Goal: Book appointment/travel/reservation

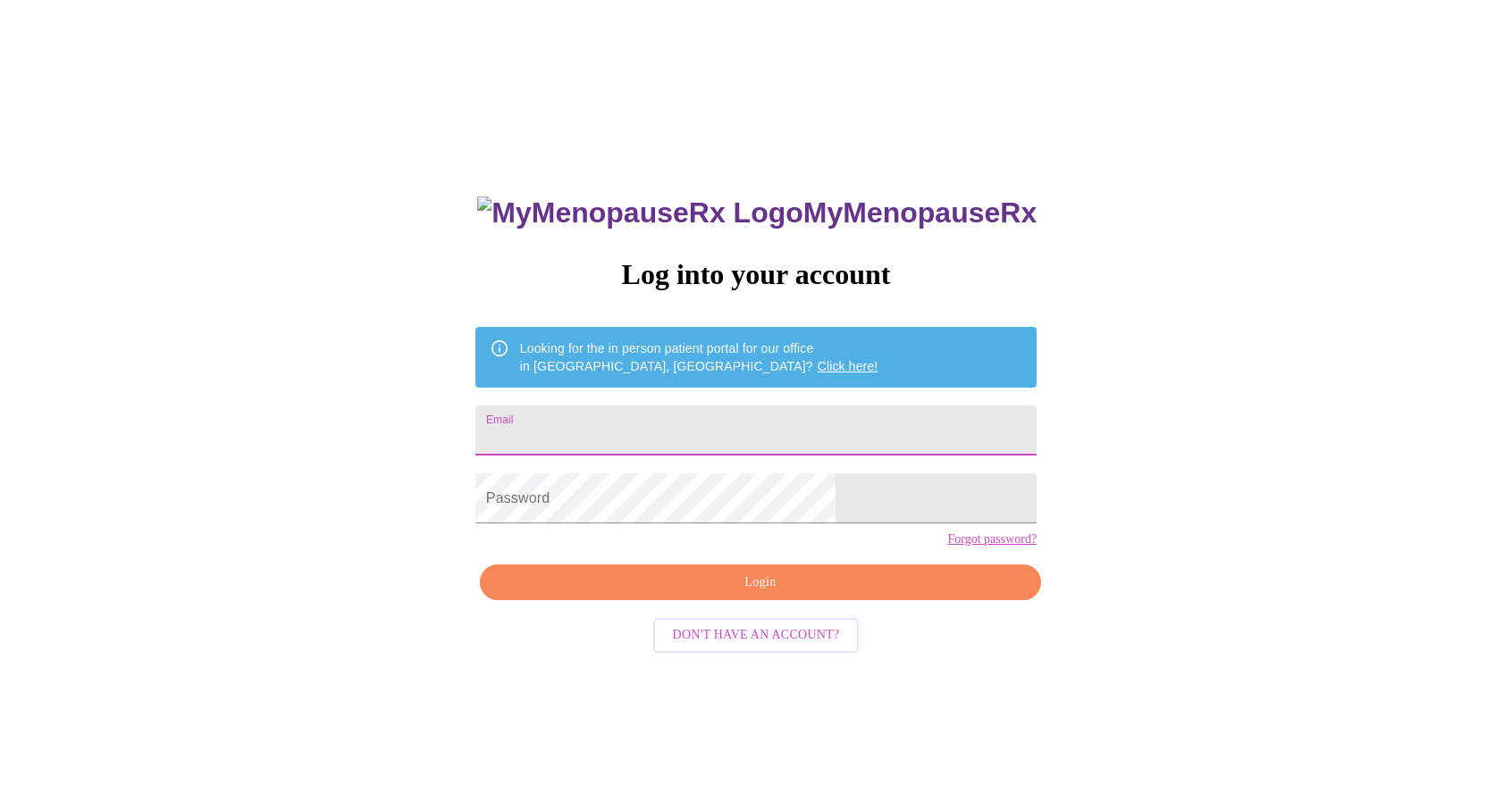
click at [682, 430] on input "Email" at bounding box center [756, 430] width 561 height 50
type input "[EMAIL_ADDRESS][DOMAIN_NAME]"
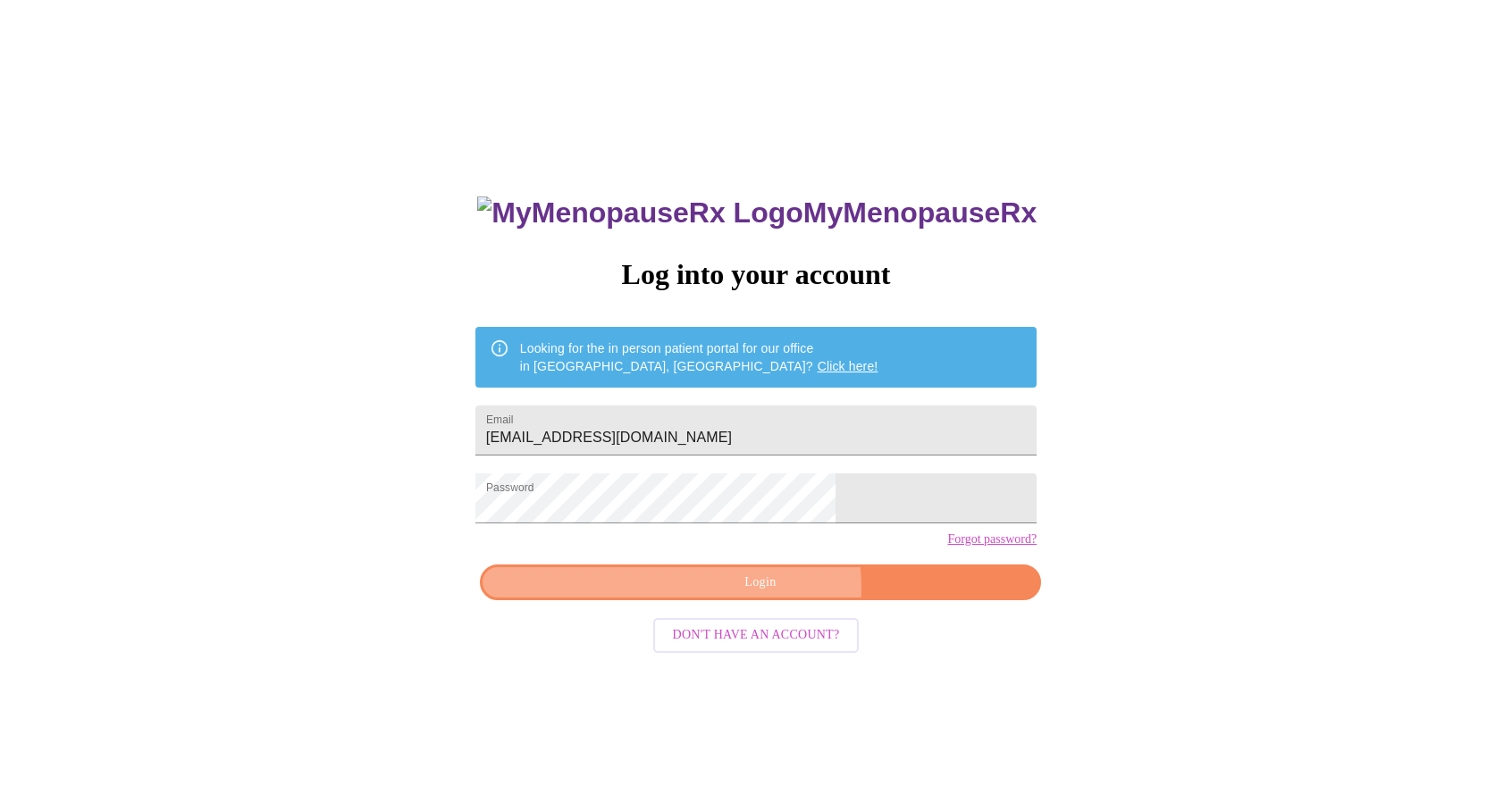
click at [770, 594] on span "Login" at bounding box center [759, 583] width 520 height 23
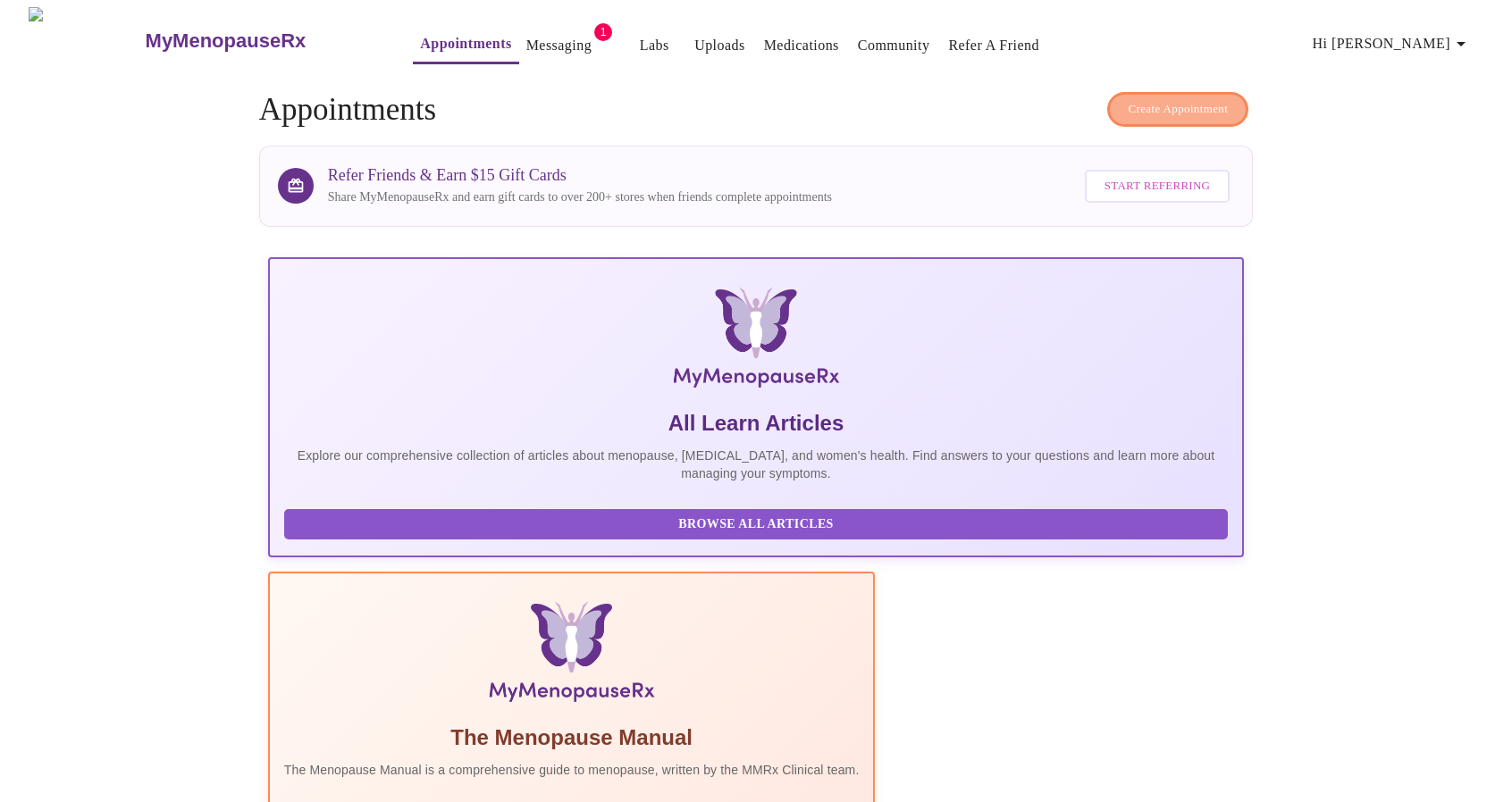
click at [1150, 103] on span "Create Appointment" at bounding box center [1178, 110] width 100 height 21
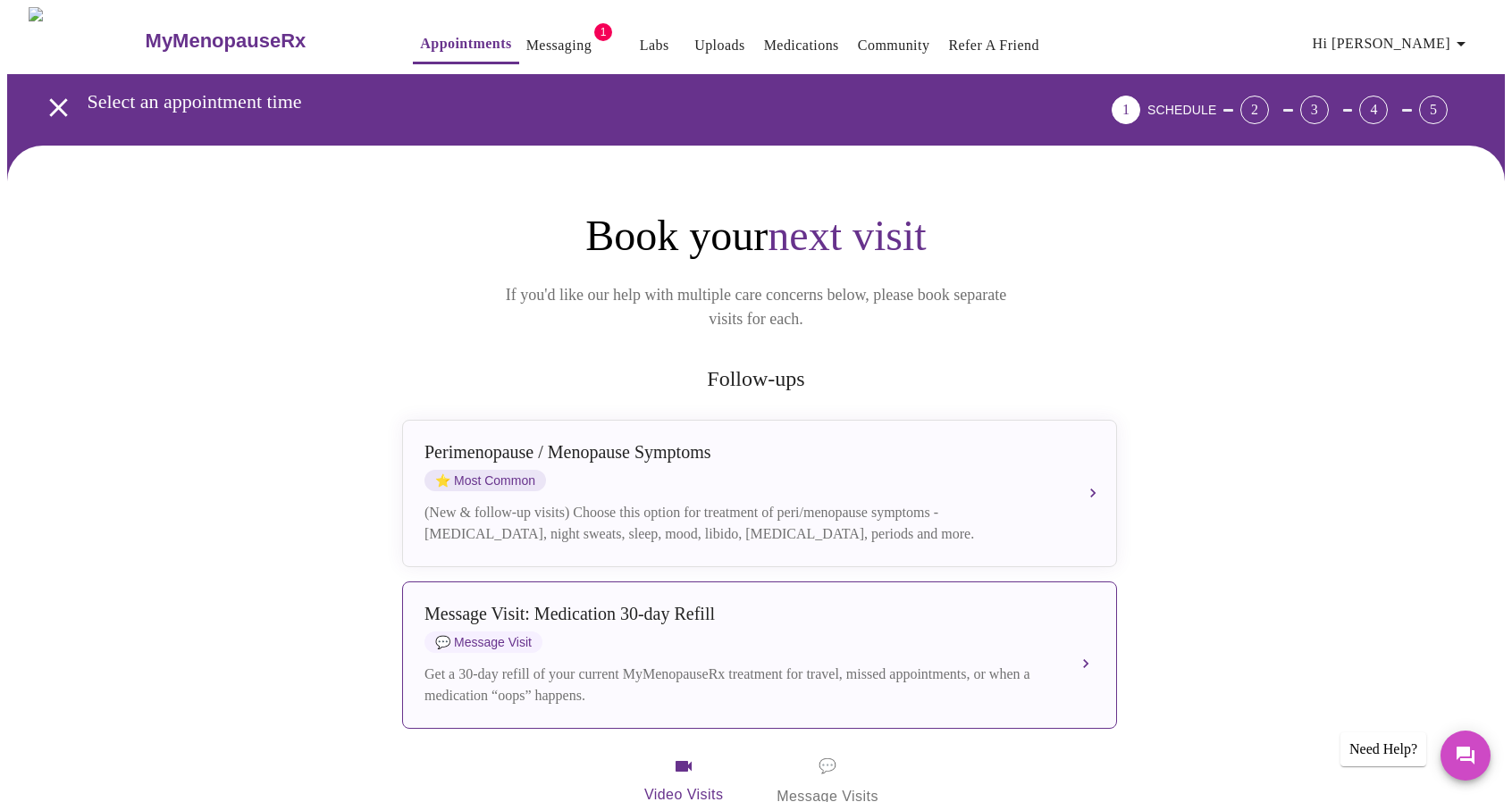
click at [468, 641] on div "Message Visit: Medication 30-day Refill 💬 Message Visit Get a 30-day refill of …" at bounding box center [759, 655] width 670 height 103
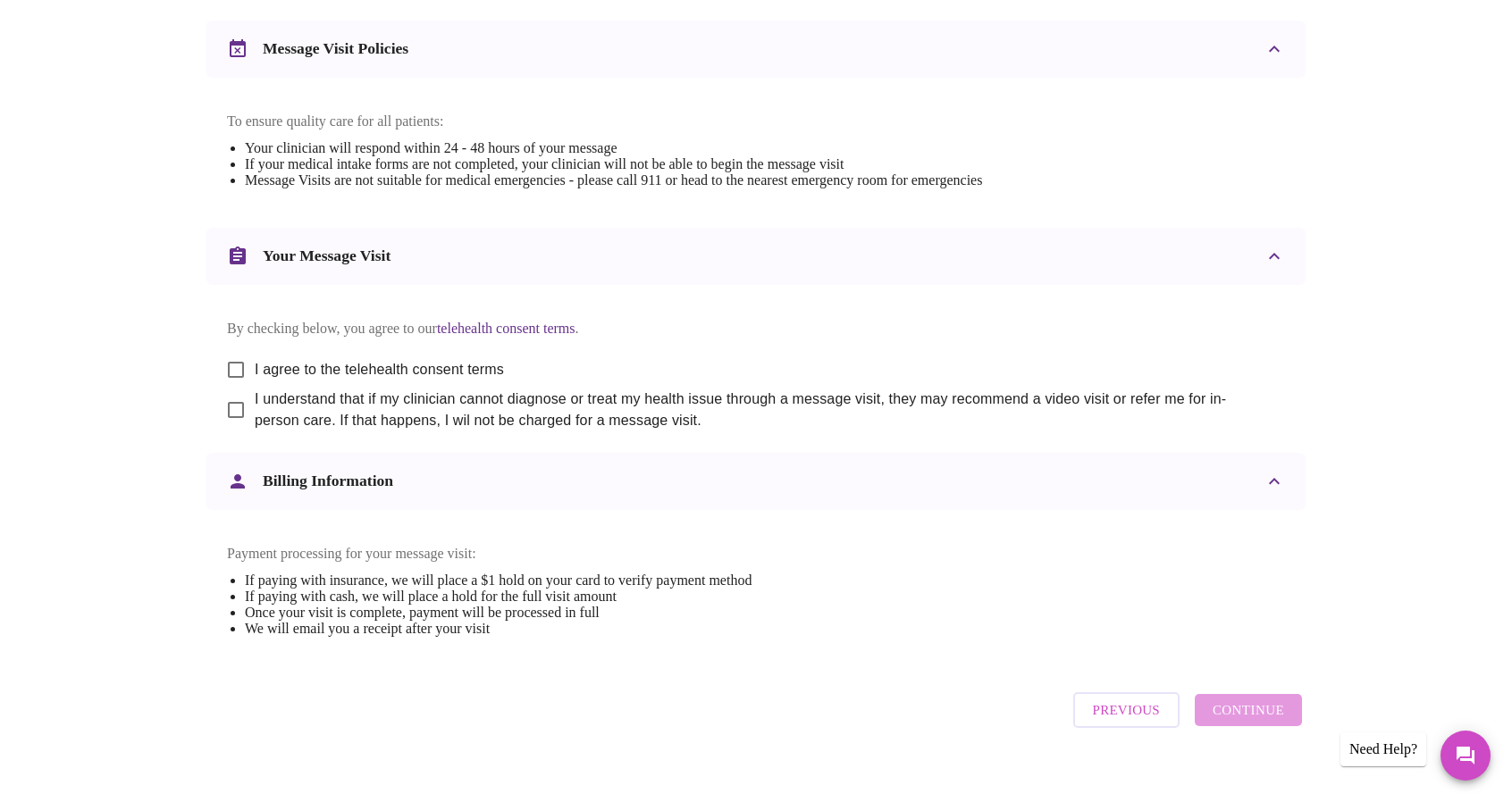
scroll to position [733, 0]
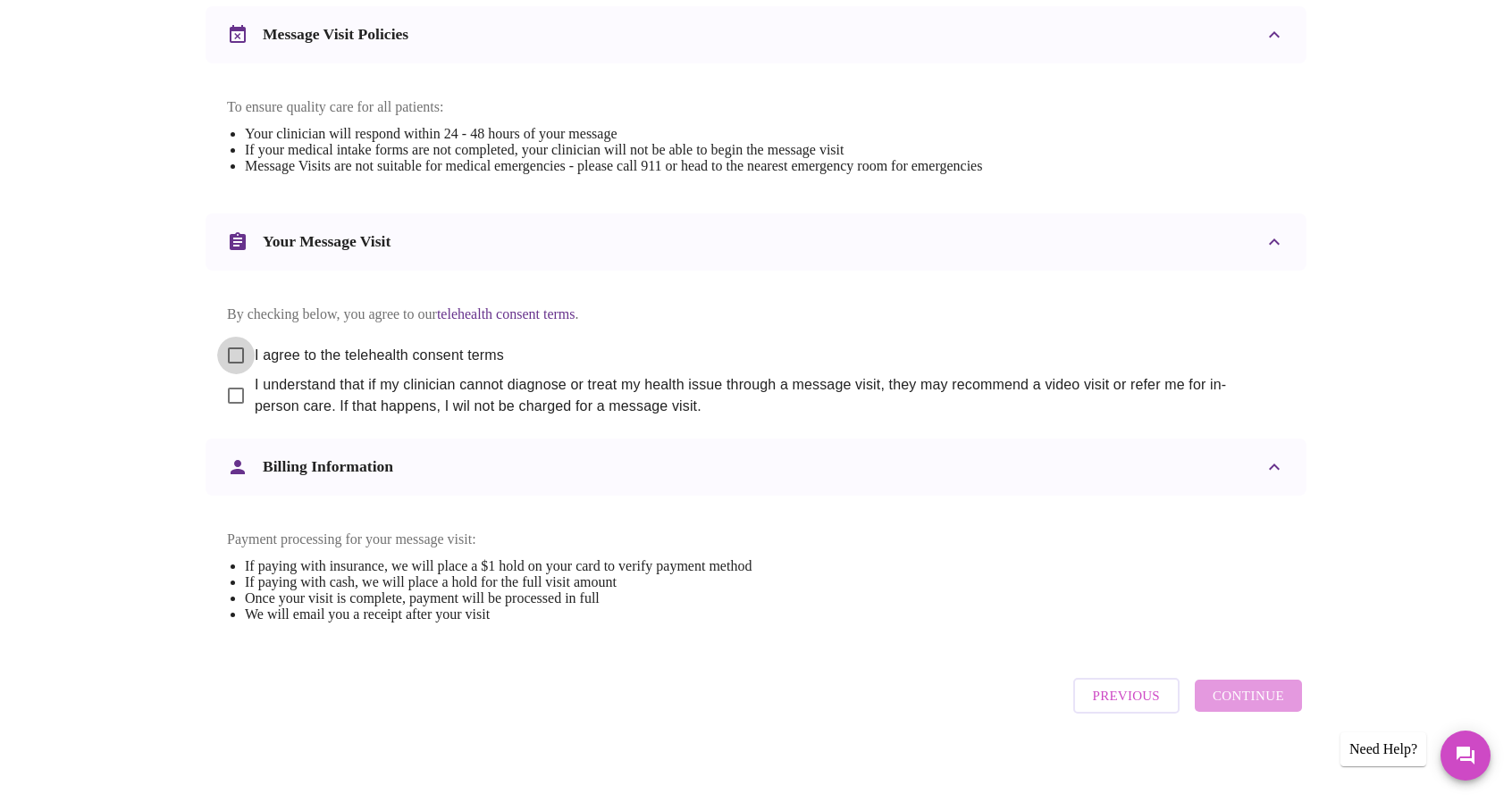
click at [238, 371] on input "I agree to the telehealth consent terms" at bounding box center [236, 356] width 38 height 38
checkbox input "true"
click at [238, 415] on input "I understand that if my clinician cannot diagnose or treat my health issue thro…" at bounding box center [236, 396] width 38 height 38
checkbox input "true"
click at [1263, 707] on span "Continue" at bounding box center [1247, 696] width 71 height 24
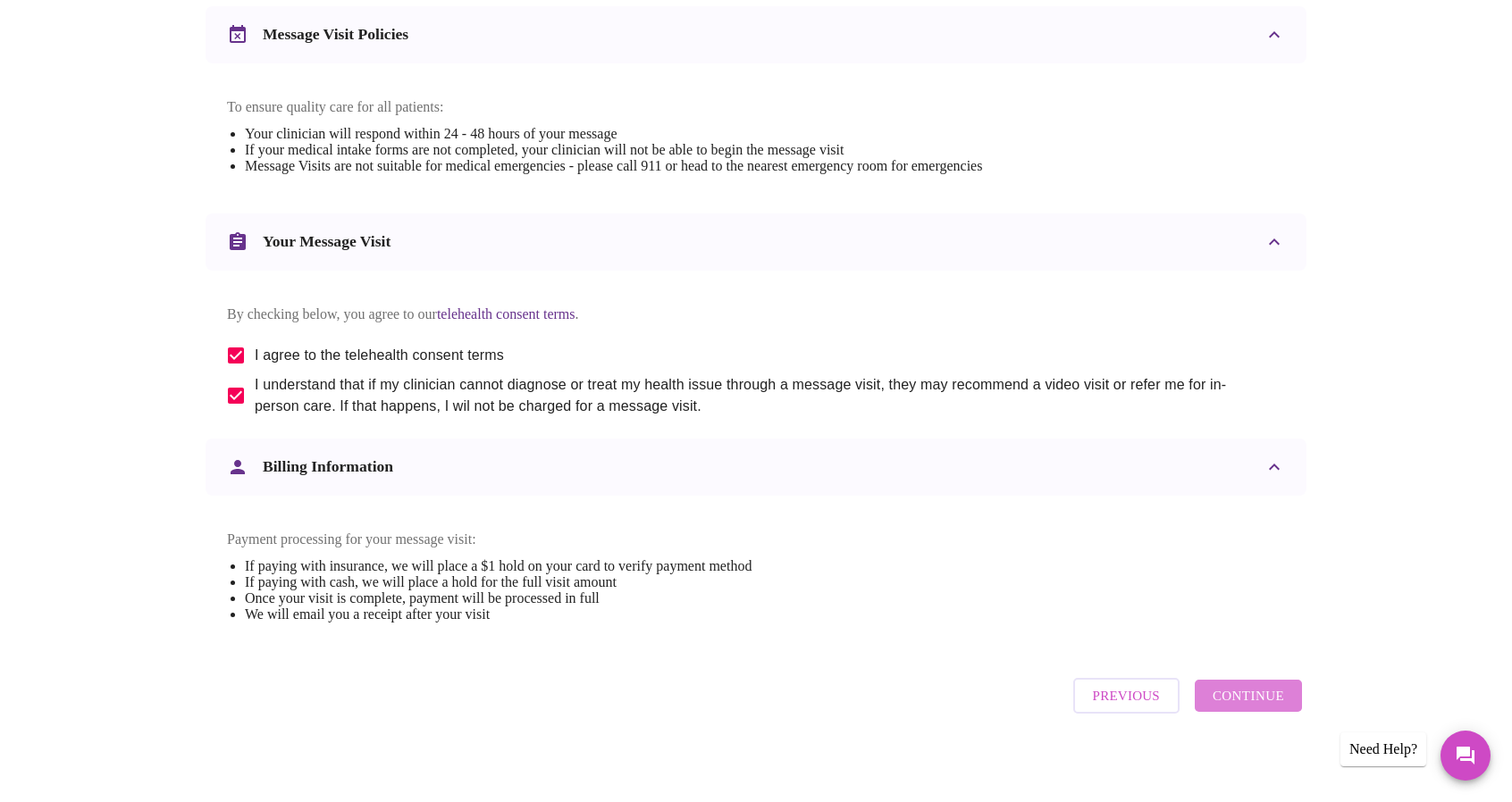
scroll to position [0, 0]
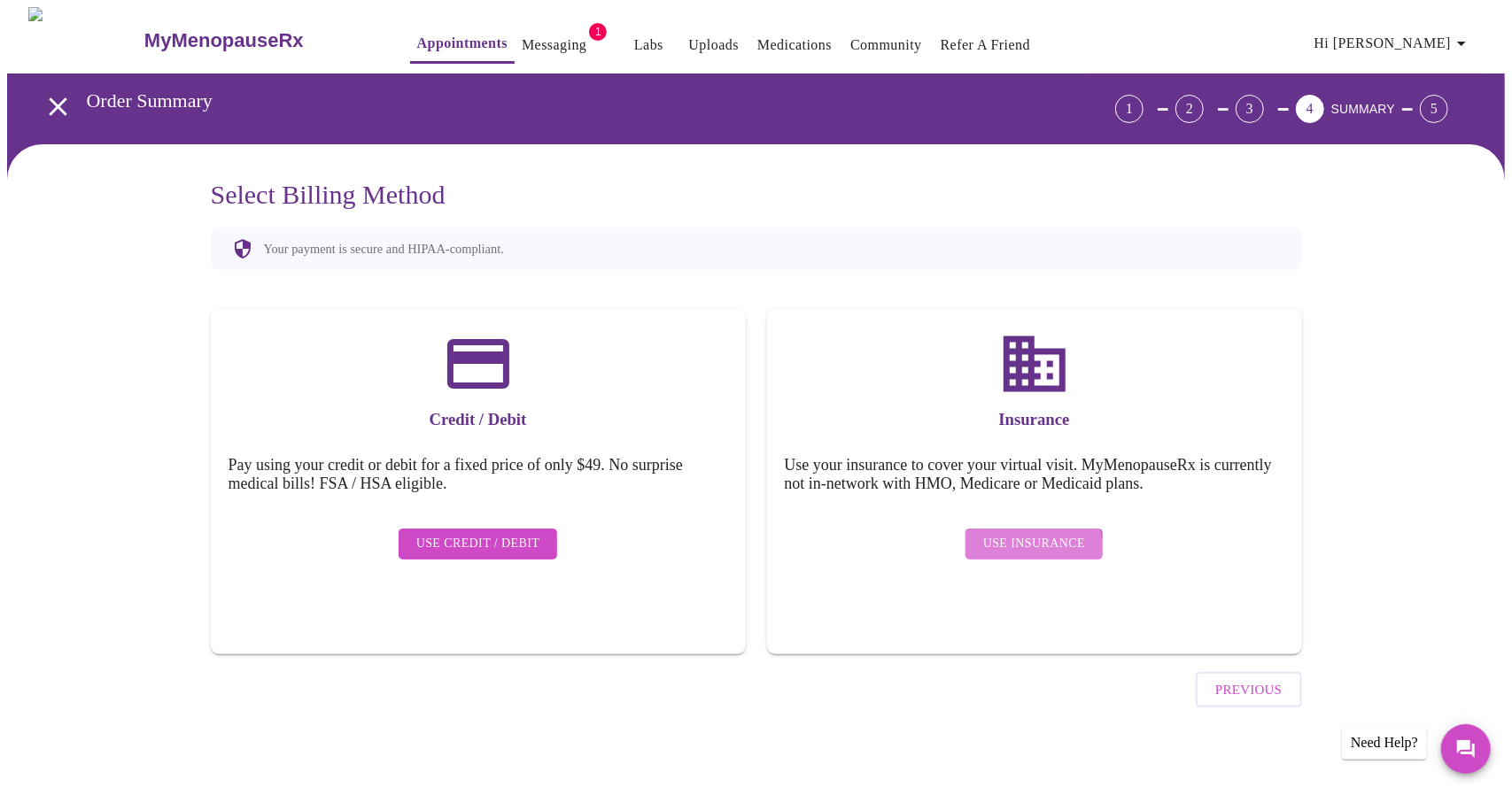
click at [1002, 537] on span "Use Insurance" at bounding box center [1033, 544] width 102 height 23
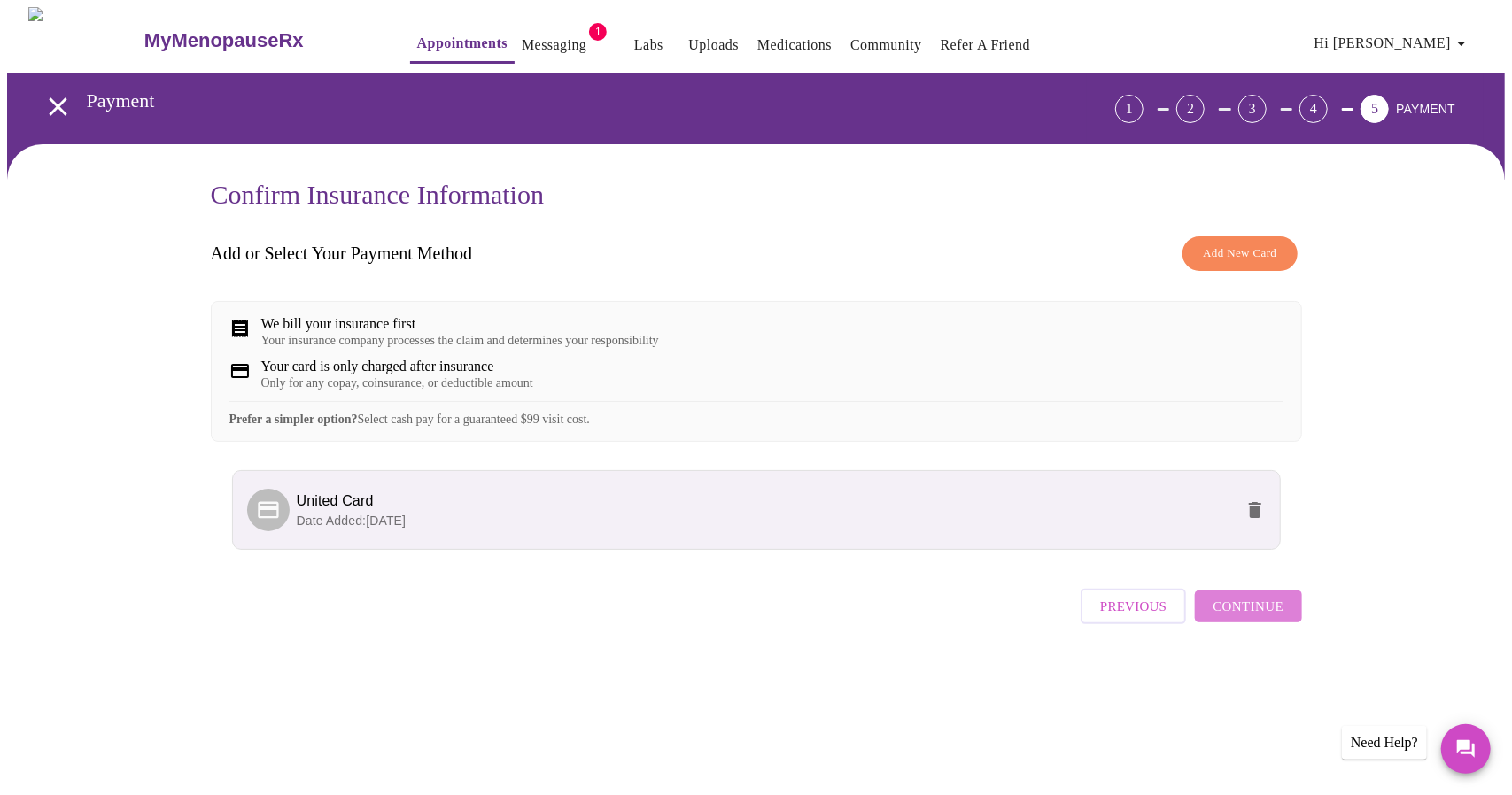
click at [1255, 618] on span "Continue" at bounding box center [1247, 606] width 70 height 23
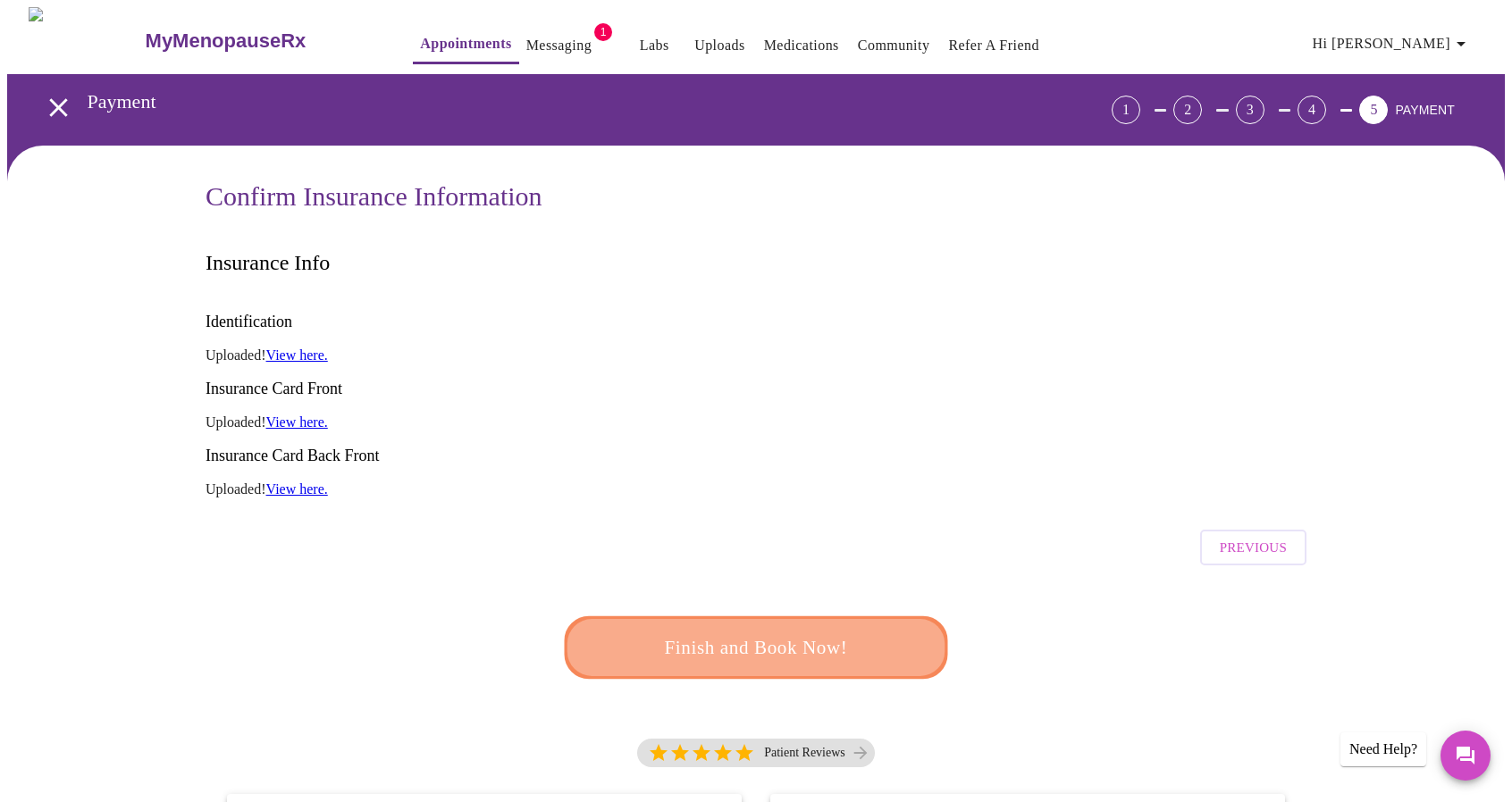
click at [784, 632] on span "Finish and Book Now!" at bounding box center [756, 648] width 330 height 33
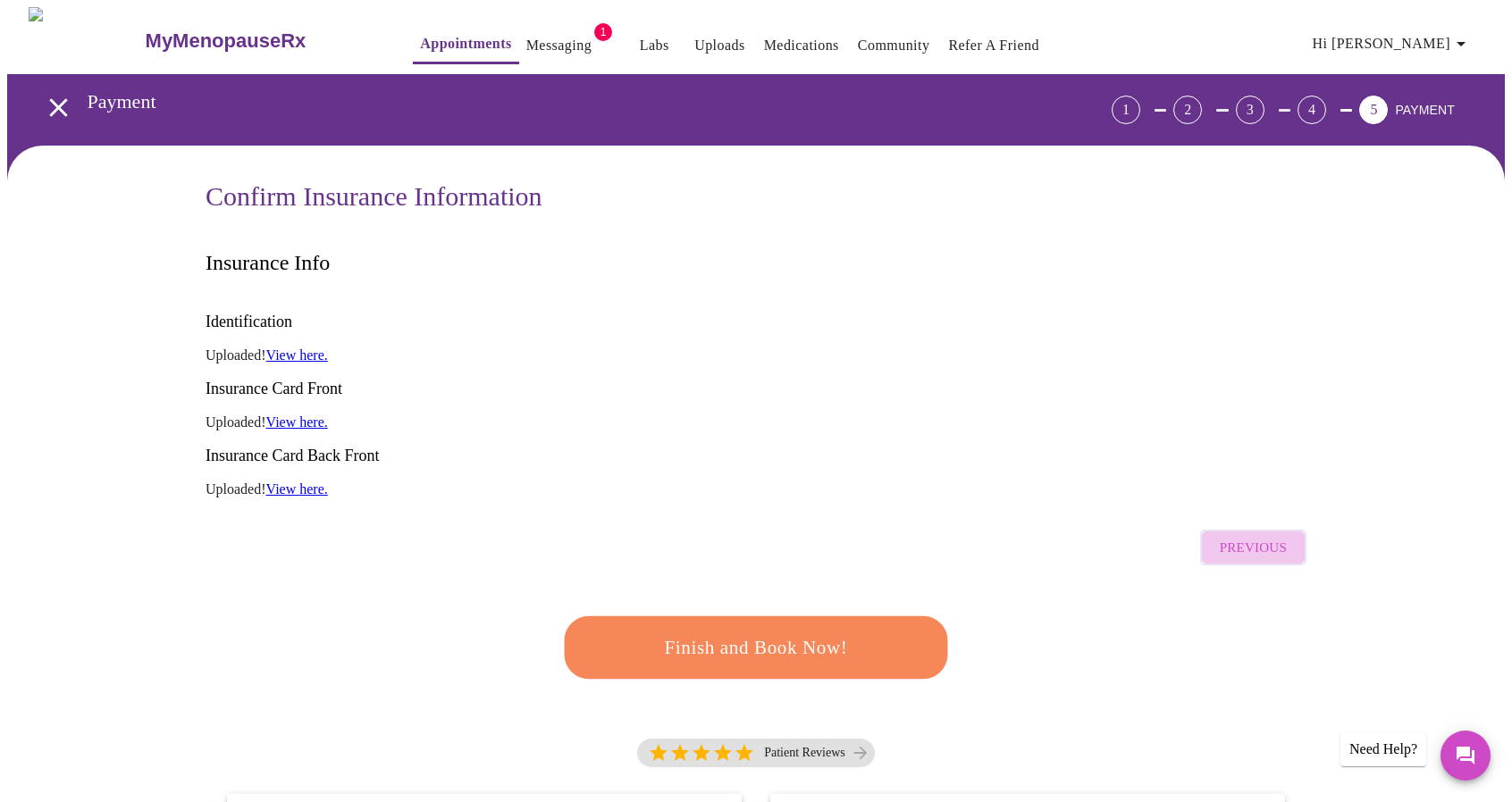
click at [1265, 536] on span "Previous" at bounding box center [1253, 547] width 67 height 24
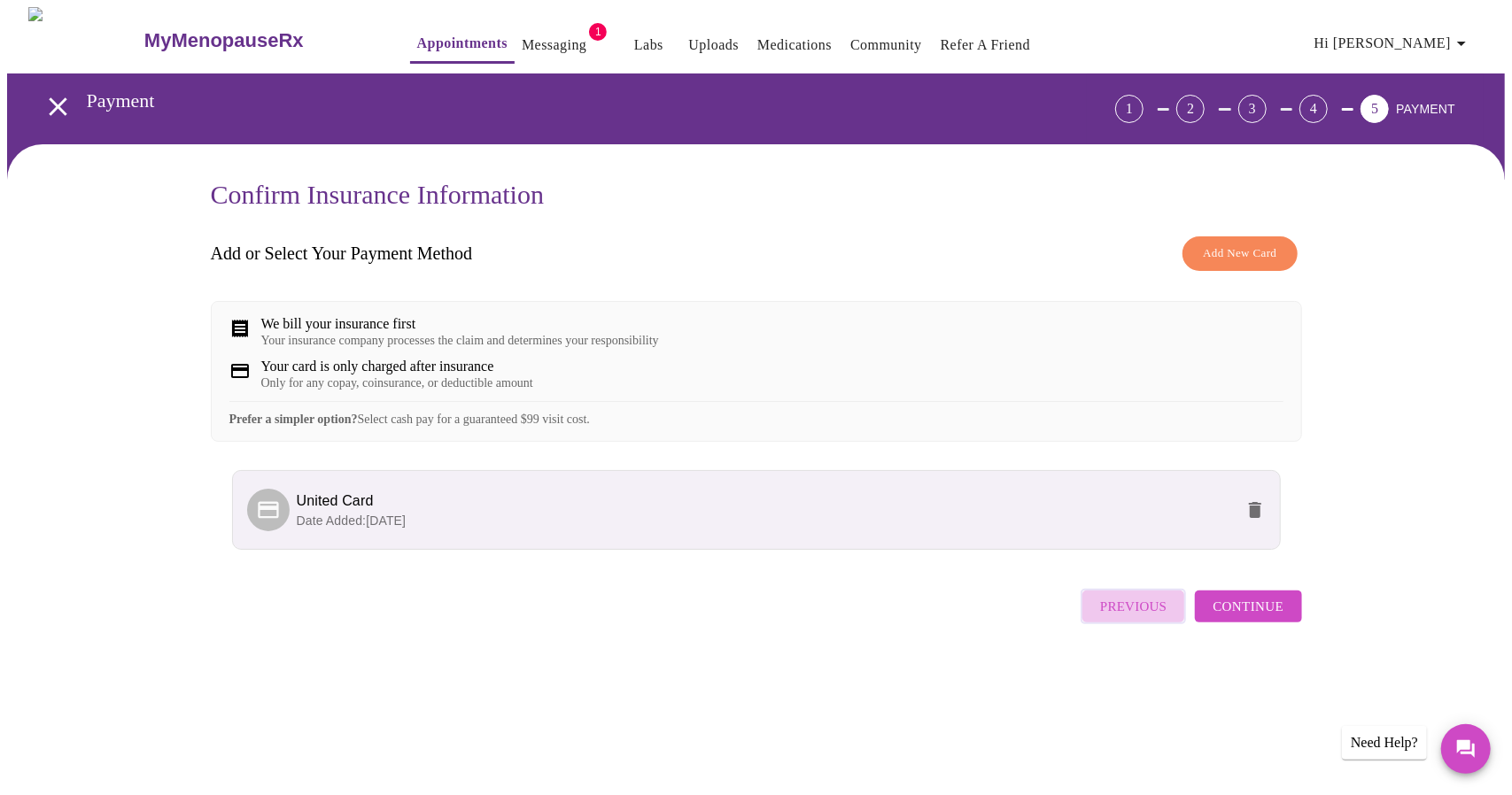
click at [1153, 606] on button "Previous" at bounding box center [1133, 606] width 105 height 36
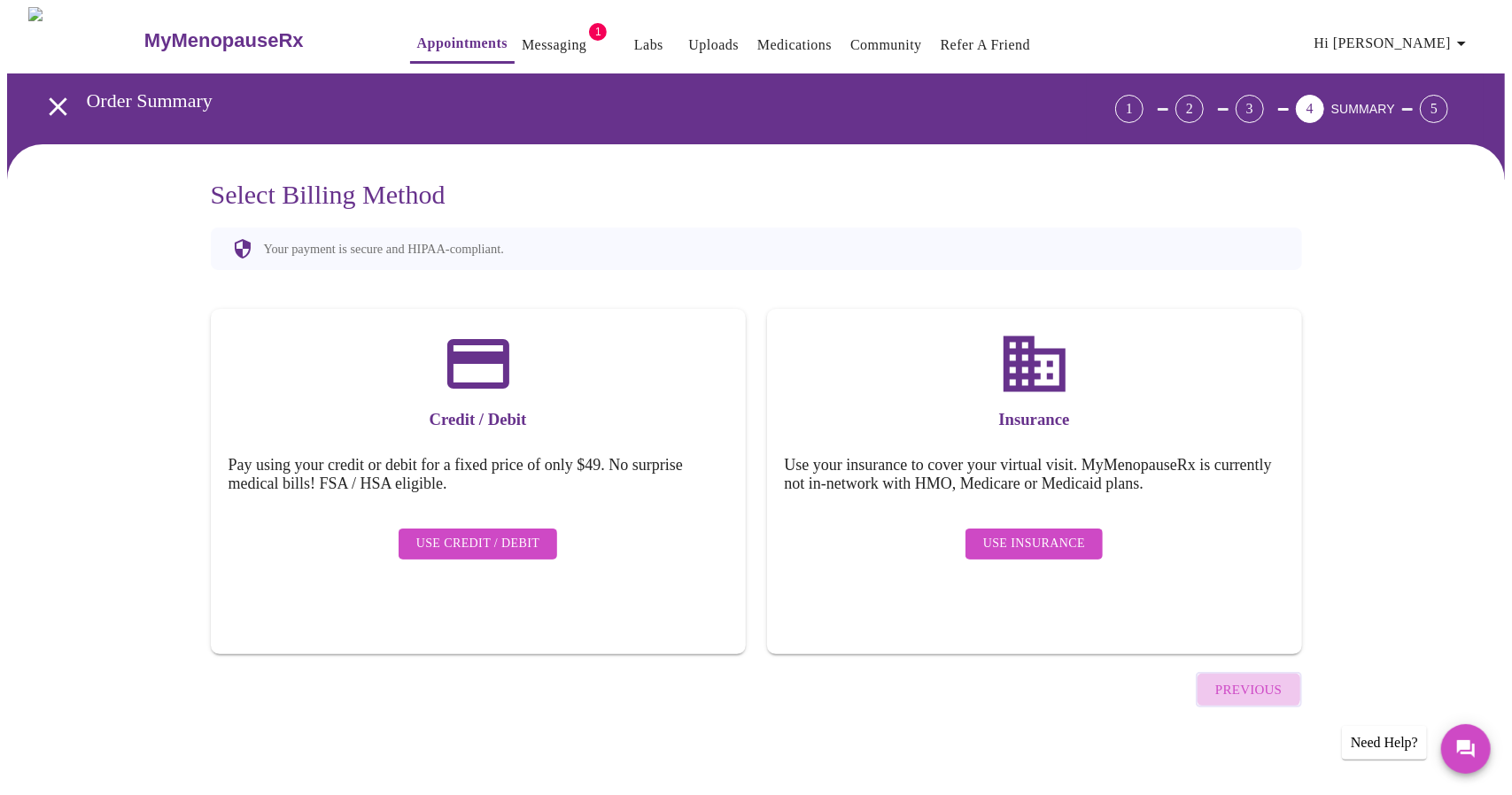
click at [1228, 679] on span "Previous" at bounding box center [1248, 690] width 67 height 23
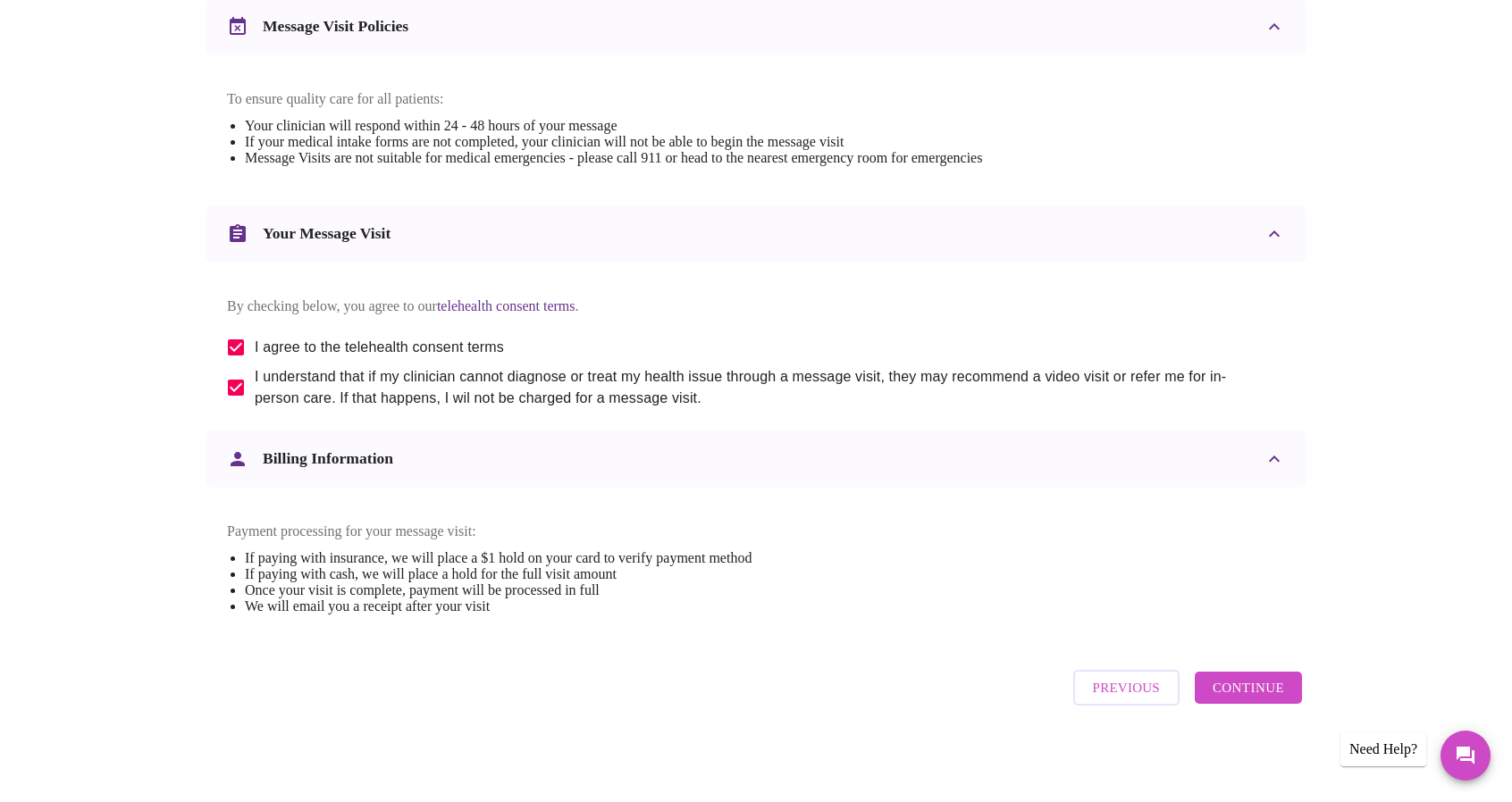
scroll to position [776, 0]
click at [1142, 682] on button "Previous" at bounding box center [1126, 688] width 106 height 36
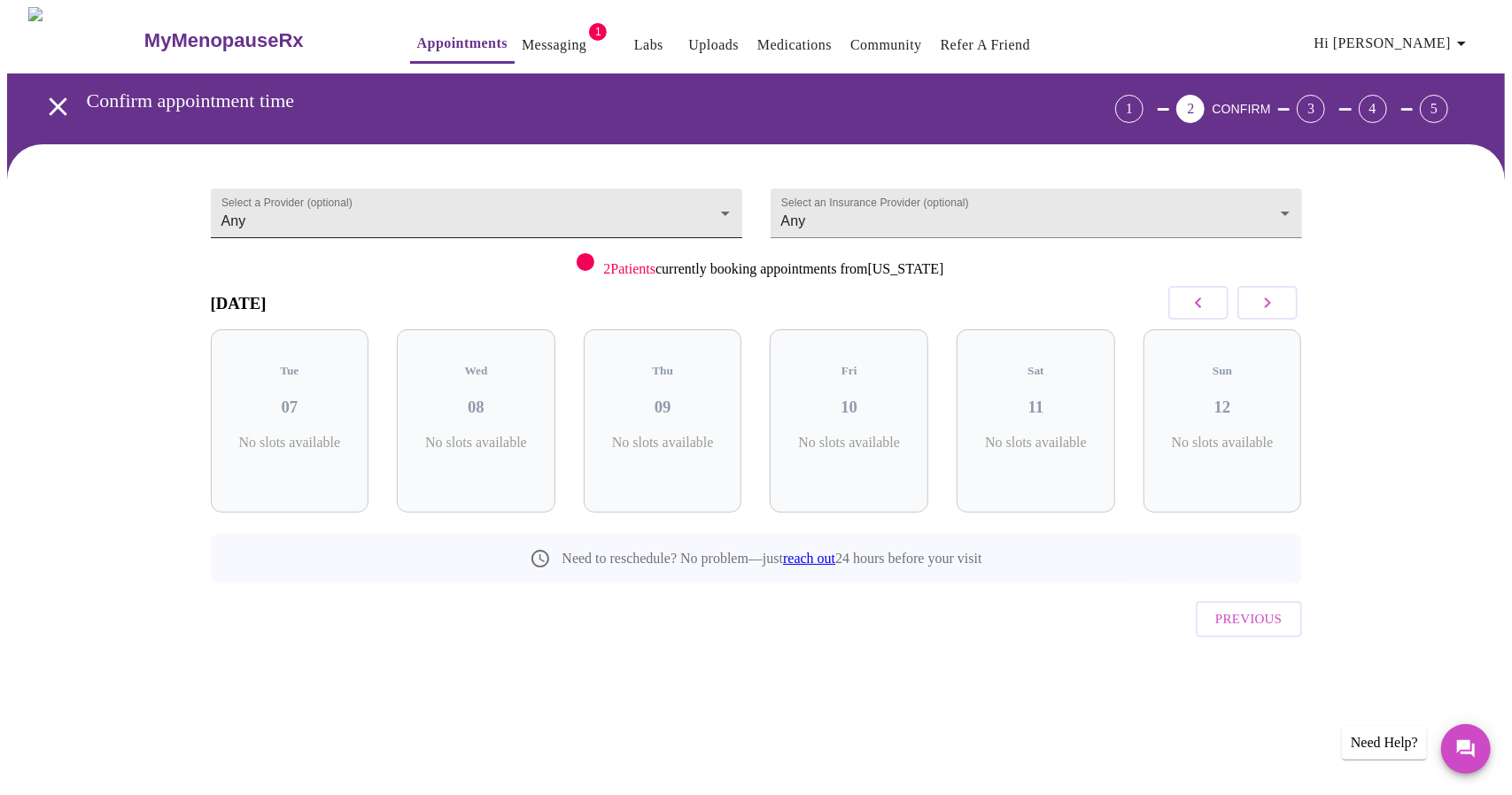
click at [726, 206] on body "MyMenopauseRx Appointments Messaging 1 Labs Uploads Medications Community Refer…" at bounding box center [756, 367] width 1498 height 719
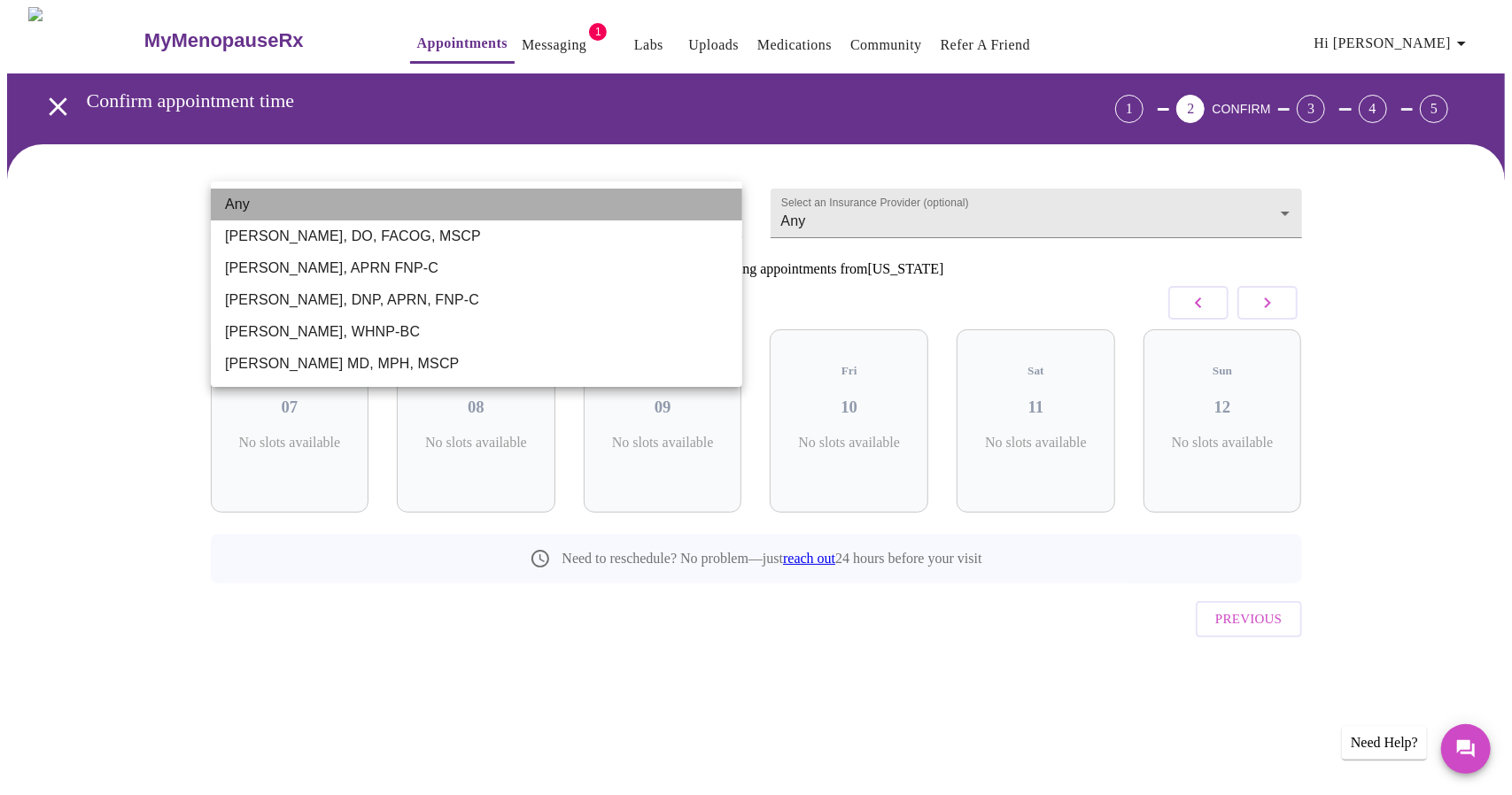
click at [726, 206] on li "Any" at bounding box center [477, 205] width 531 height 32
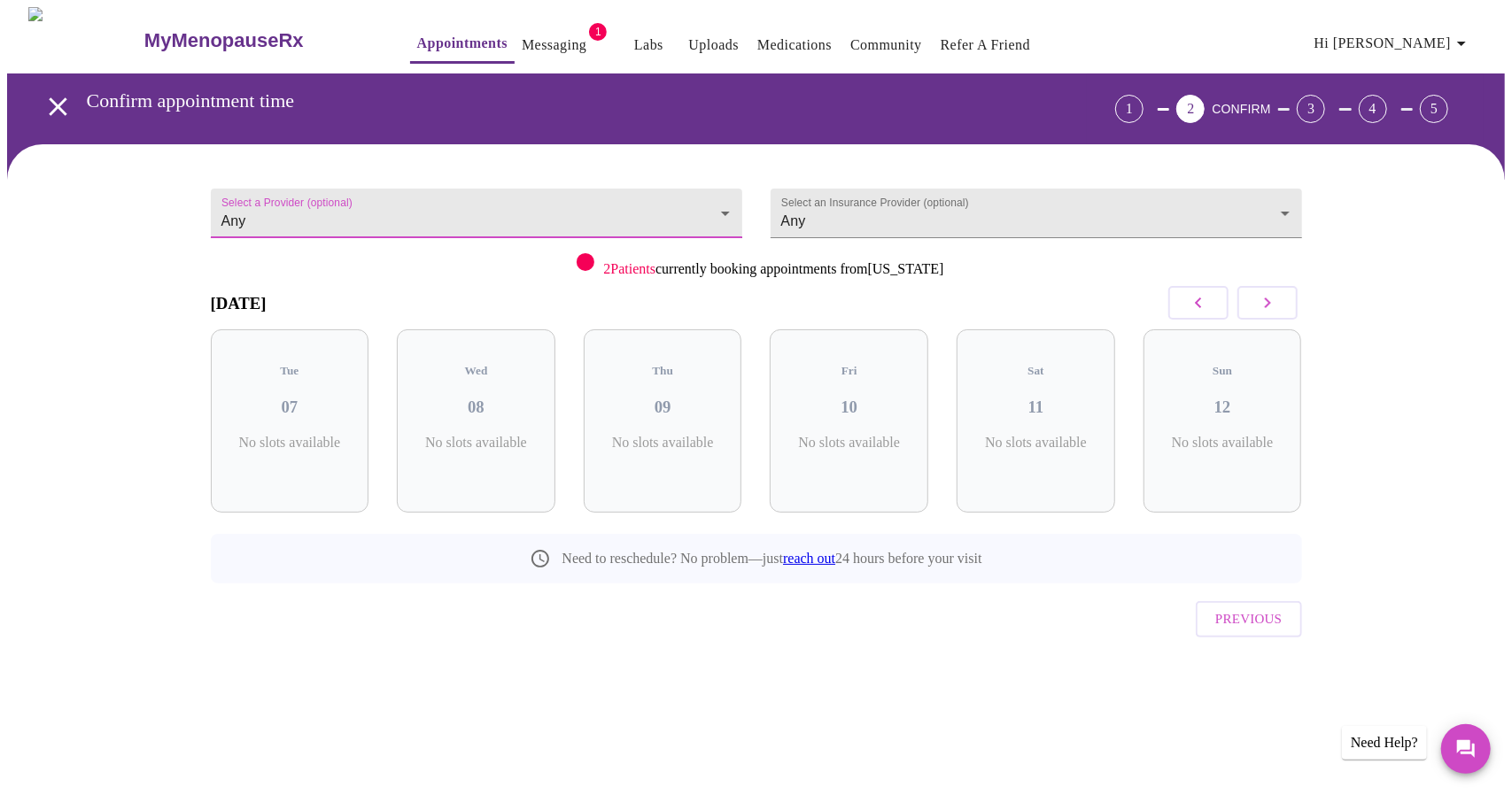
click at [726, 206] on div "Any [PERSON_NAME], DO, FACOG, MSCP [PERSON_NAME], APRN FNP-C [PERSON_NAME], DNP…" at bounding box center [756, 397] width 1512 height 795
click at [726, 206] on body "MyMenopauseRx Appointments Messaging 1 Labs Uploads Medications Community Refer…" at bounding box center [756, 367] width 1498 height 719
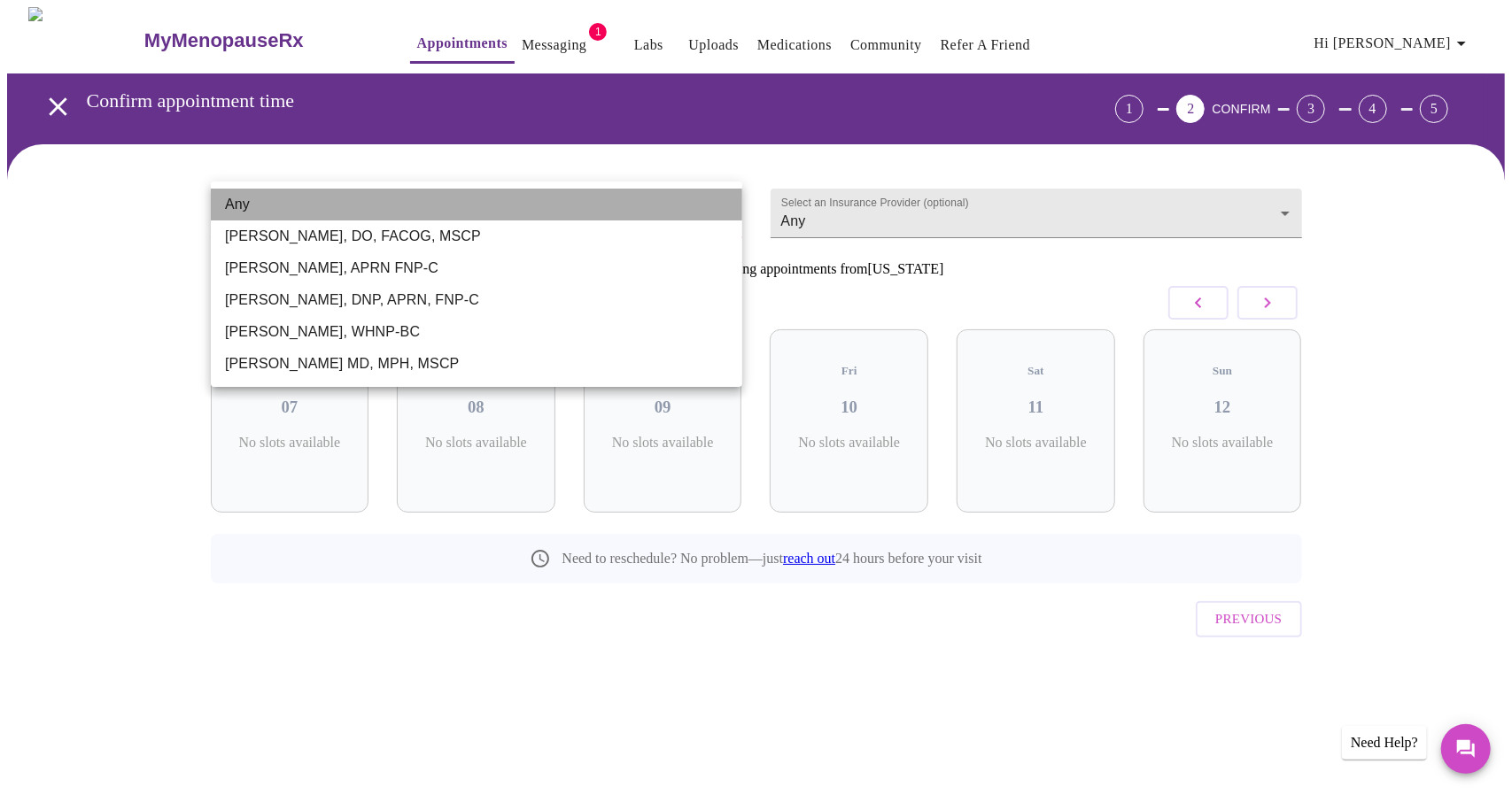
click at [726, 206] on li "Any" at bounding box center [477, 205] width 531 height 32
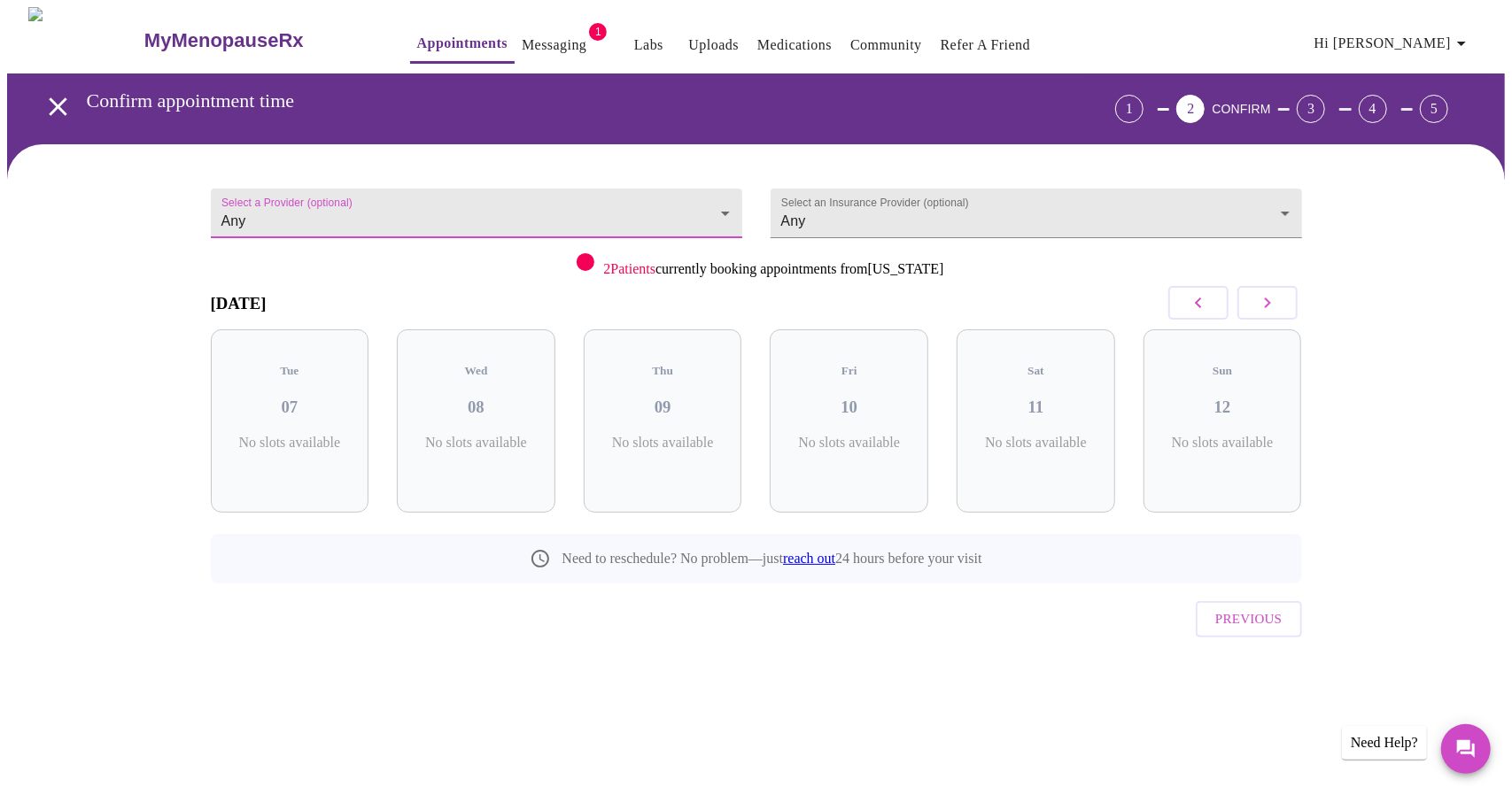
click at [522, 37] on link "Messaging" at bounding box center [554, 45] width 65 height 24
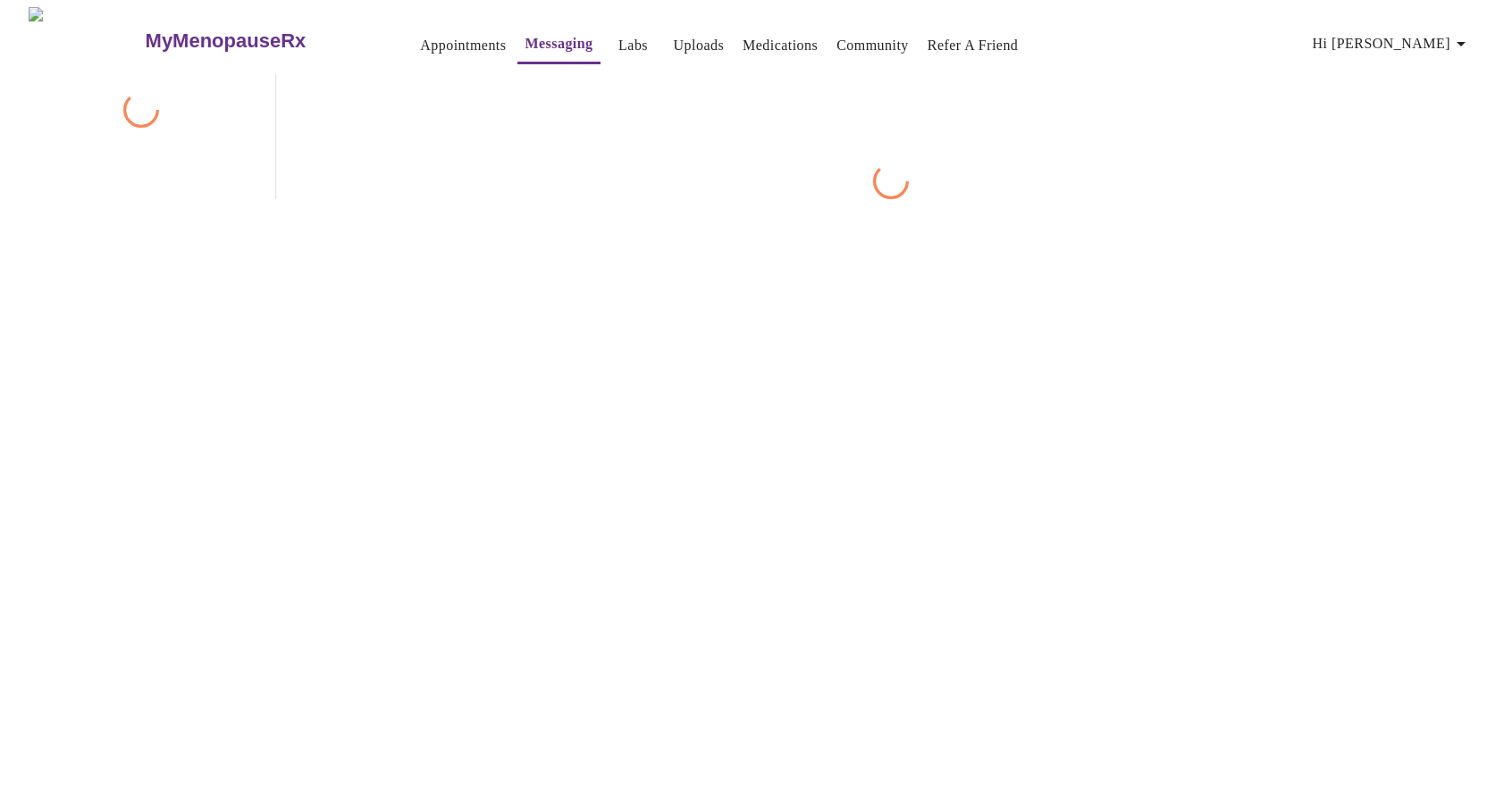
scroll to position [67, 0]
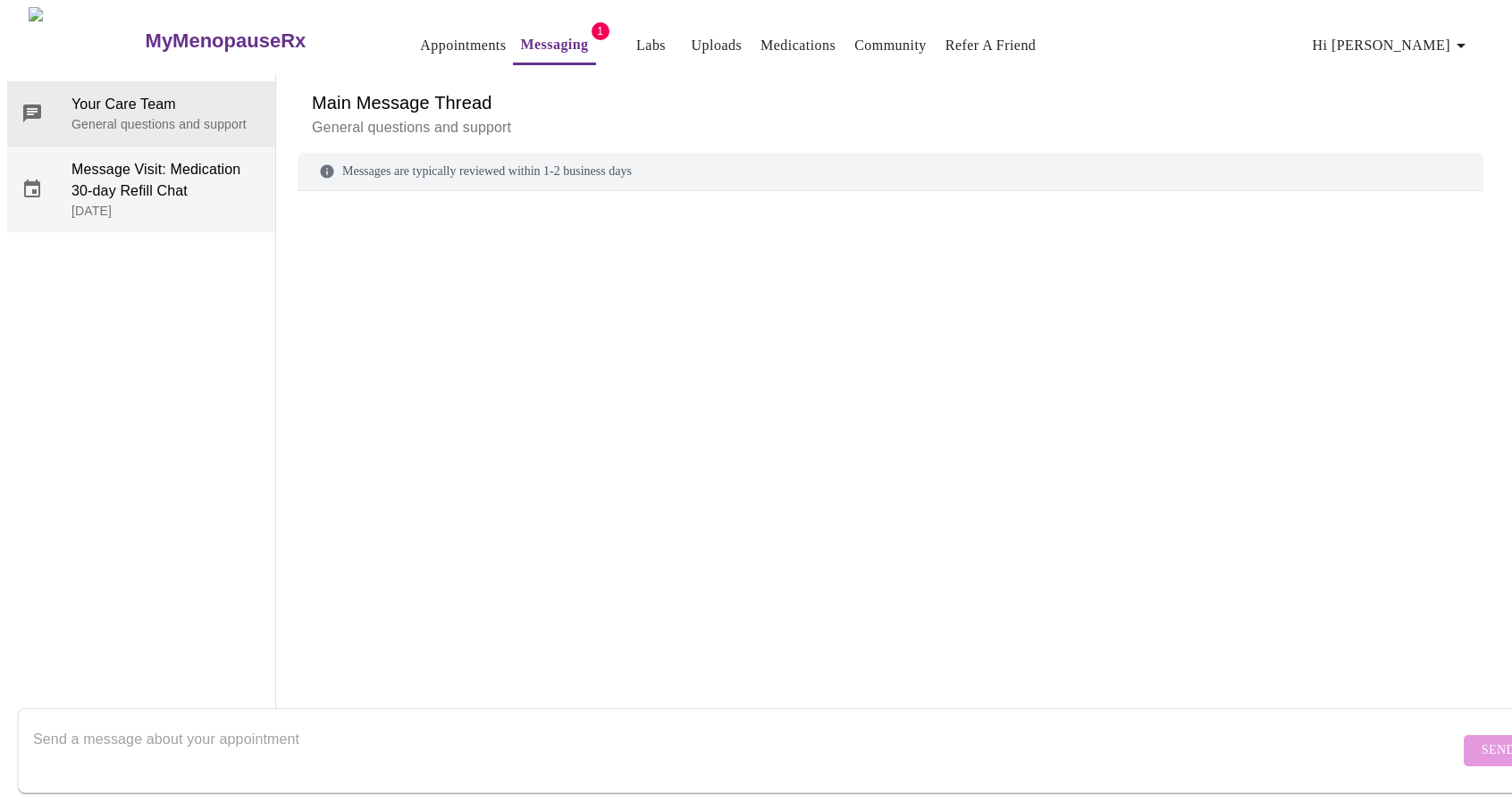
click at [198, 159] on span "Message Visit: Medication 30-day Refill Chat" at bounding box center [166, 180] width 189 height 43
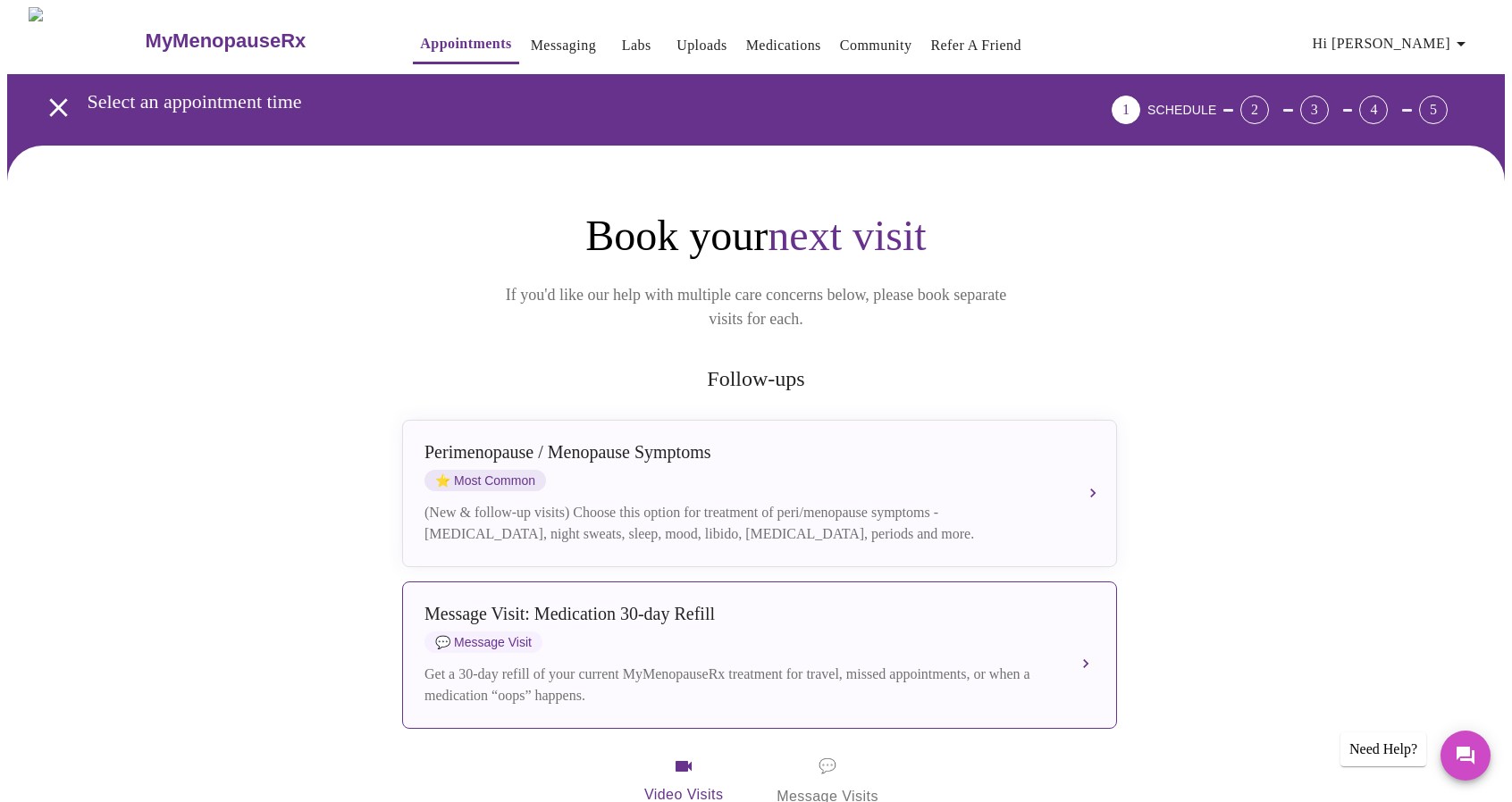
click at [578, 626] on div "Message Visit: Medication 30-day Refill 💬 Message Visit" at bounding box center [741, 629] width 634 height 49
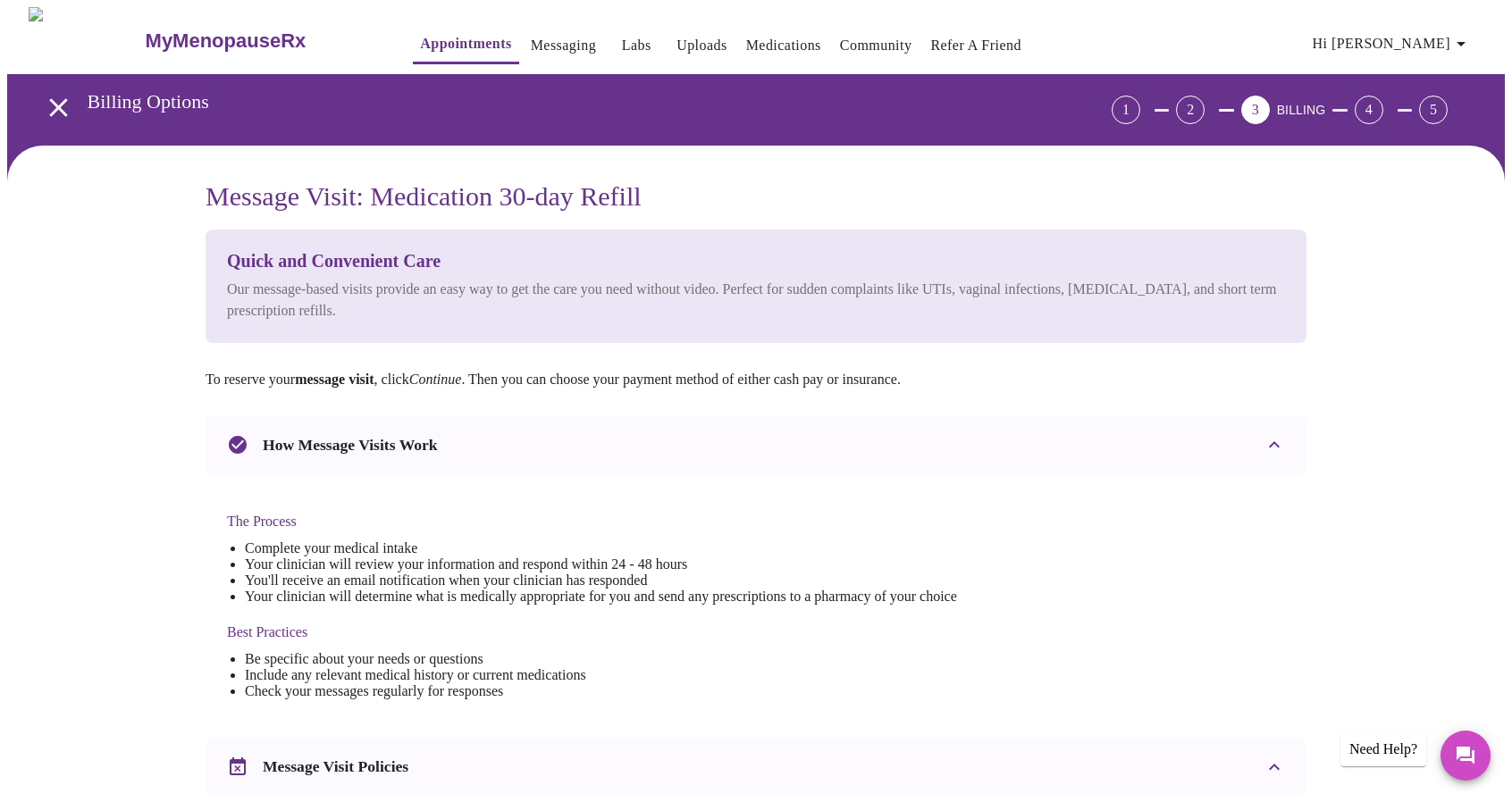
click at [1204, 98] on div "2" at bounding box center [1190, 110] width 28 height 28
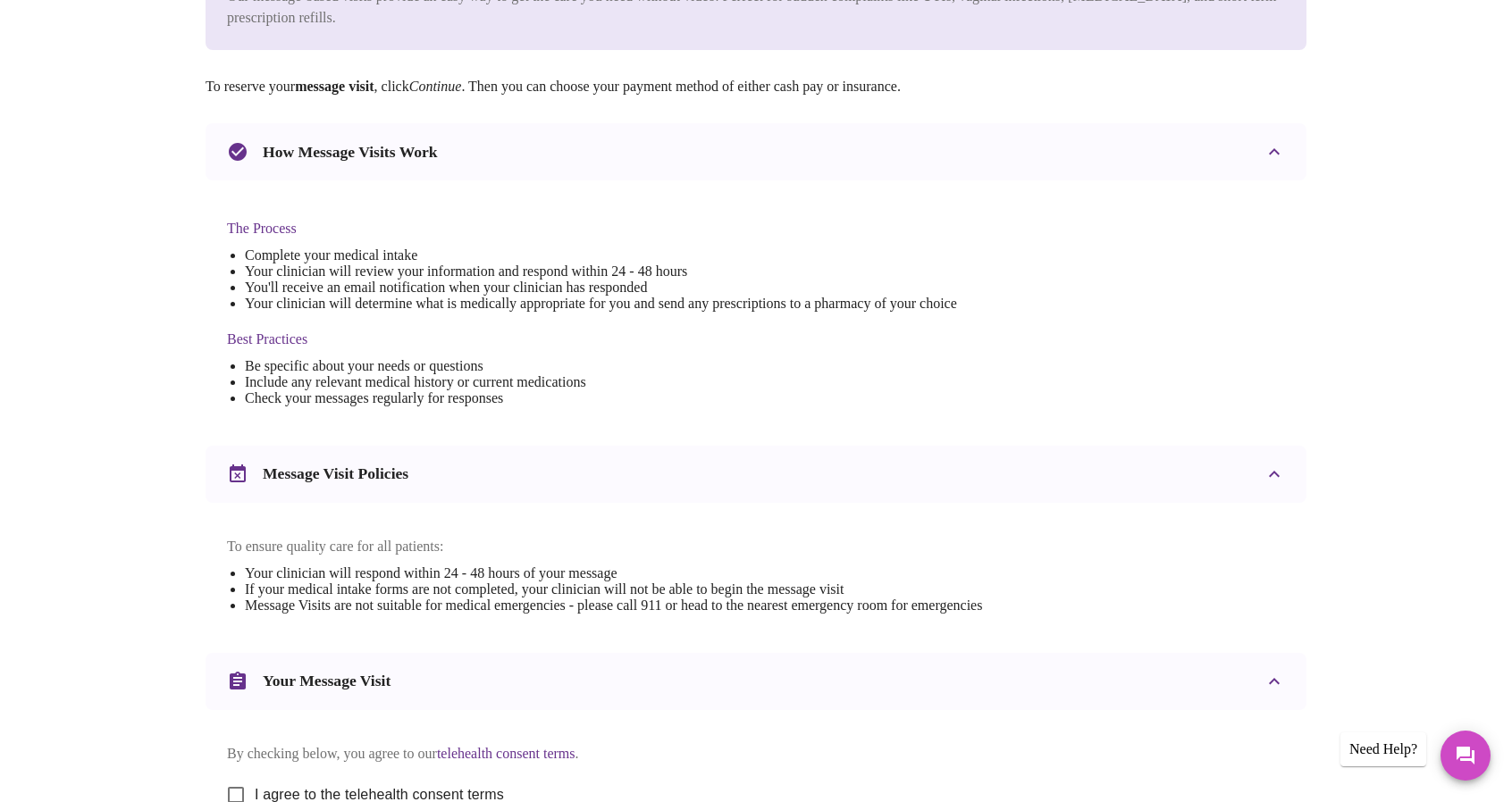
scroll to position [776, 0]
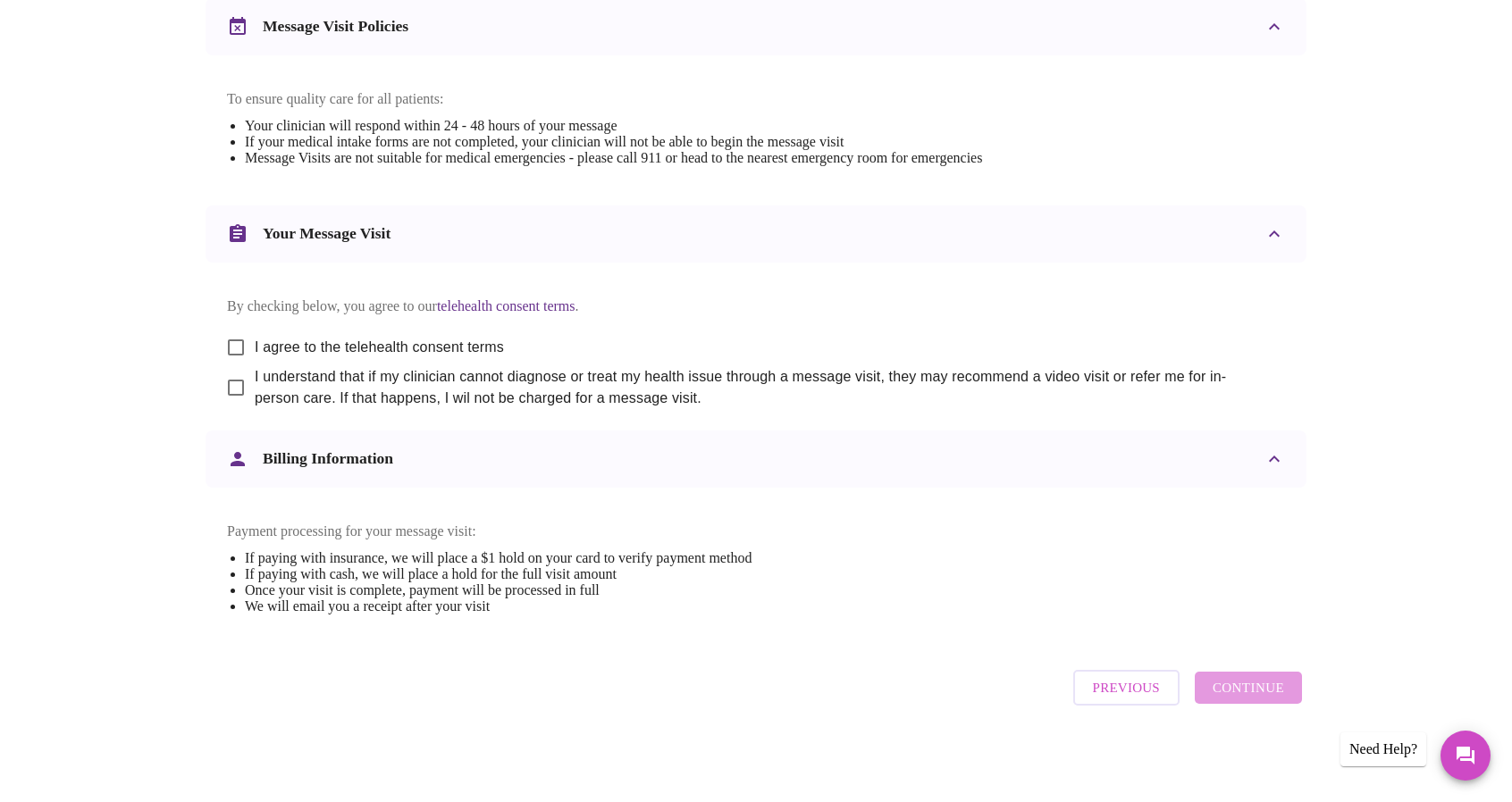
click at [1159, 678] on button "Previous" at bounding box center [1126, 688] width 106 height 36
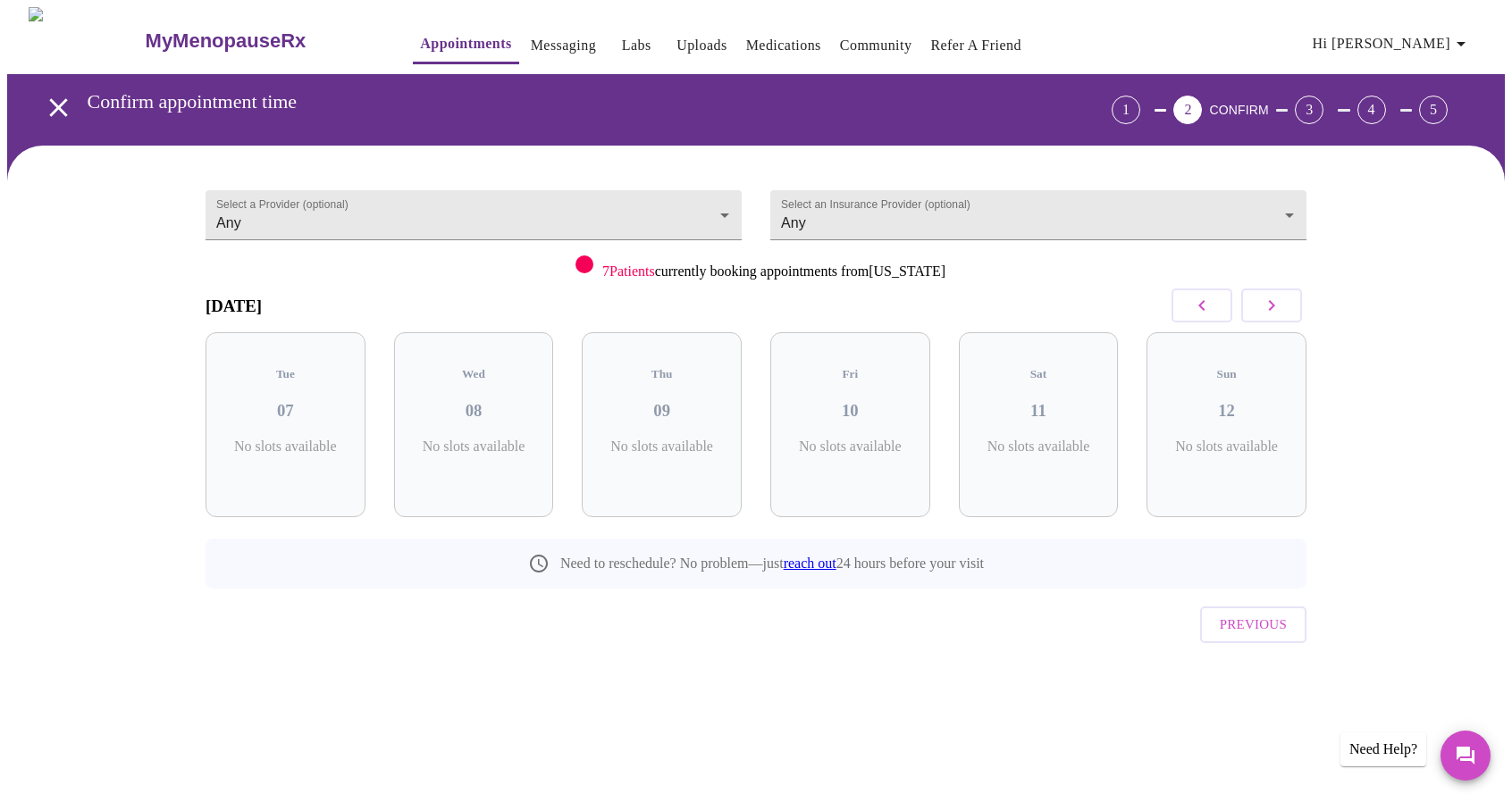
scroll to position [0, 0]
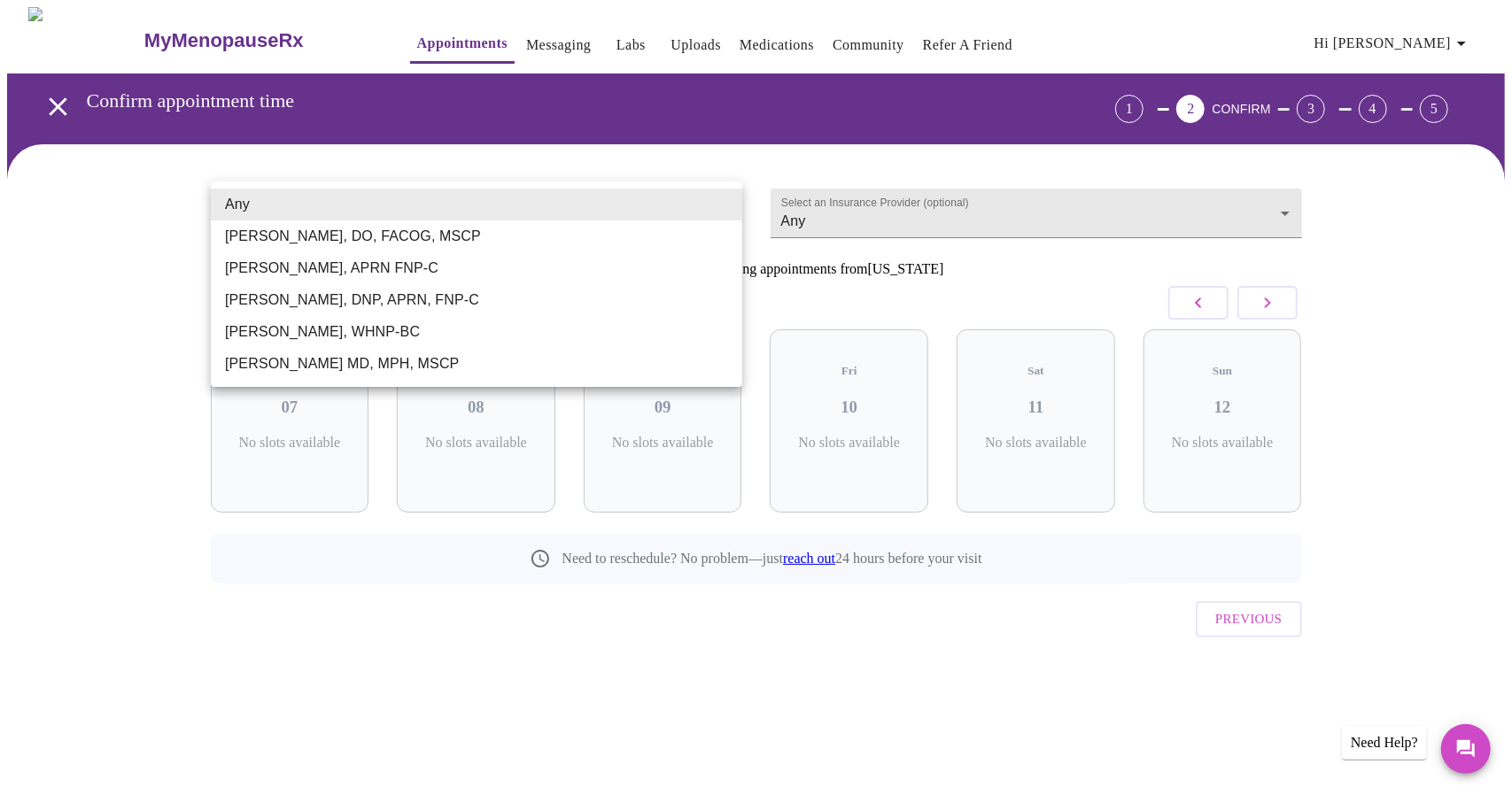
click at [612, 227] on body "MyMenopauseRx Appointments Messaging Labs Uploads Medications Community Refer a…" at bounding box center [756, 367] width 1498 height 719
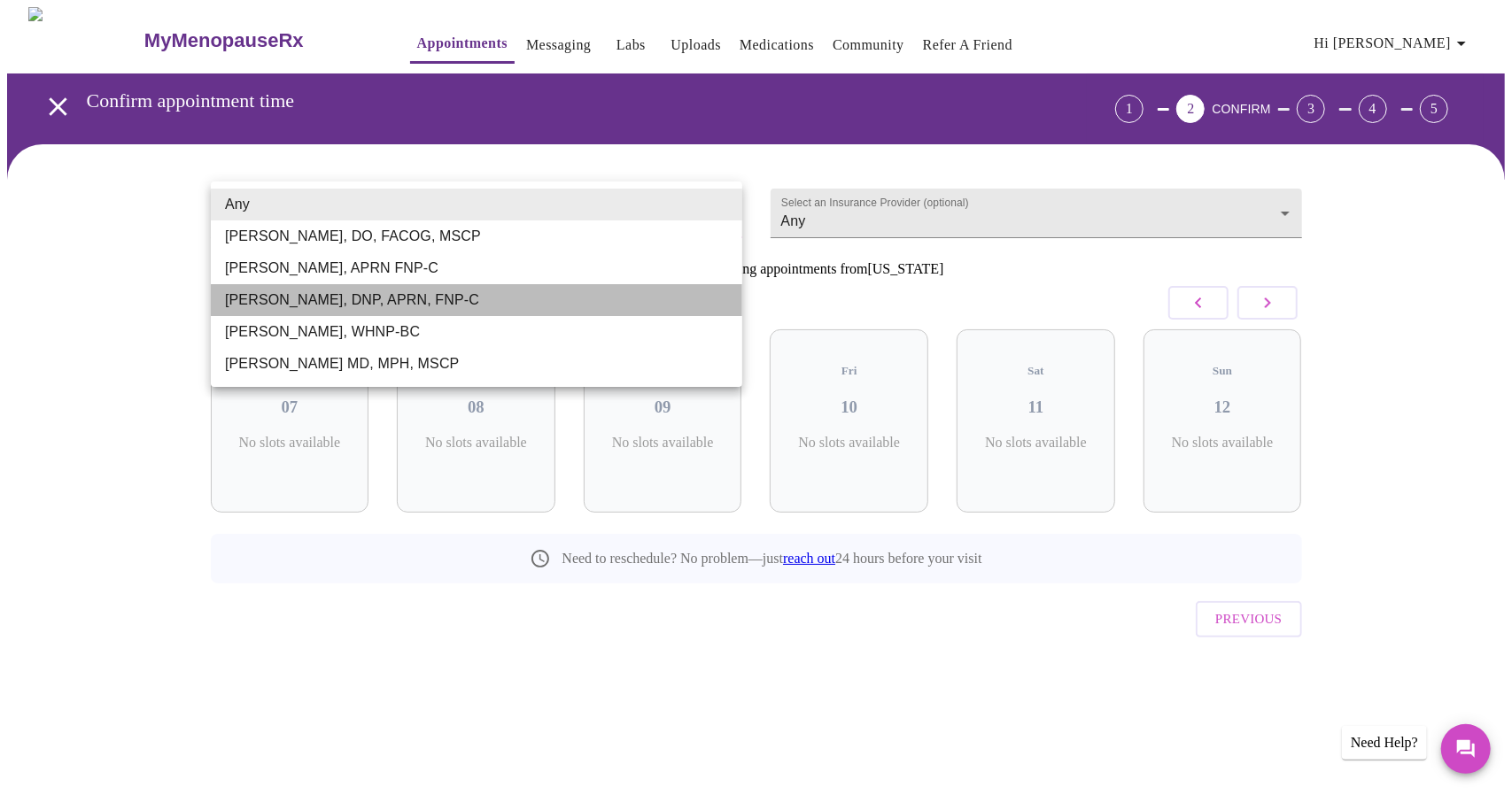
click at [486, 295] on li "[PERSON_NAME], DNP, APRN, FNP-C" at bounding box center [477, 300] width 531 height 32
type input "[PERSON_NAME], DNP, APRN, FNP-C"
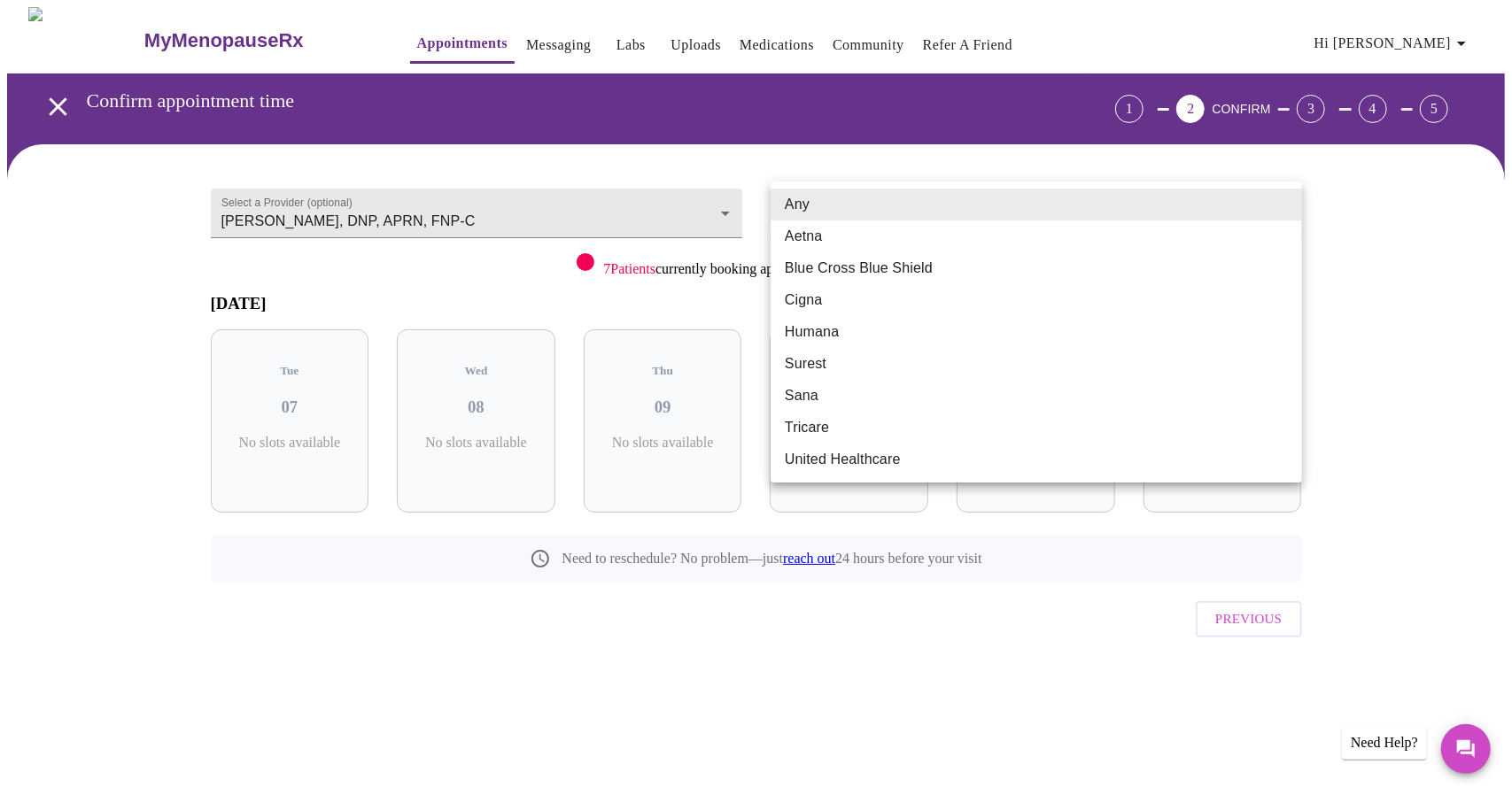
click at [845, 204] on body "MyMenopauseRx Appointments Messaging Labs Uploads Medications Community Refer a…" at bounding box center [756, 367] width 1498 height 719
click at [850, 268] on li "Blue Cross Blue Shield" at bounding box center [1036, 268] width 531 height 32
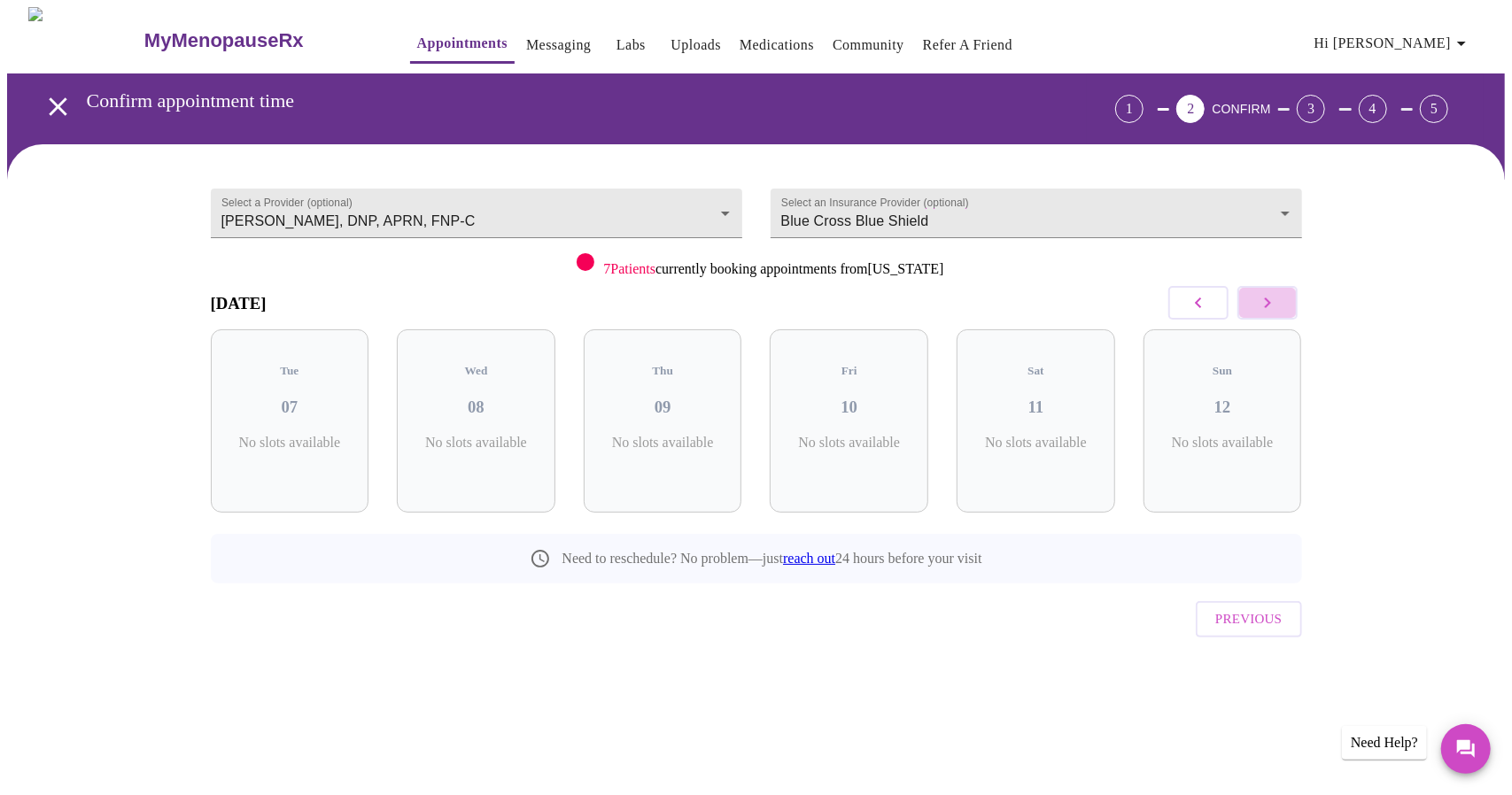
click at [1264, 295] on icon "button" at bounding box center [1267, 302] width 22 height 22
click at [1267, 307] on icon "button" at bounding box center [1267, 302] width 22 height 22
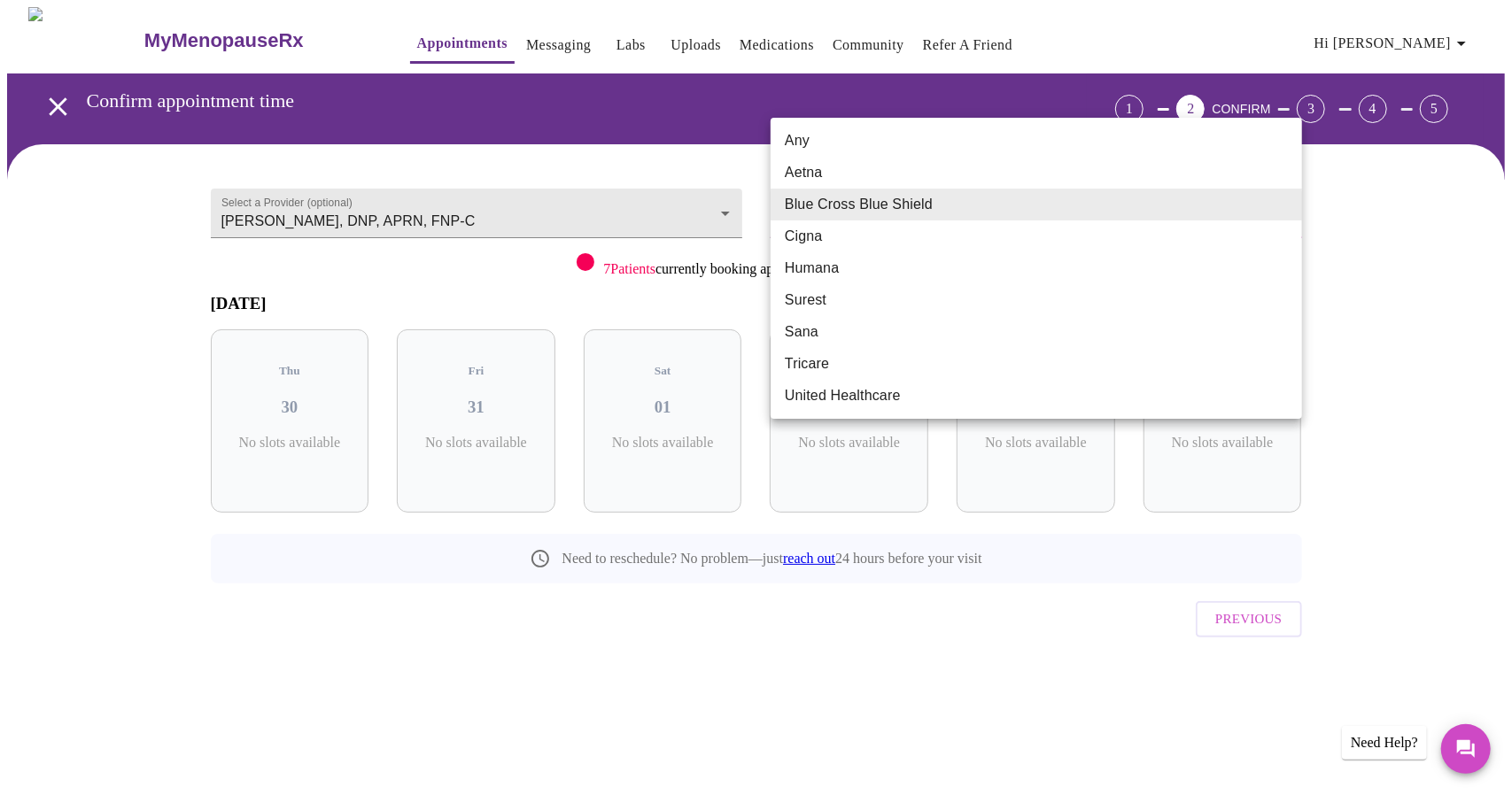
click at [1239, 198] on body "MyMenopauseRx Appointments Messaging Labs Uploads Medications Community Refer a…" at bounding box center [756, 367] width 1498 height 719
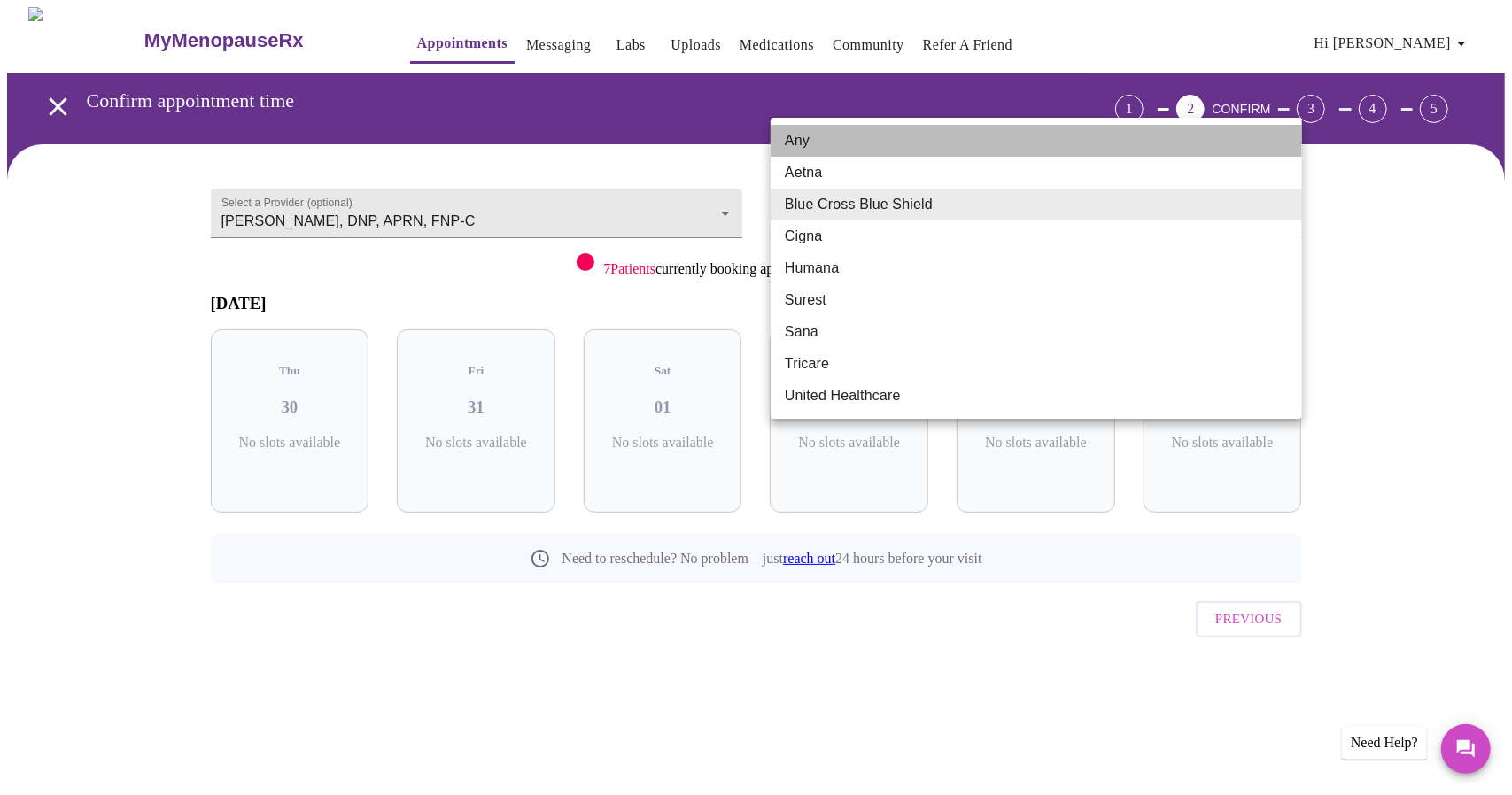
click at [1020, 146] on li "Any" at bounding box center [1036, 141] width 531 height 32
type input "Any"
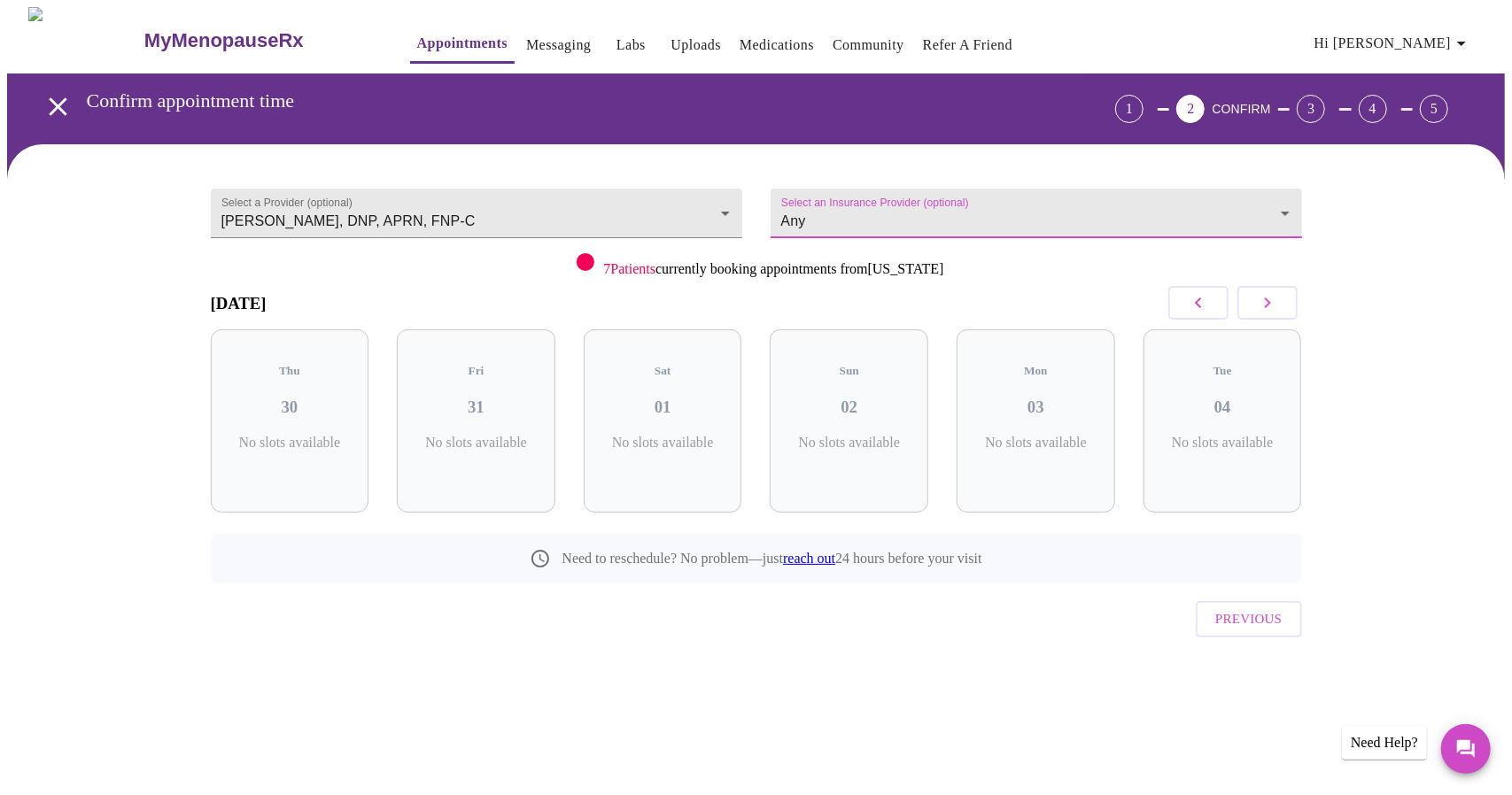
click at [1250, 307] on button "button" at bounding box center [1267, 303] width 60 height 34
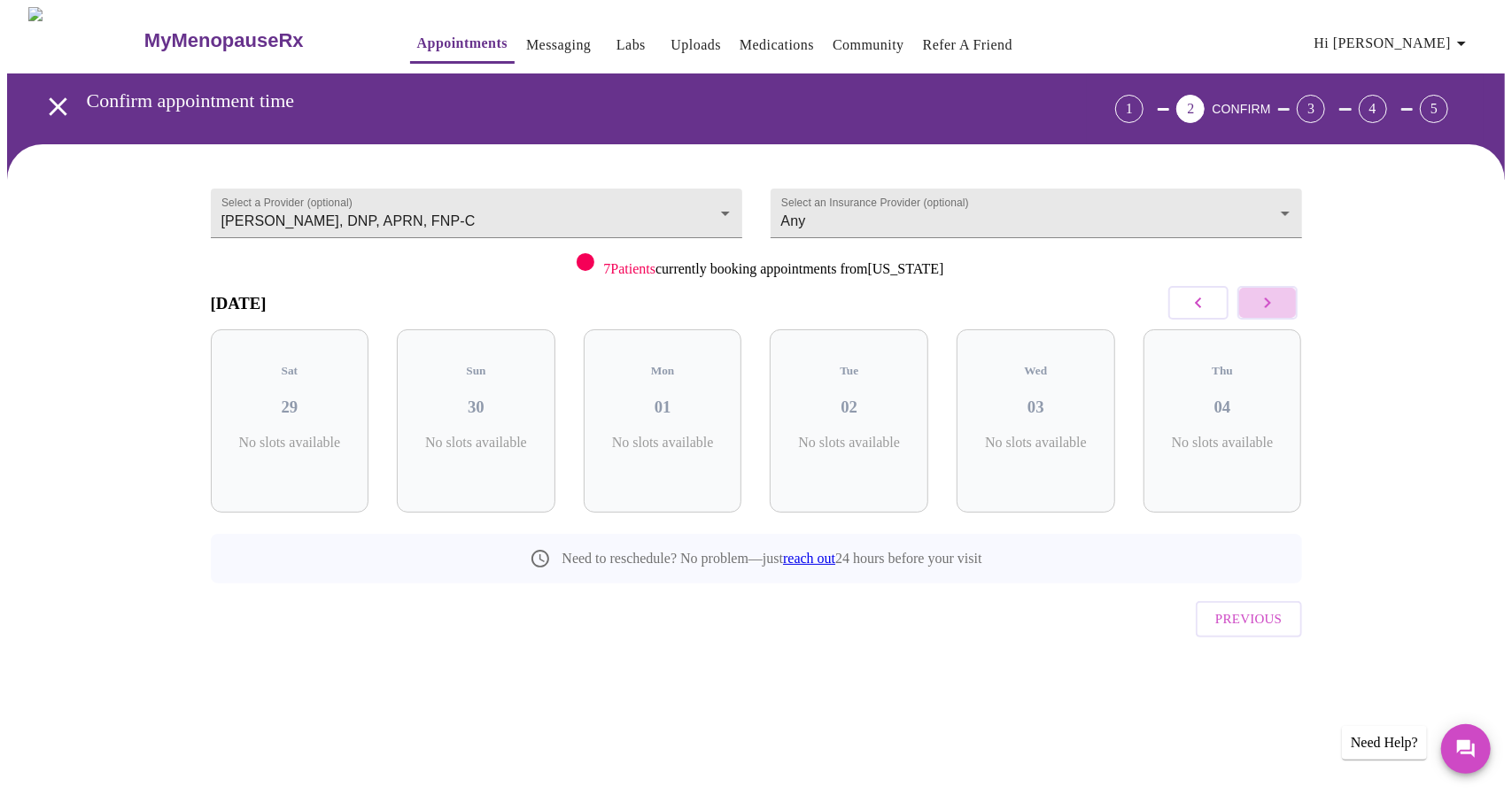
click at [1250, 307] on button "button" at bounding box center [1267, 303] width 60 height 34
click at [1194, 306] on icon "button" at bounding box center [1198, 302] width 22 height 22
click at [683, 204] on body "MyMenopauseRx Appointments Messaging Labs Uploads Medications Community Refer a…" at bounding box center [756, 367] width 1498 height 719
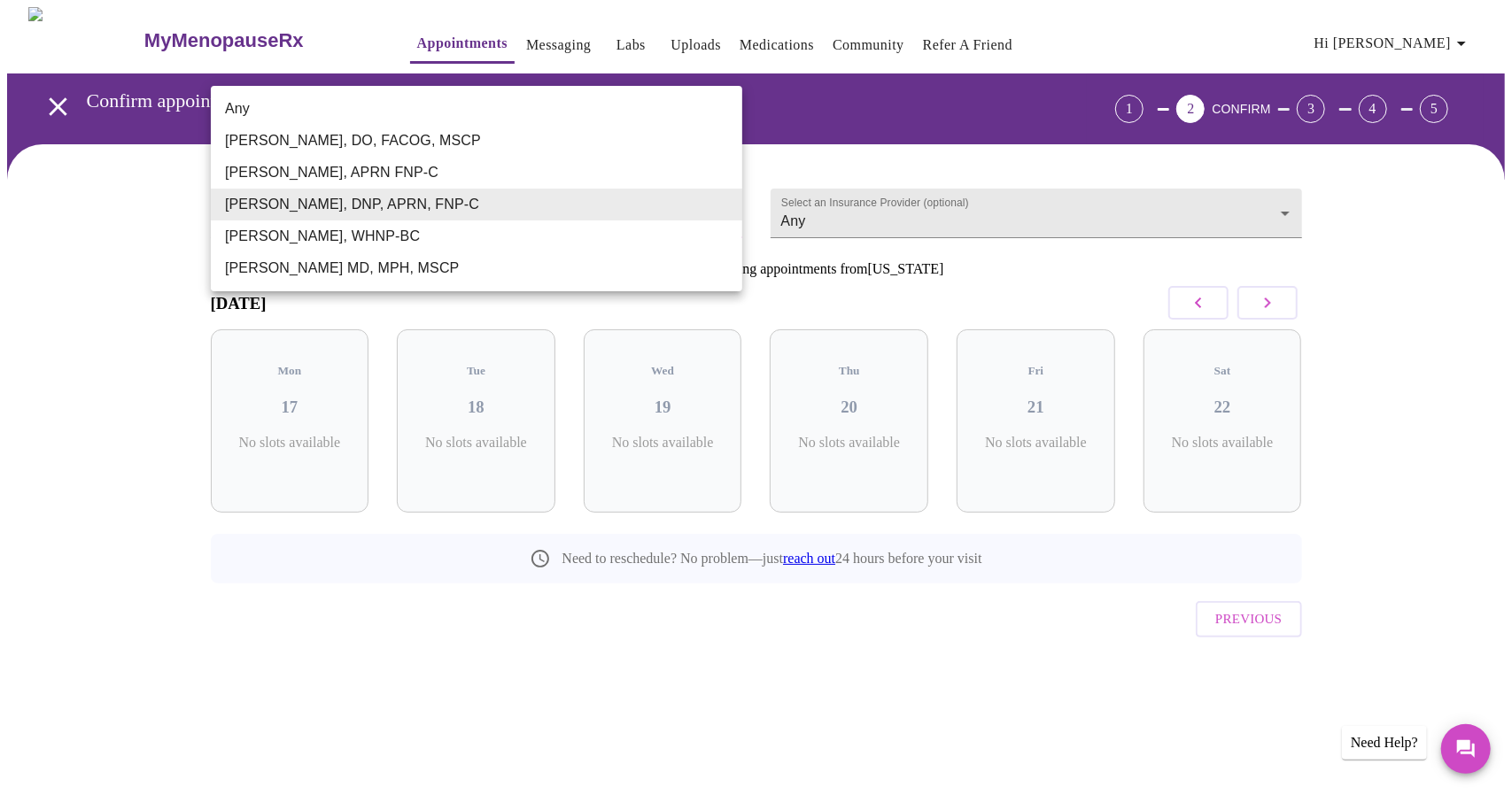
click at [439, 111] on li "Any" at bounding box center [477, 109] width 531 height 32
type input "Any"
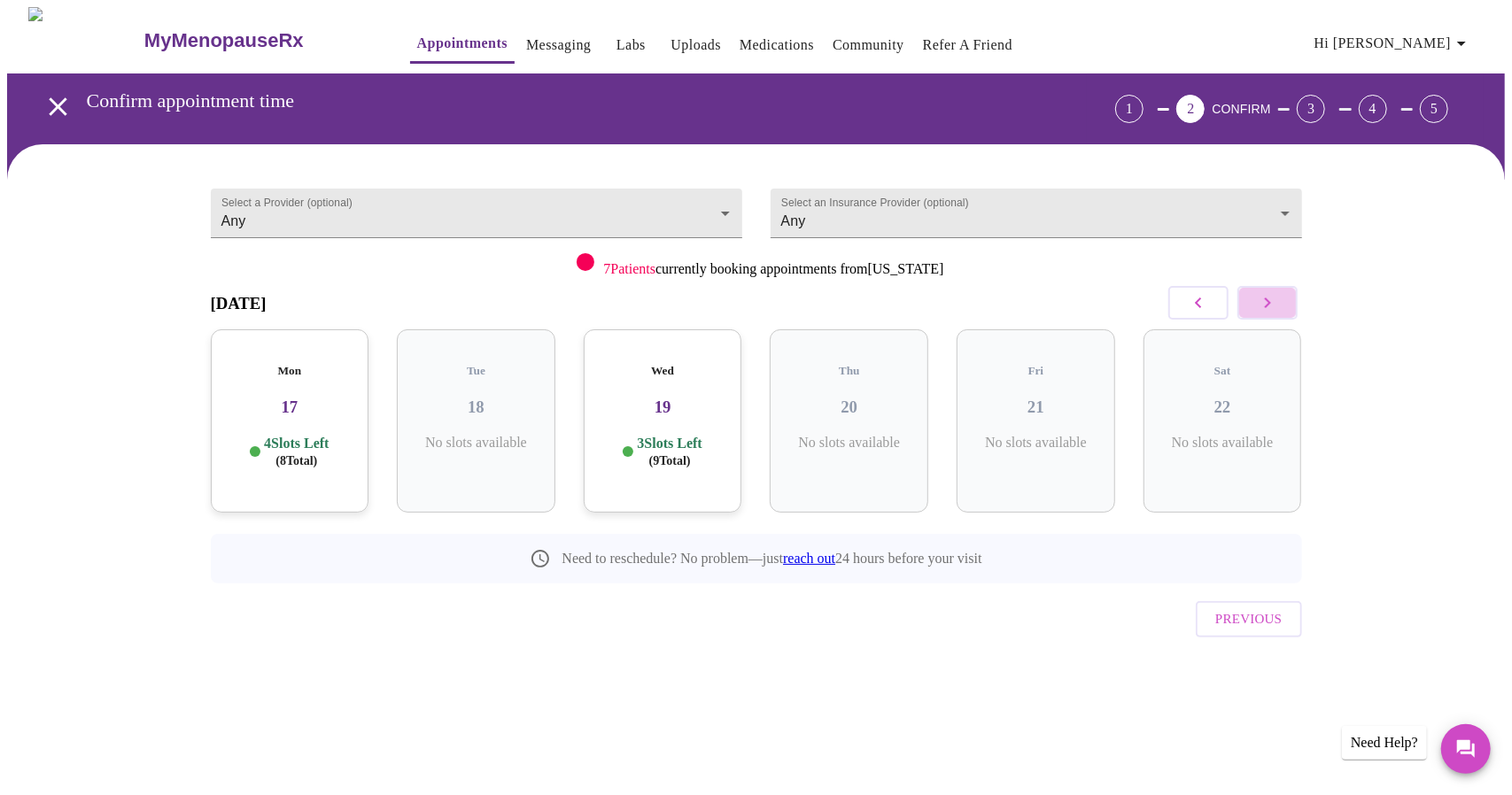
click at [1266, 313] on icon "button" at bounding box center [1267, 302] width 22 height 22
click at [680, 398] on h3 "01" at bounding box center [663, 407] width 130 height 20
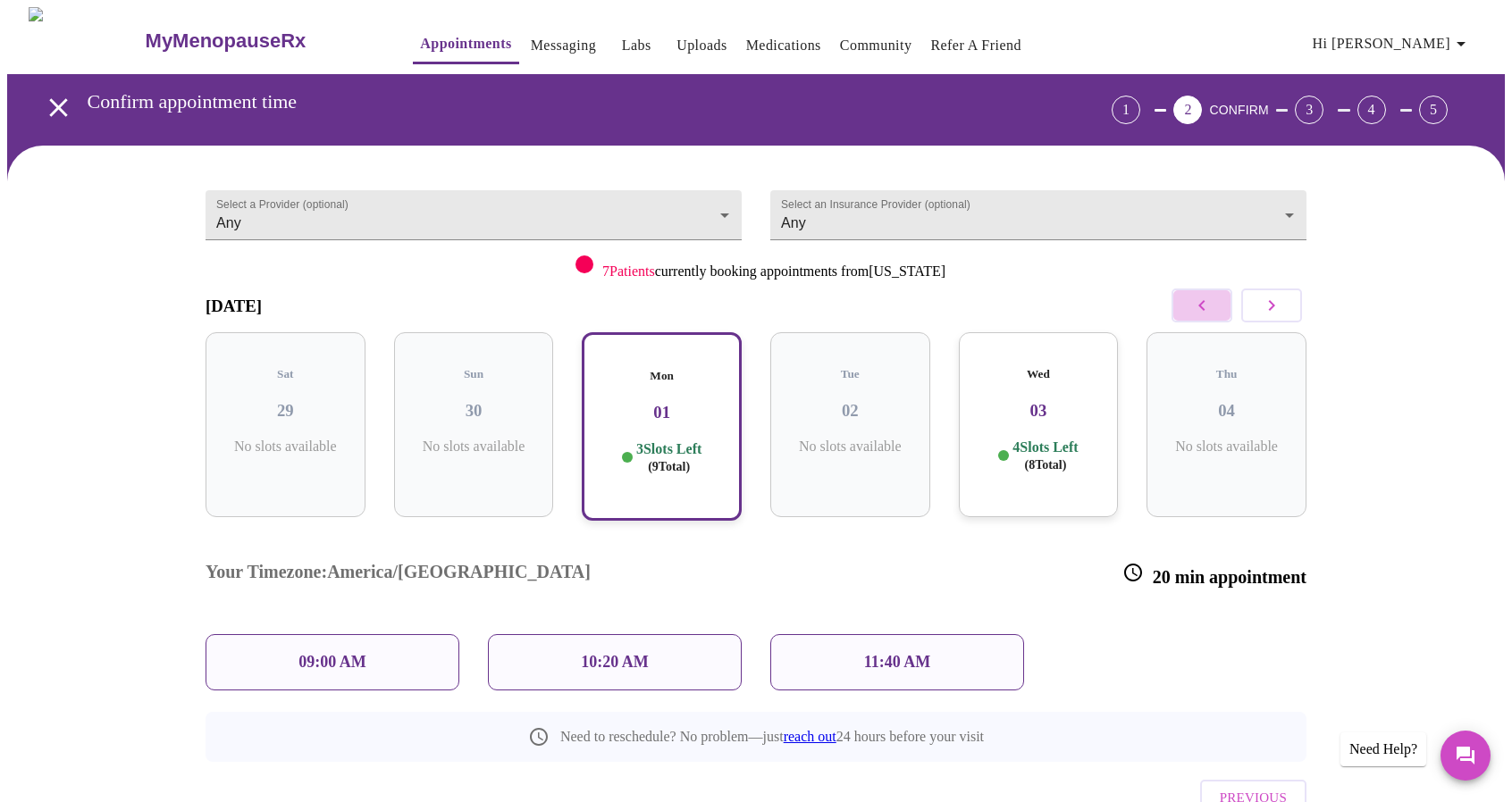
click at [1203, 303] on icon "button" at bounding box center [1201, 305] width 22 height 22
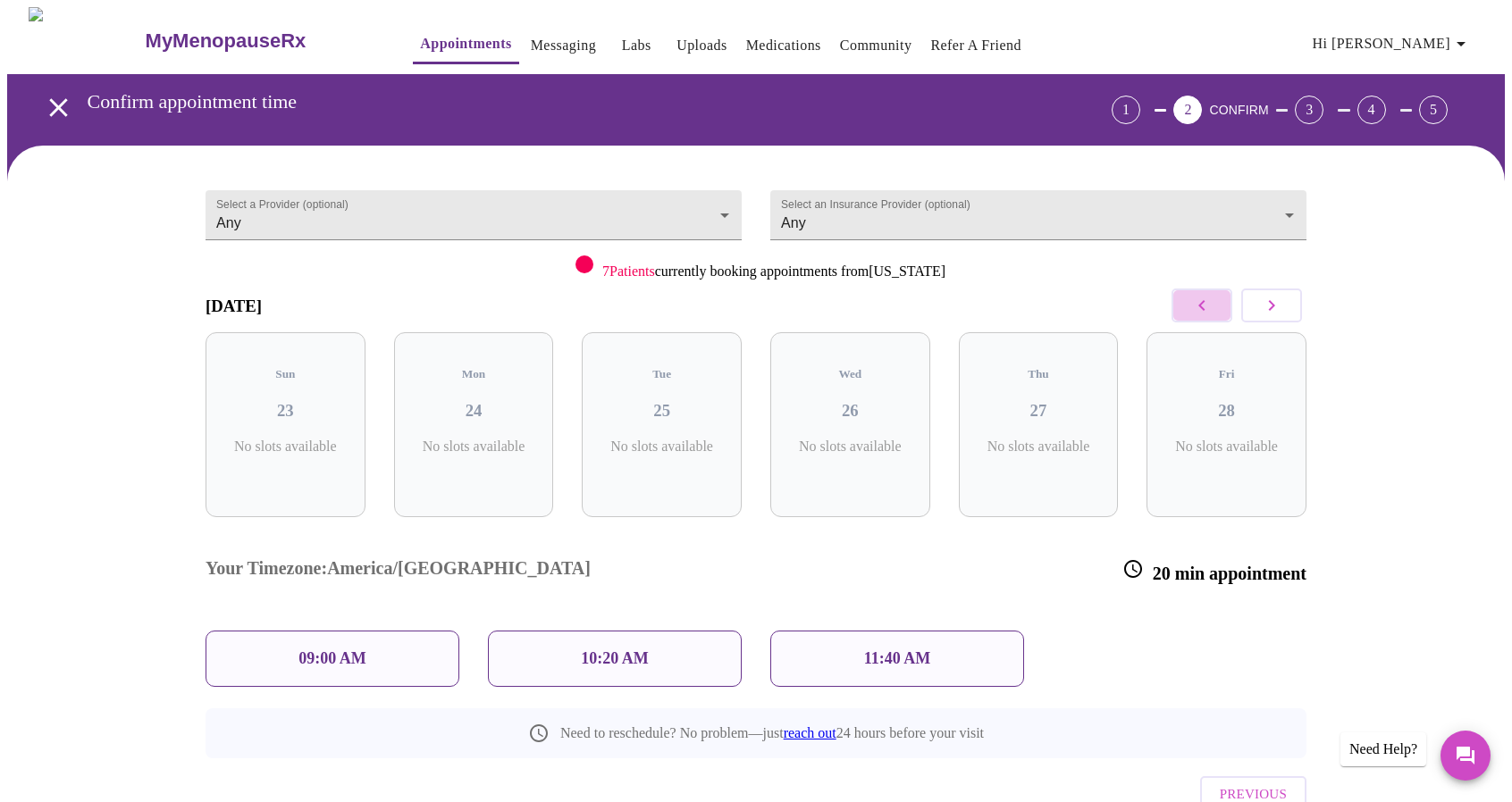
click at [1203, 303] on icon "button" at bounding box center [1201, 305] width 22 height 22
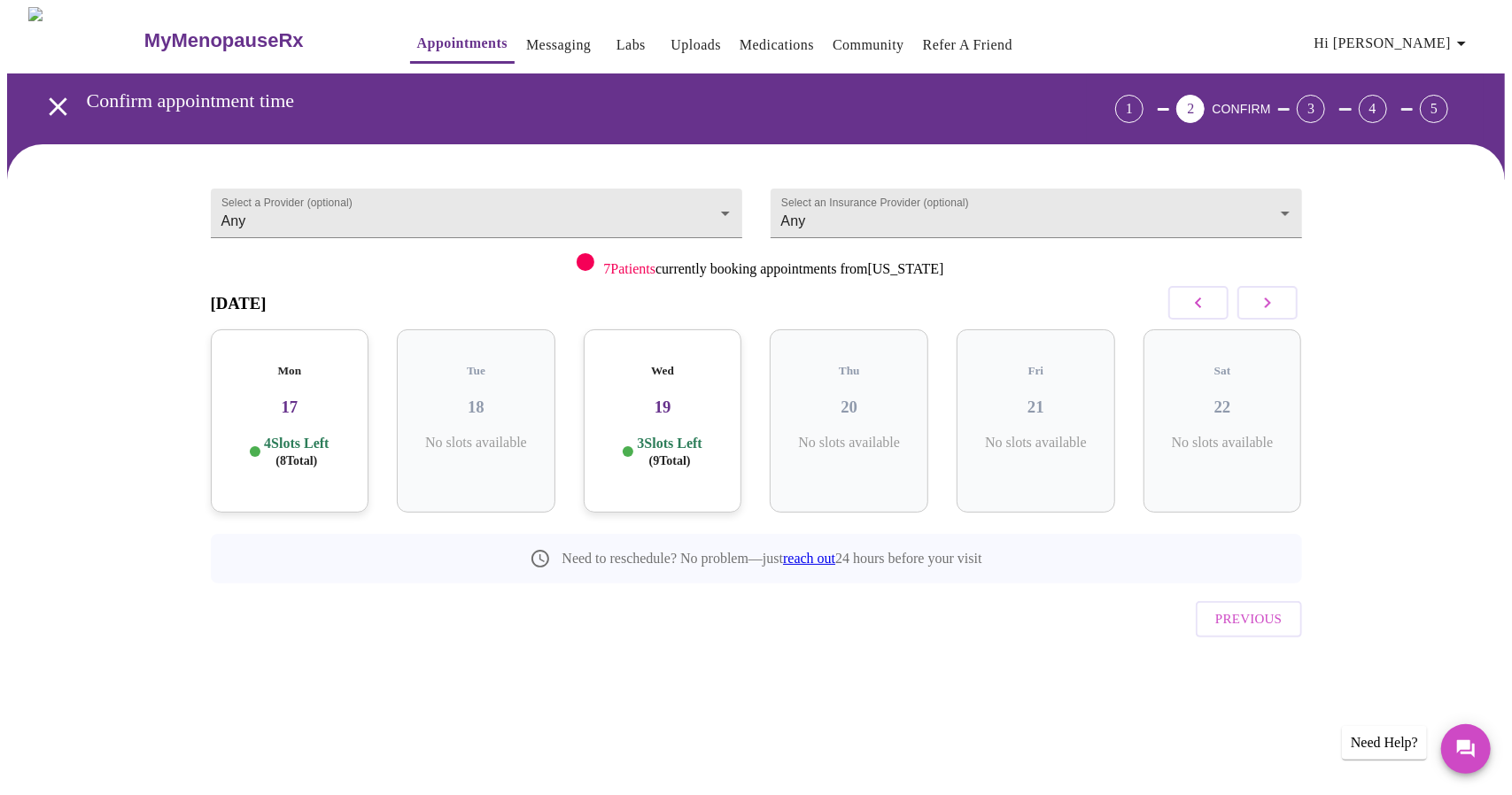
click at [1193, 300] on icon "button" at bounding box center [1198, 302] width 22 height 22
click at [1282, 307] on button "button" at bounding box center [1267, 303] width 60 height 34
click at [315, 454] on span "( 8 Total)" at bounding box center [296, 461] width 41 height 13
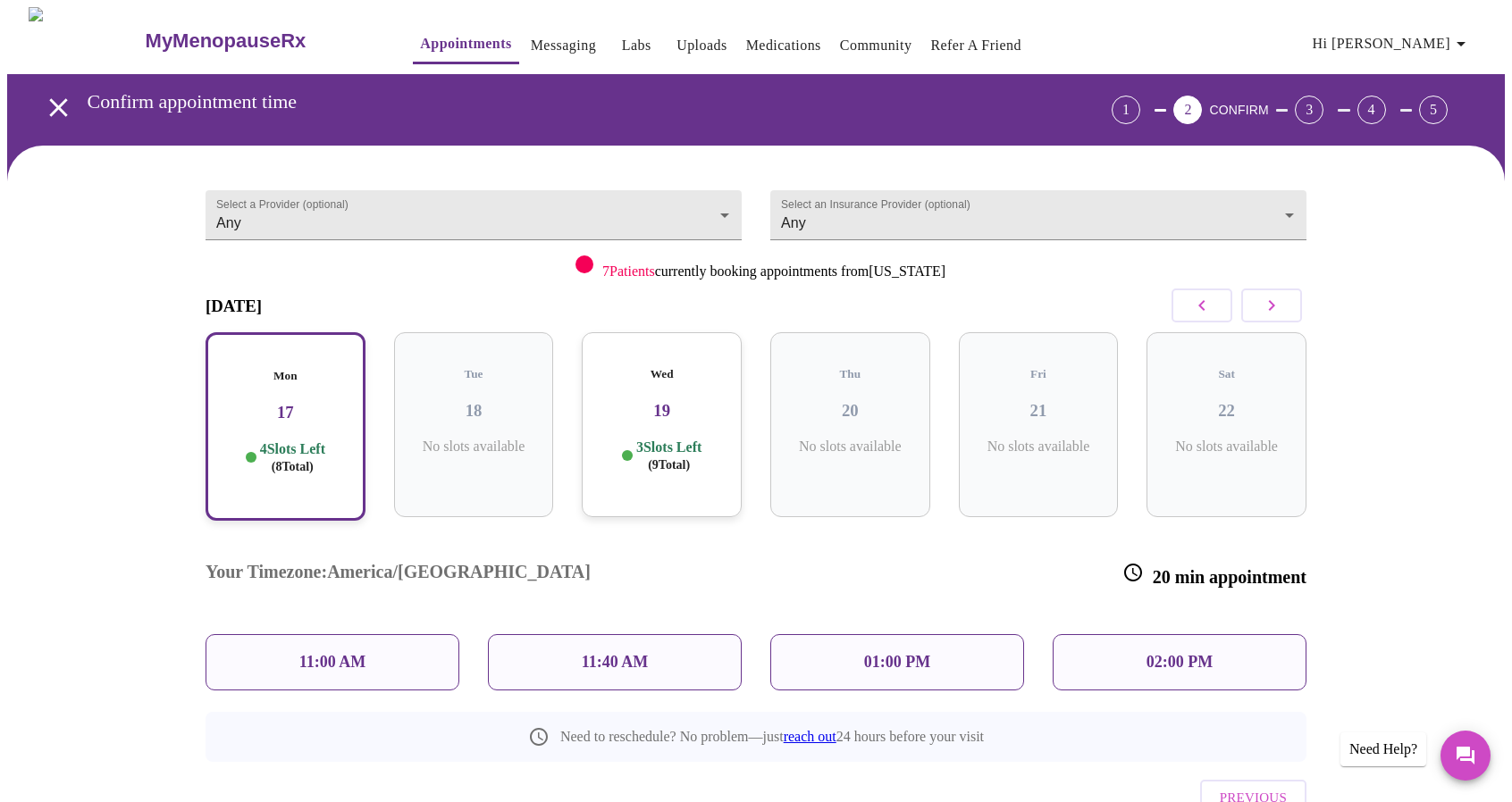
click at [347, 653] on p "11:00 AM" at bounding box center [332, 663] width 67 height 19
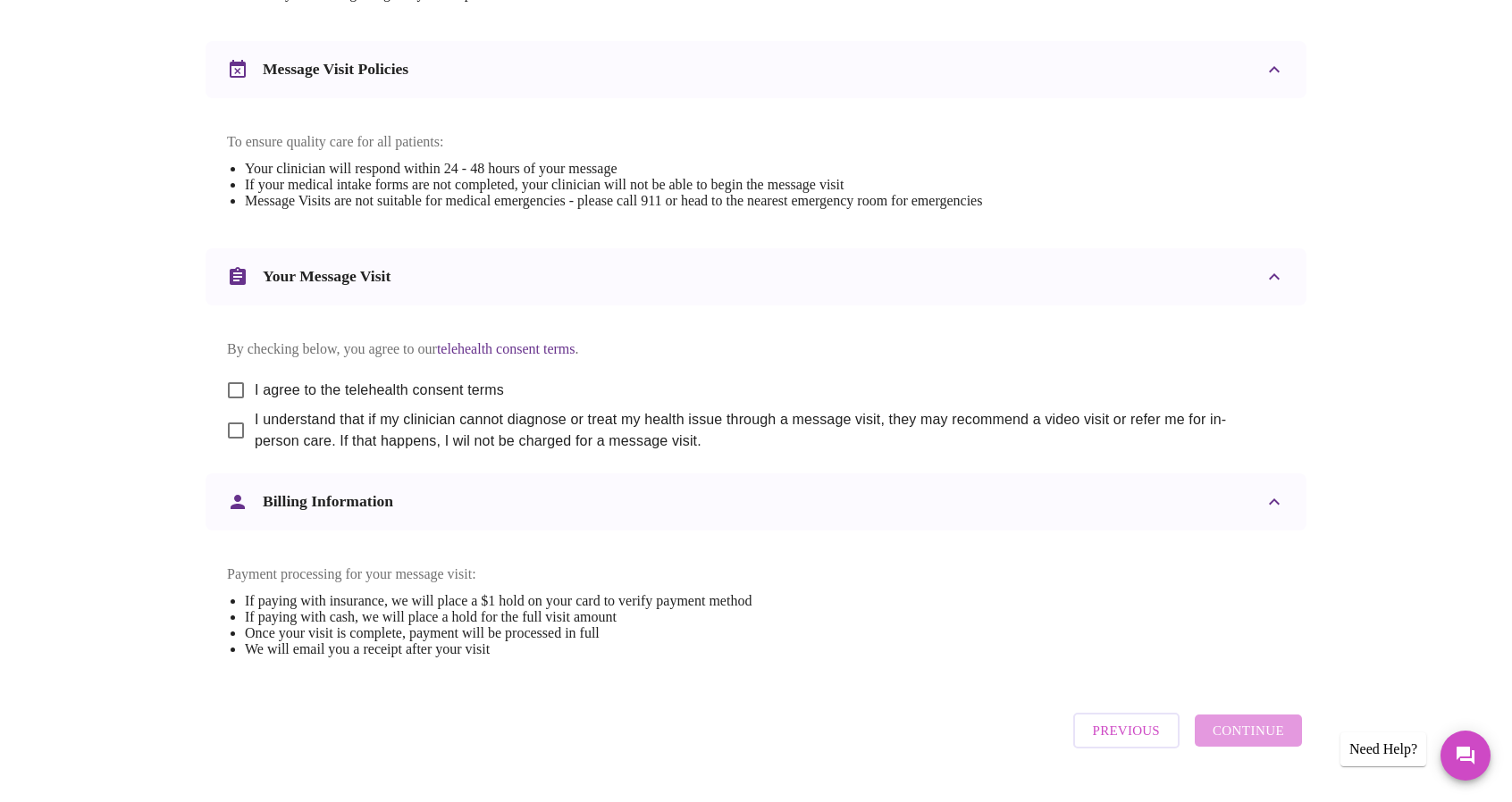
scroll to position [729, 0]
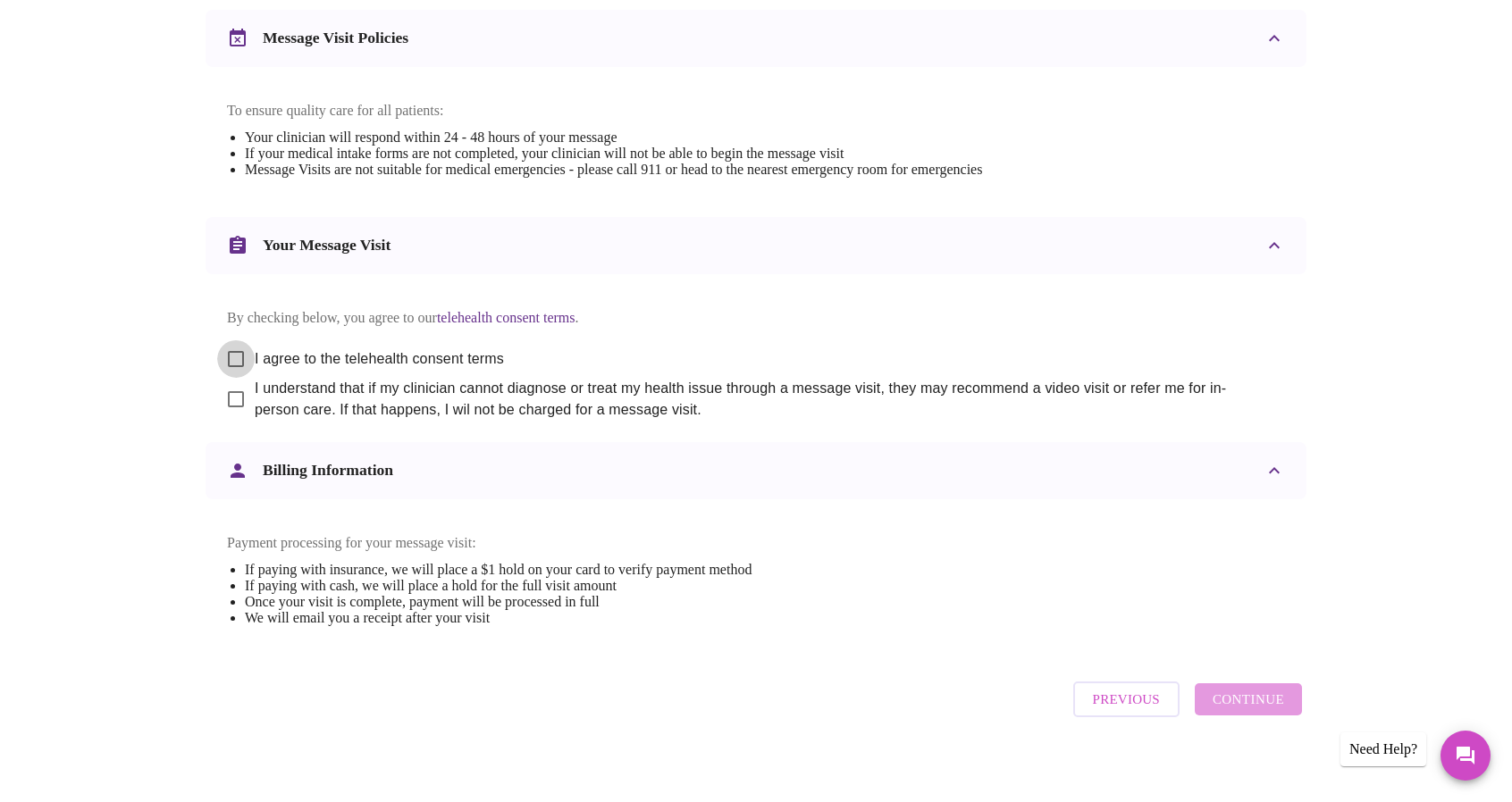
click at [238, 375] on input "I agree to the telehealth consent terms" at bounding box center [236, 359] width 38 height 38
checkbox input "true"
click at [235, 416] on input "I understand that if my clinician cannot diagnose or treat my health issue thro…" at bounding box center [236, 400] width 38 height 38
checkbox input "true"
click at [1255, 711] on span "Continue" at bounding box center [1247, 700] width 71 height 24
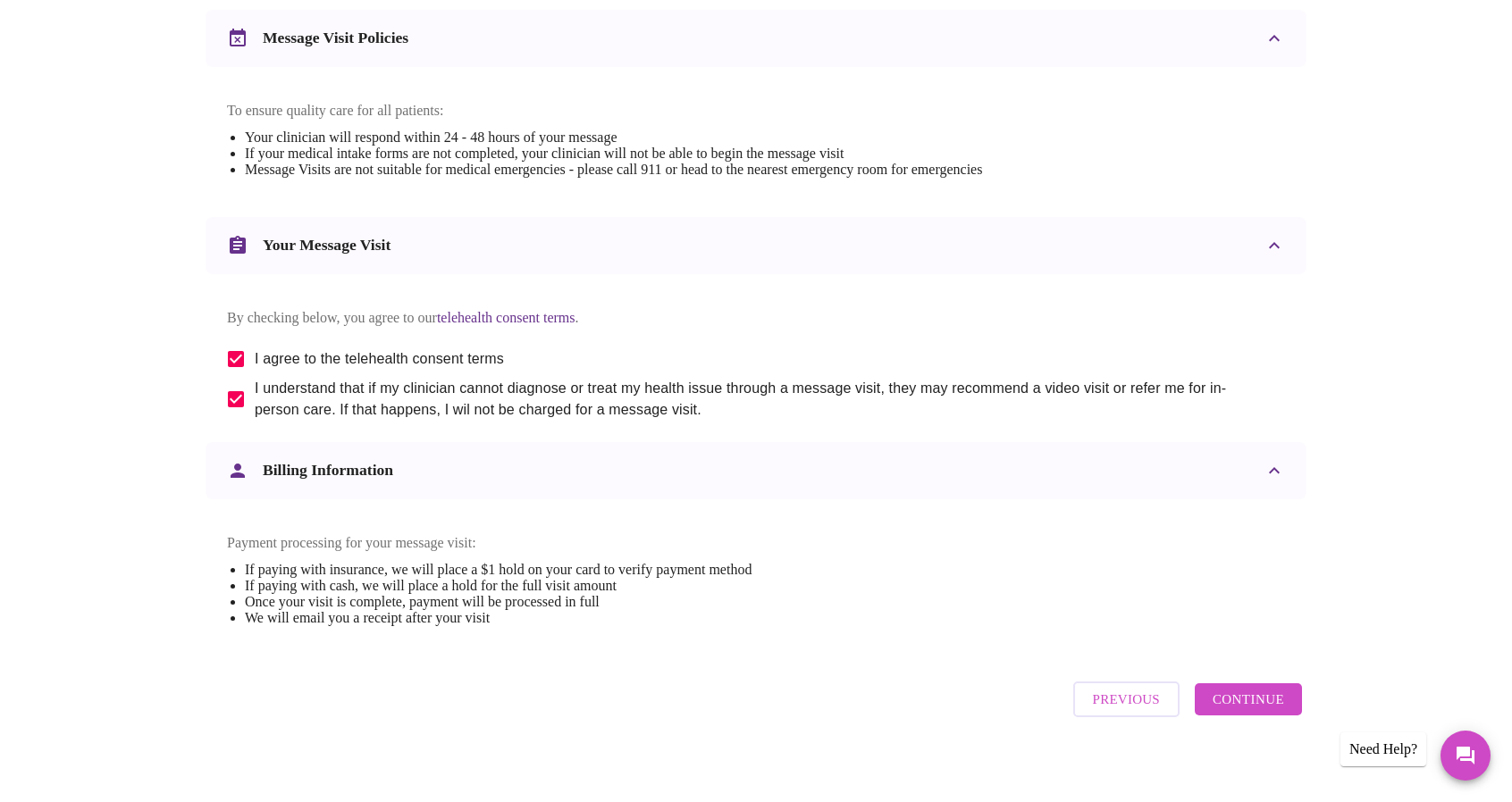
scroll to position [0, 0]
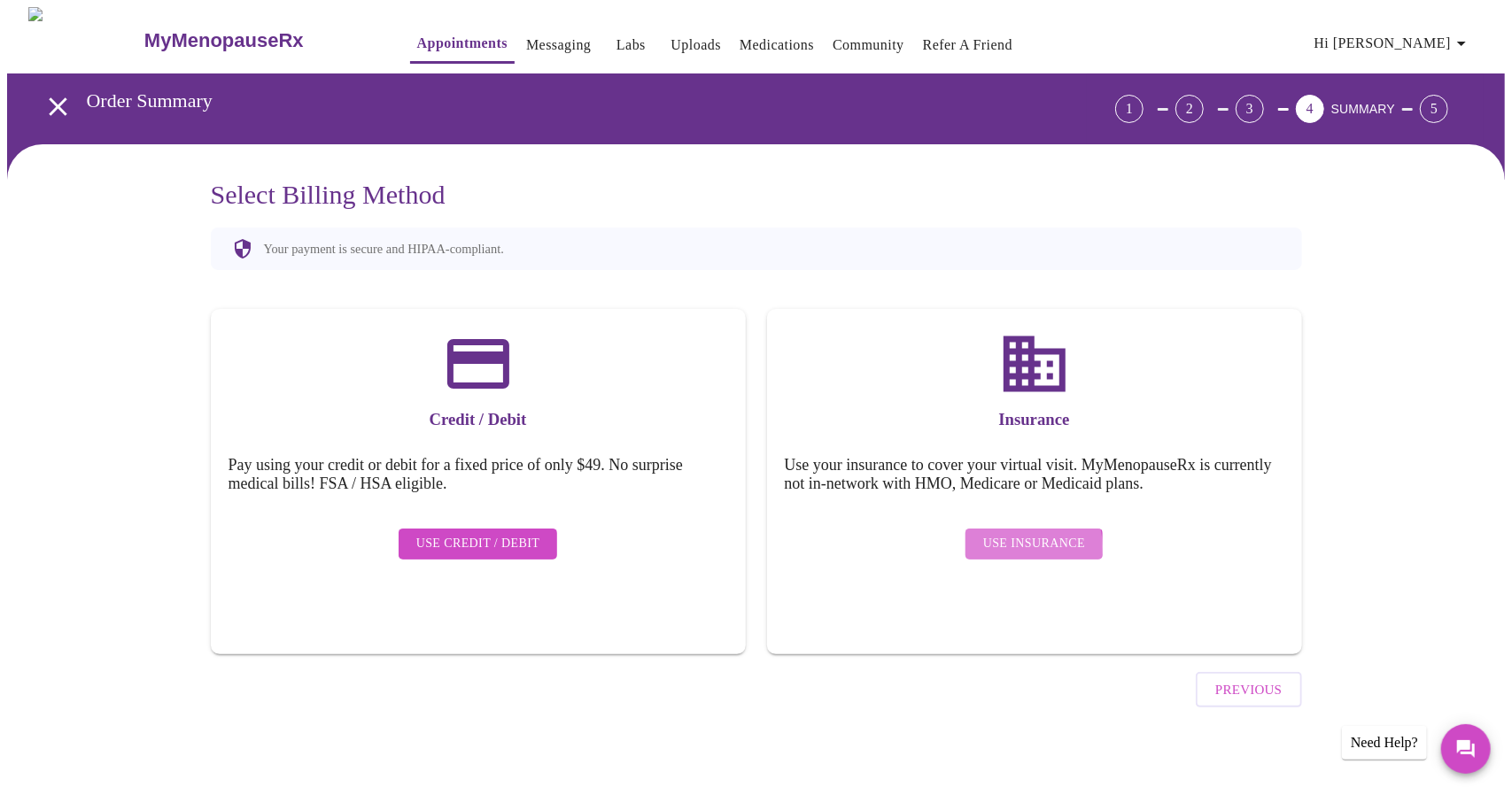
click at [1031, 533] on span "Use Insurance" at bounding box center [1033, 544] width 102 height 23
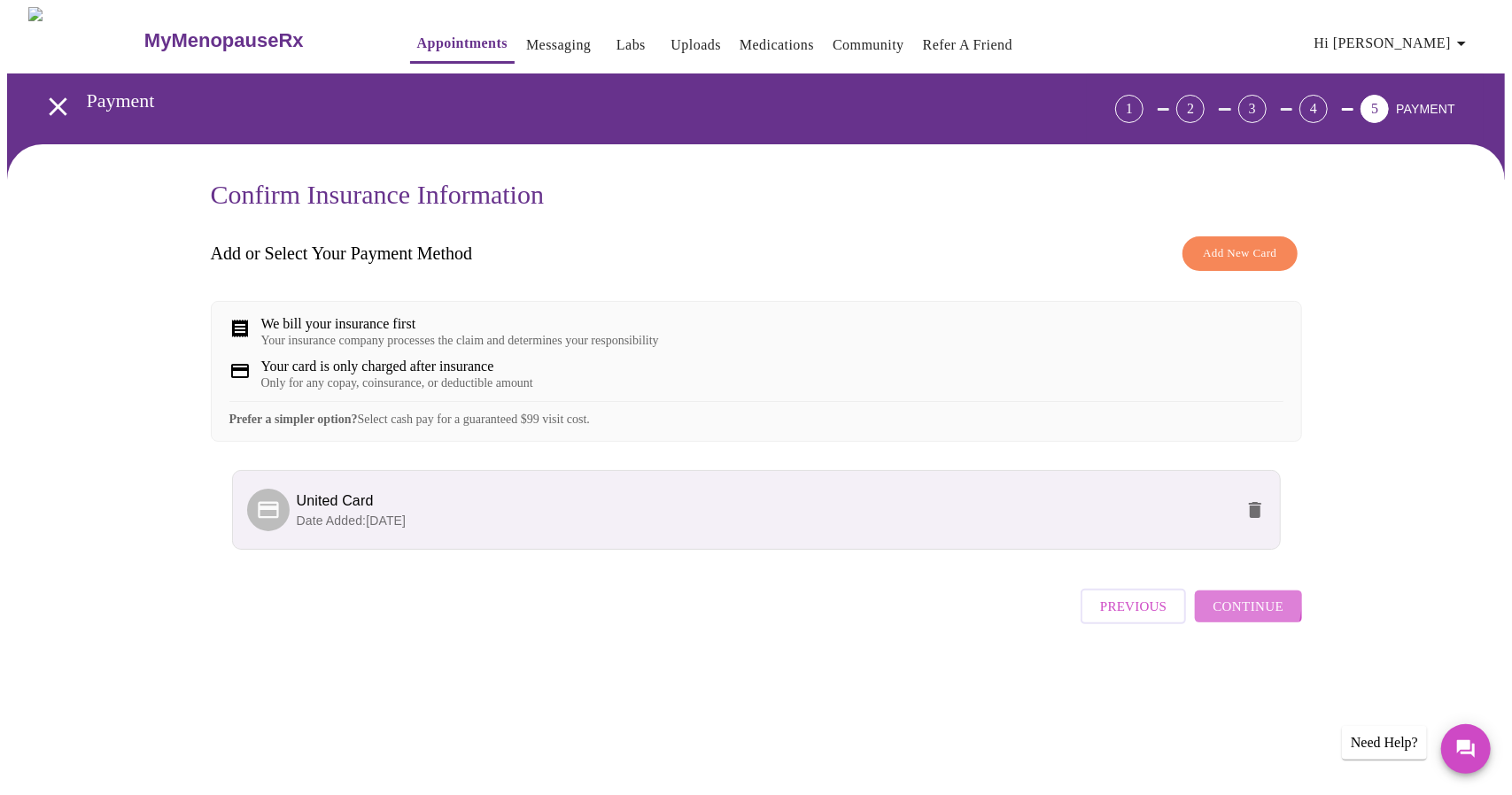
click at [1226, 616] on span "Continue" at bounding box center [1247, 606] width 70 height 23
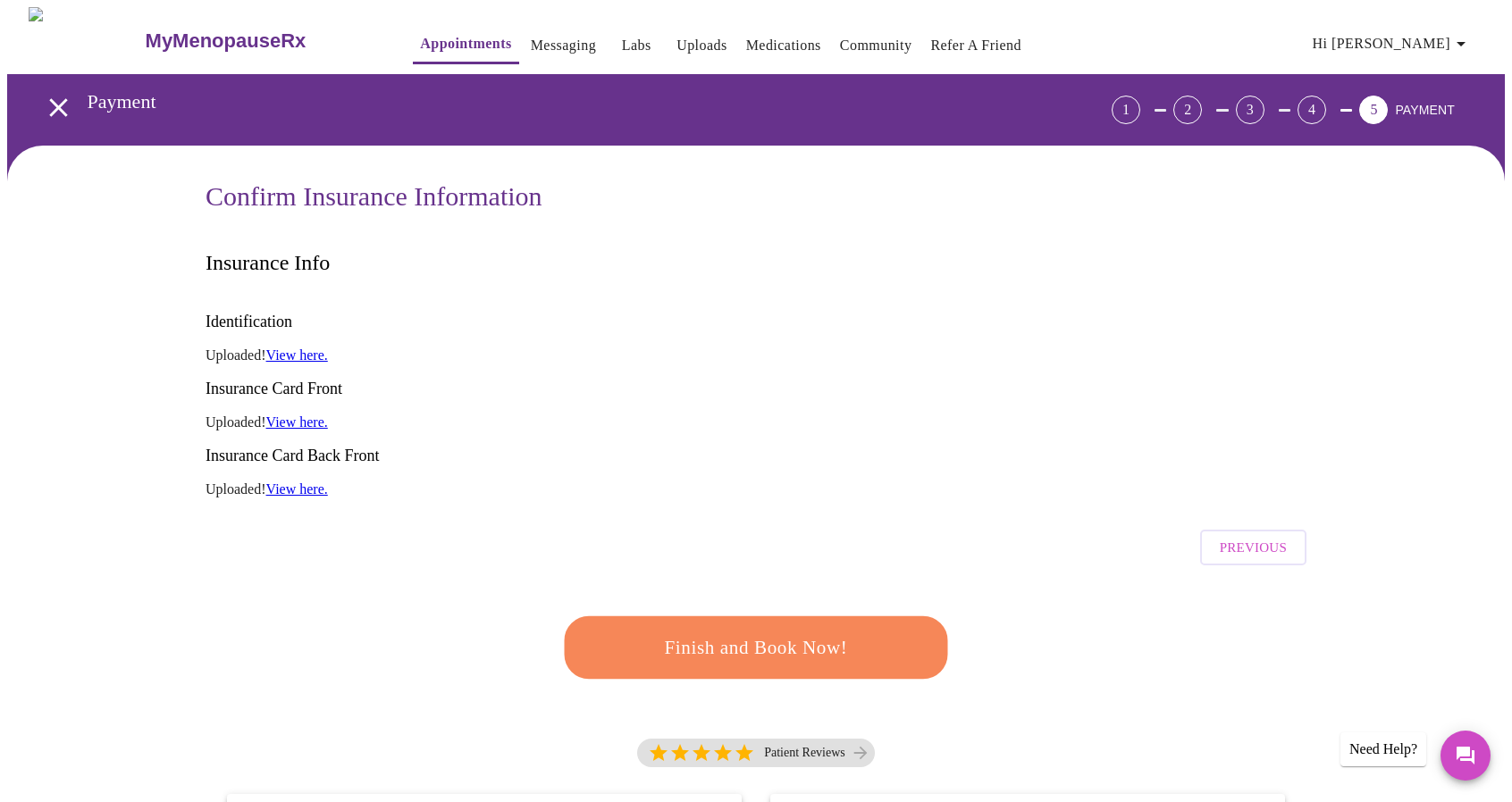
click at [834, 632] on span "Finish and Book Now!" at bounding box center [756, 648] width 330 height 33
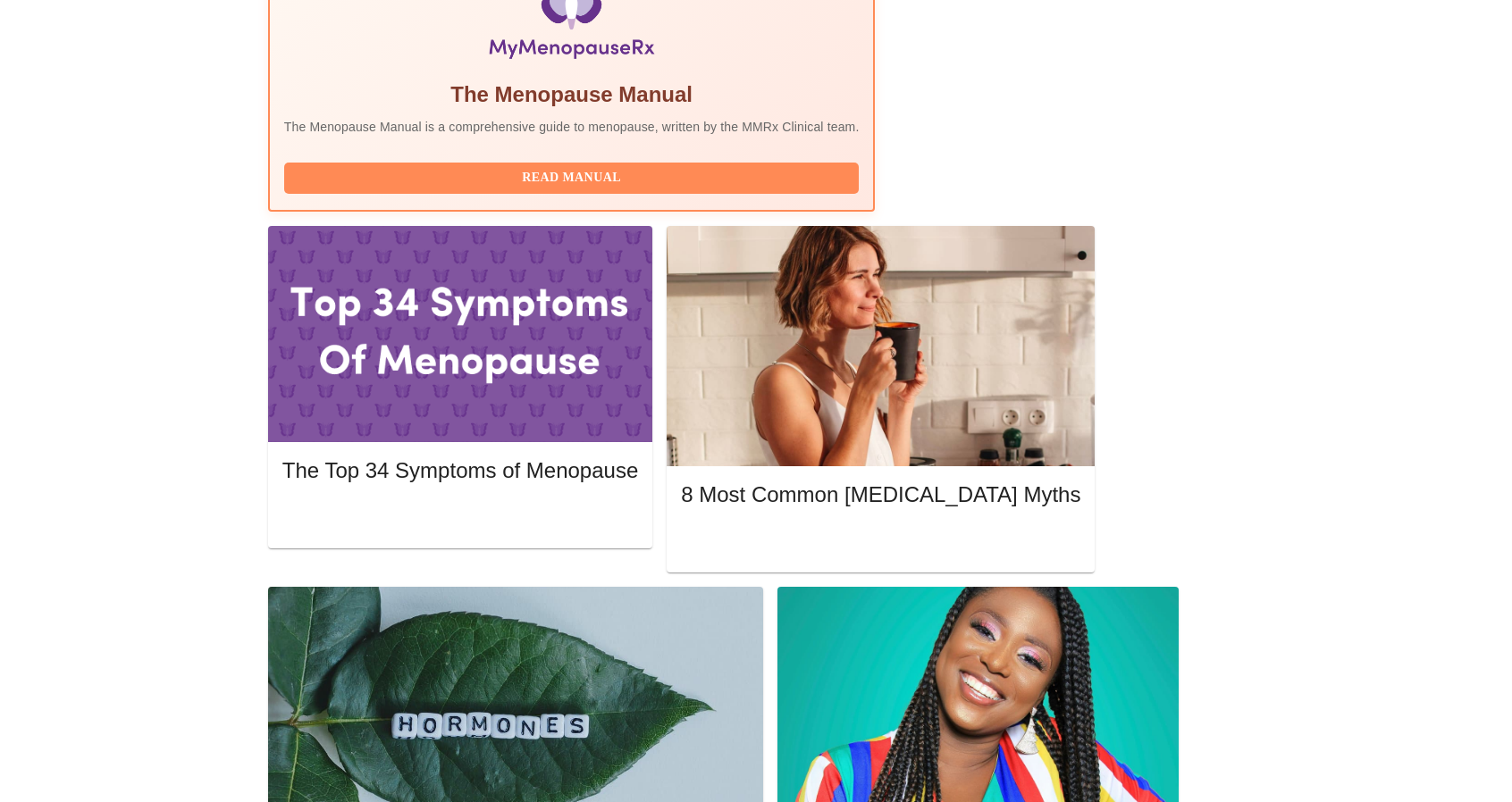
scroll to position [645, 0]
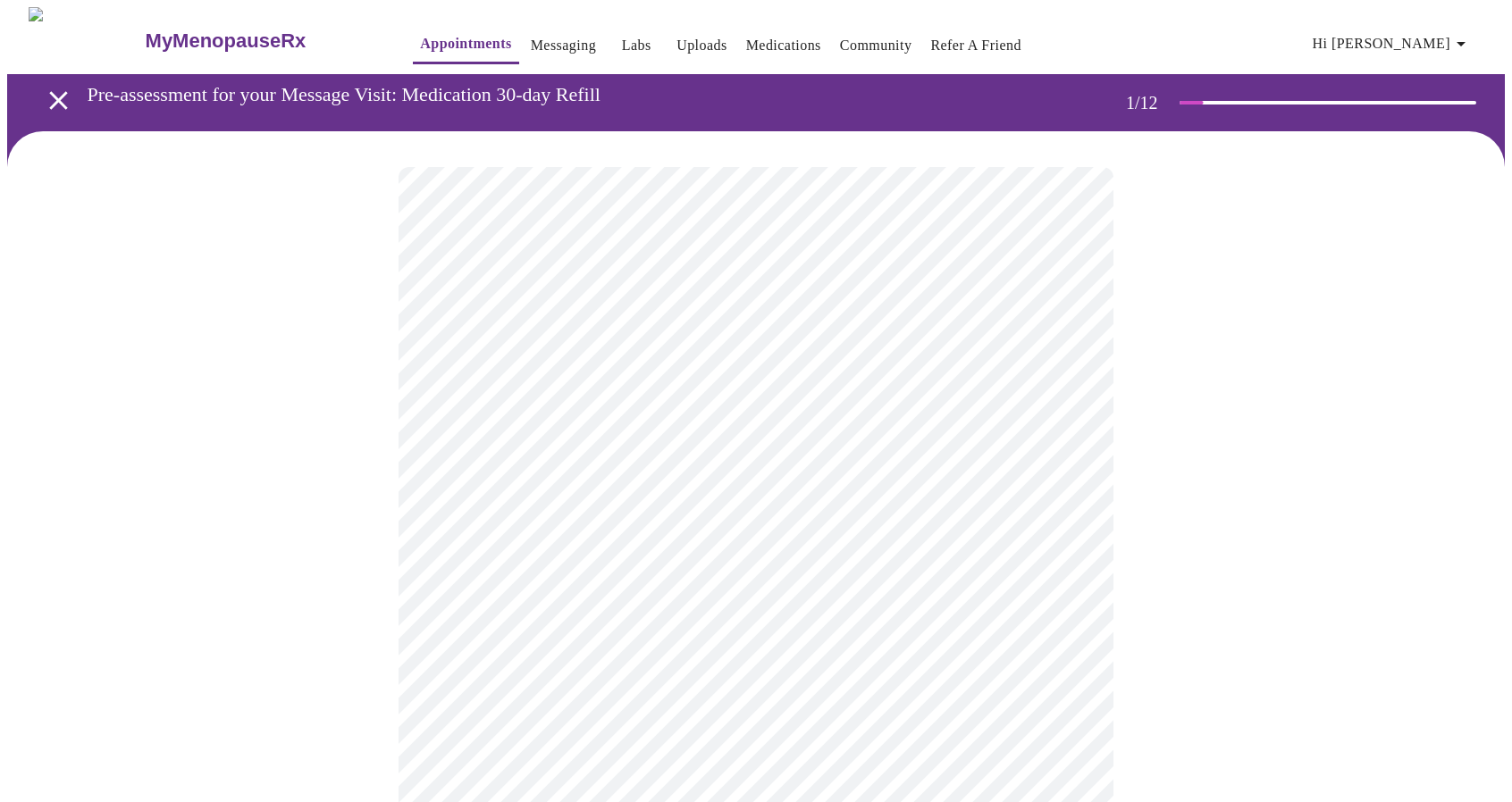
click at [49, 91] on icon "open drawer" at bounding box center [58, 99] width 18 height 18
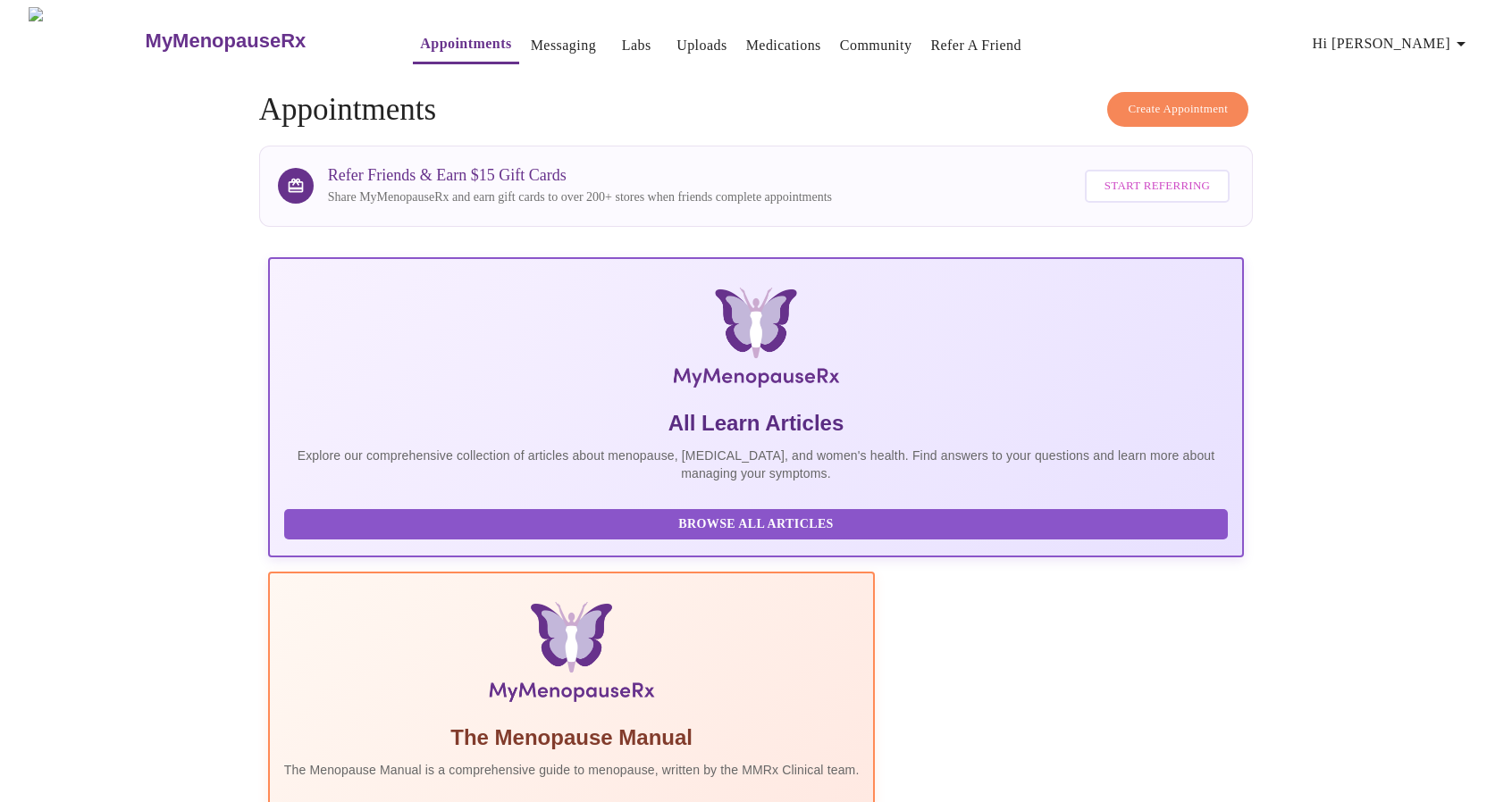
click at [427, 48] on link "Appointments" at bounding box center [465, 44] width 91 height 25
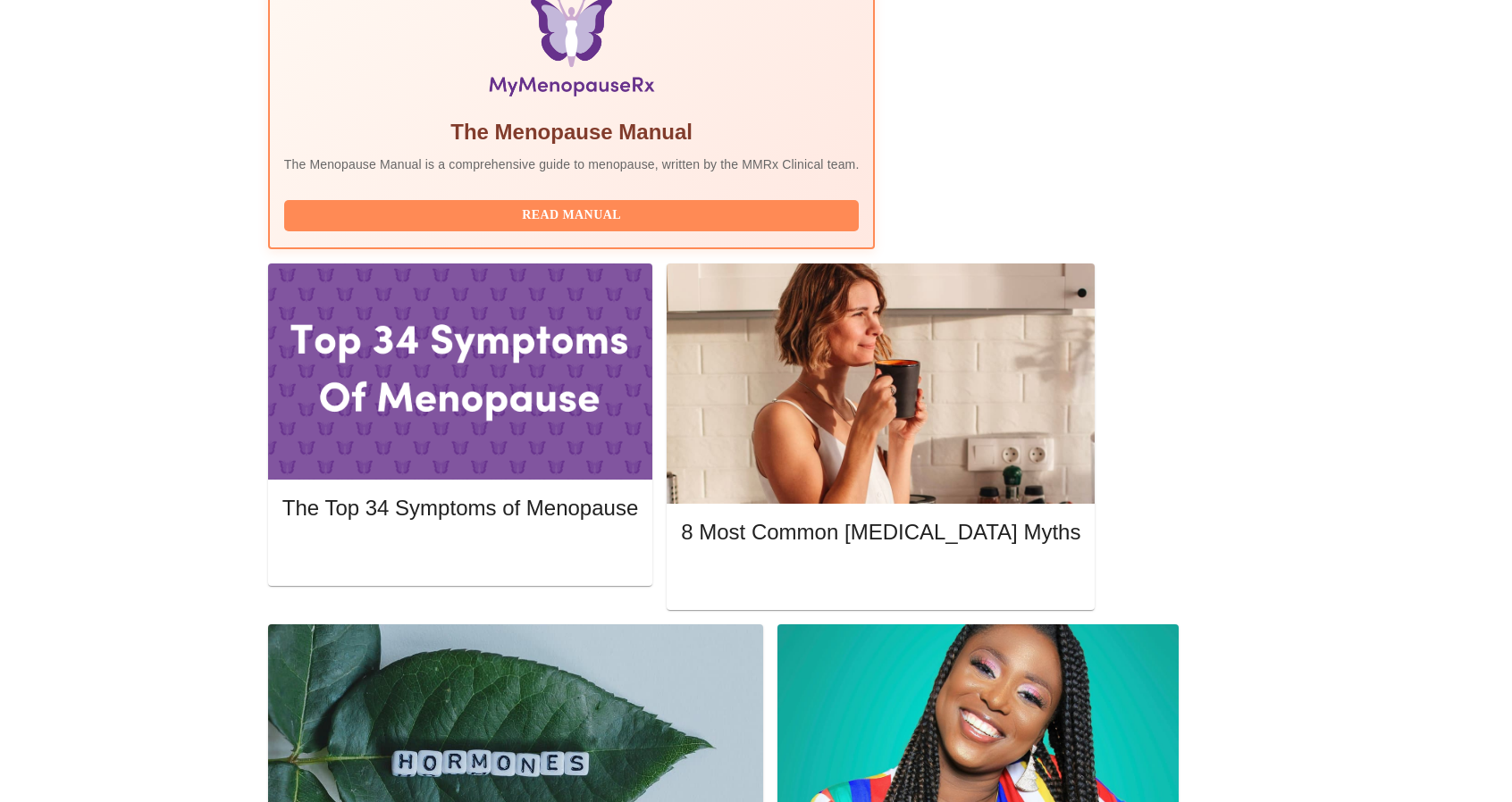
scroll to position [605, 0]
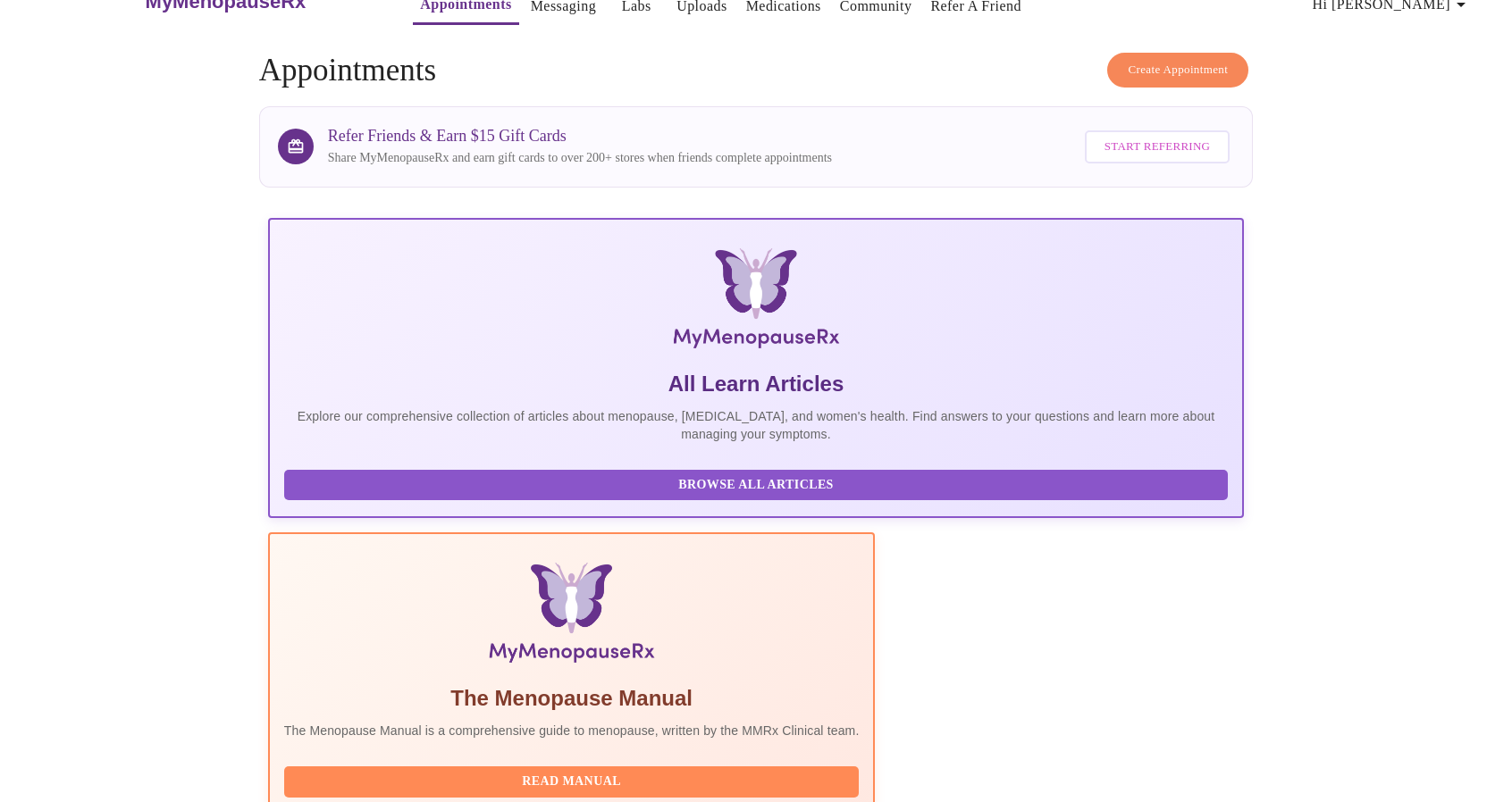
scroll to position [0, 0]
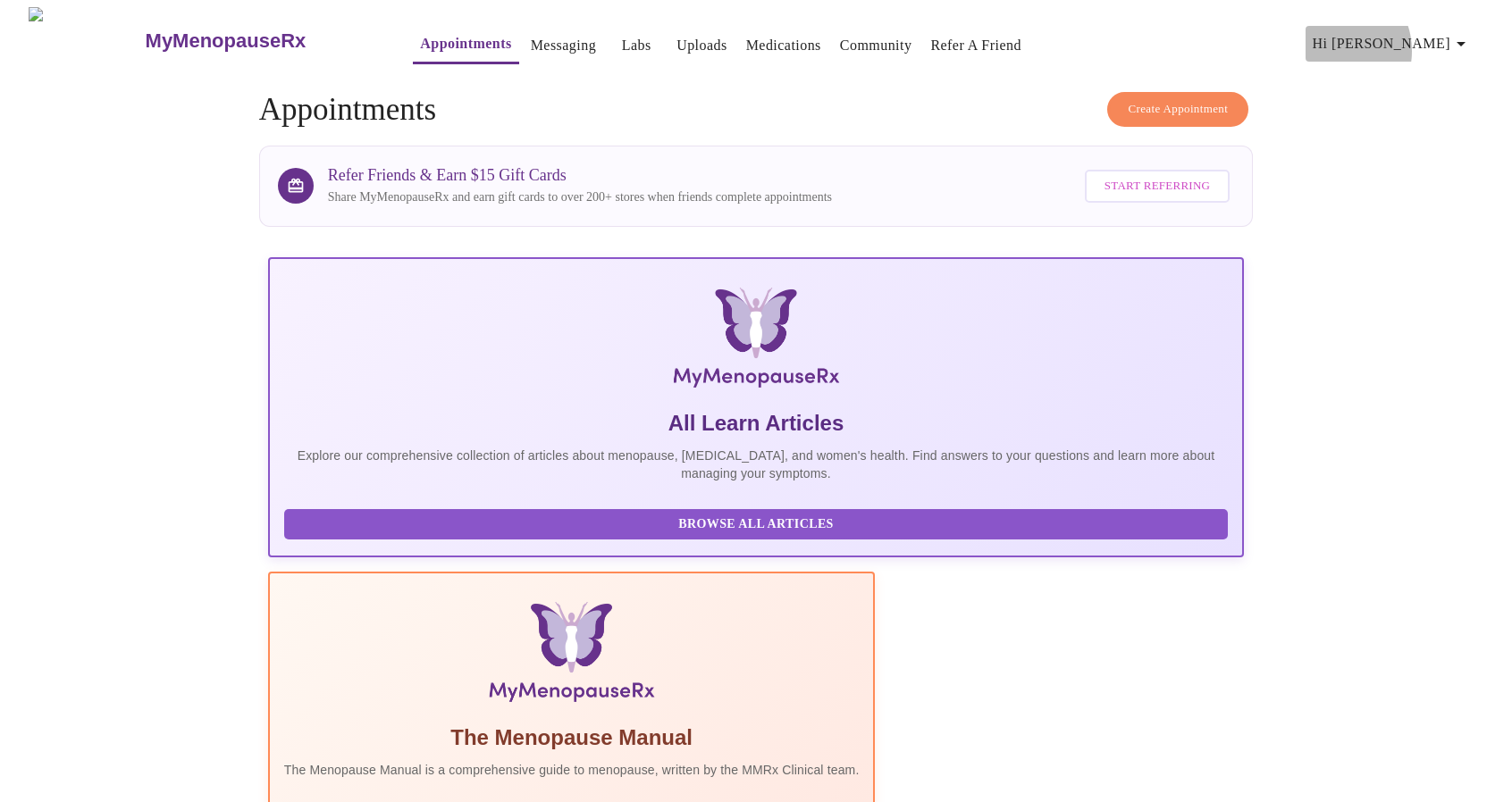
click at [1411, 44] on span "Hi [PERSON_NAME]" at bounding box center [1392, 44] width 159 height 25
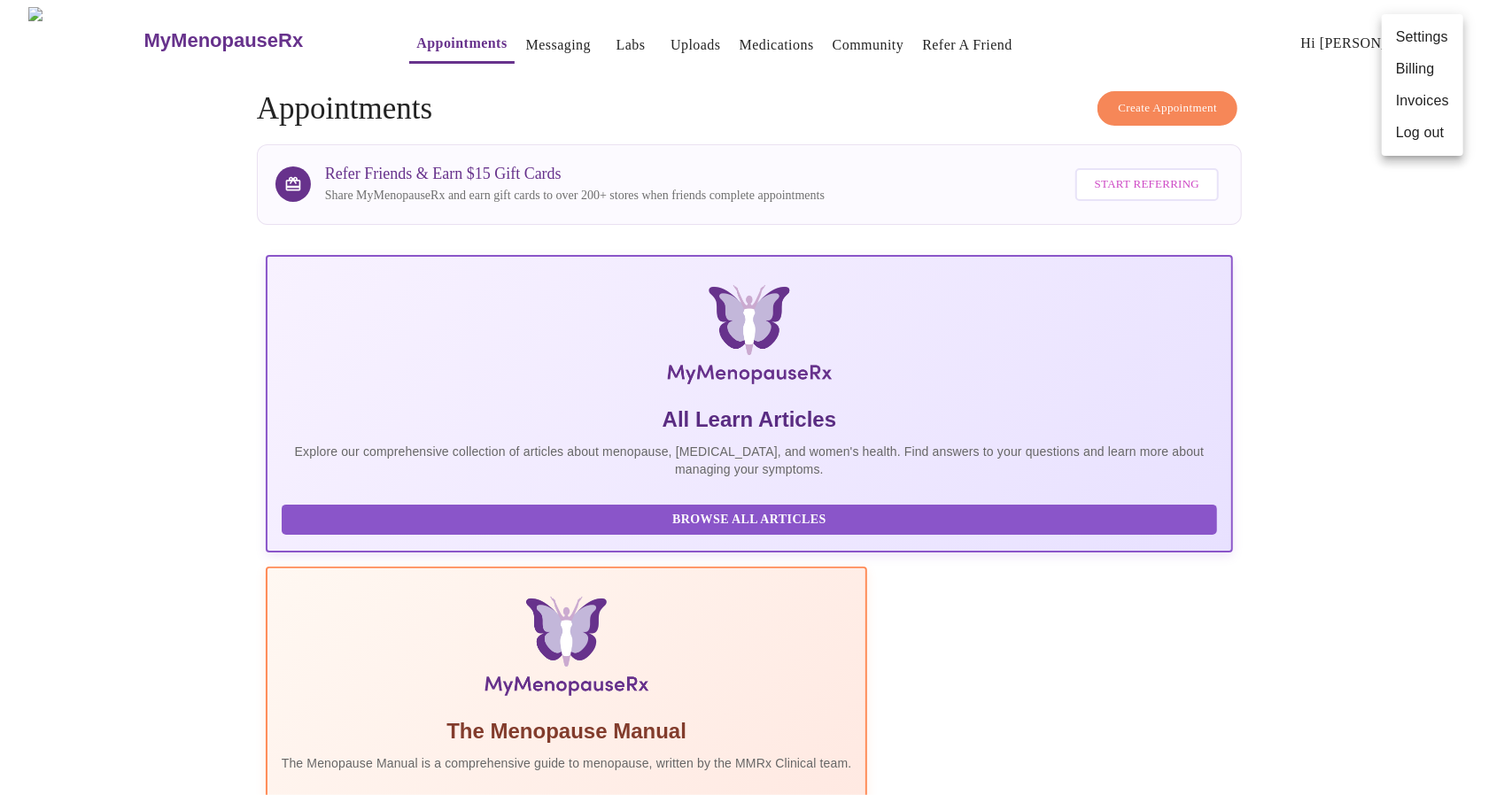
click at [1398, 43] on li "Settings" at bounding box center [1422, 38] width 82 height 32
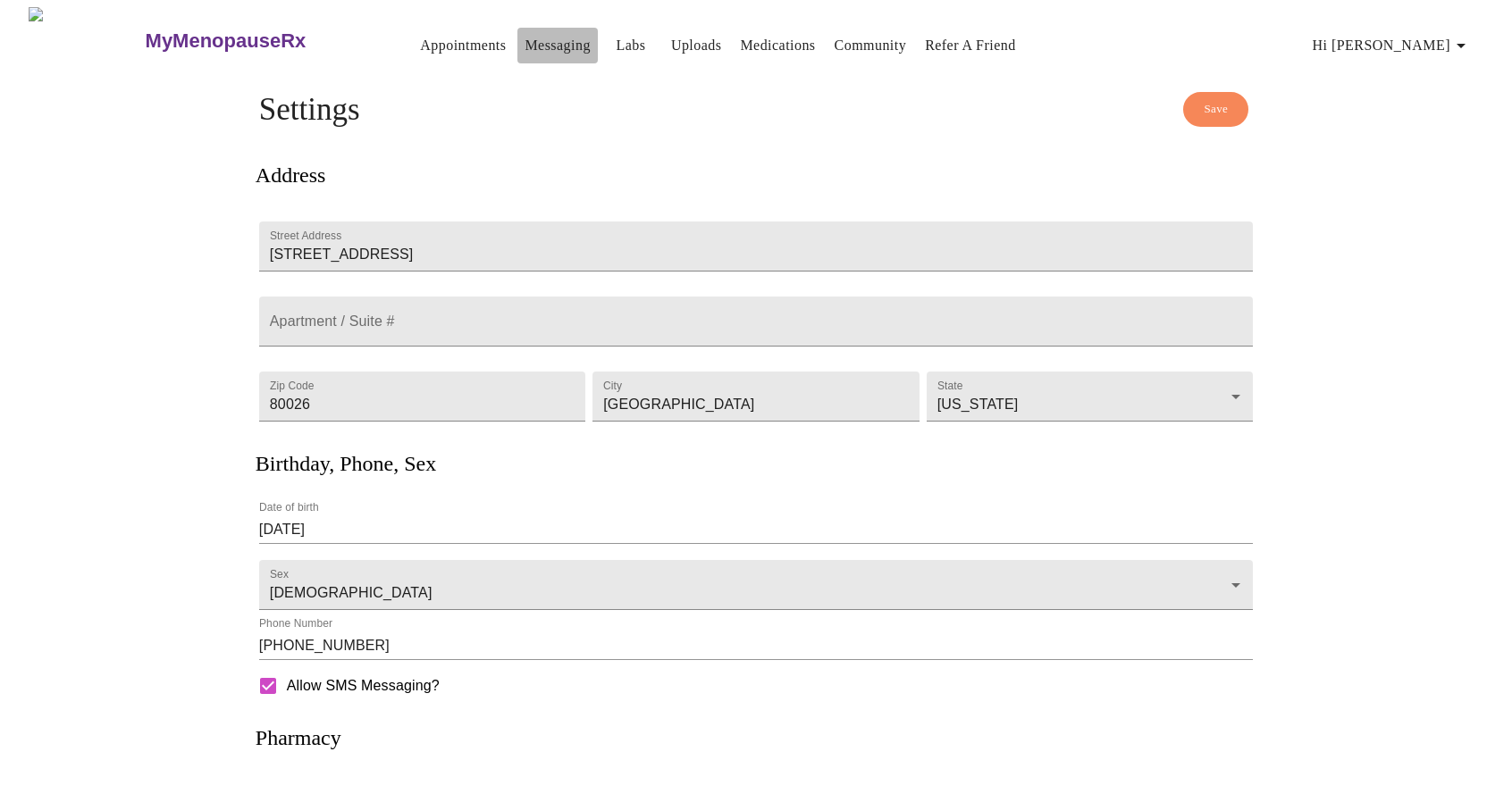
click at [525, 40] on link "Messaging" at bounding box center [557, 45] width 65 height 25
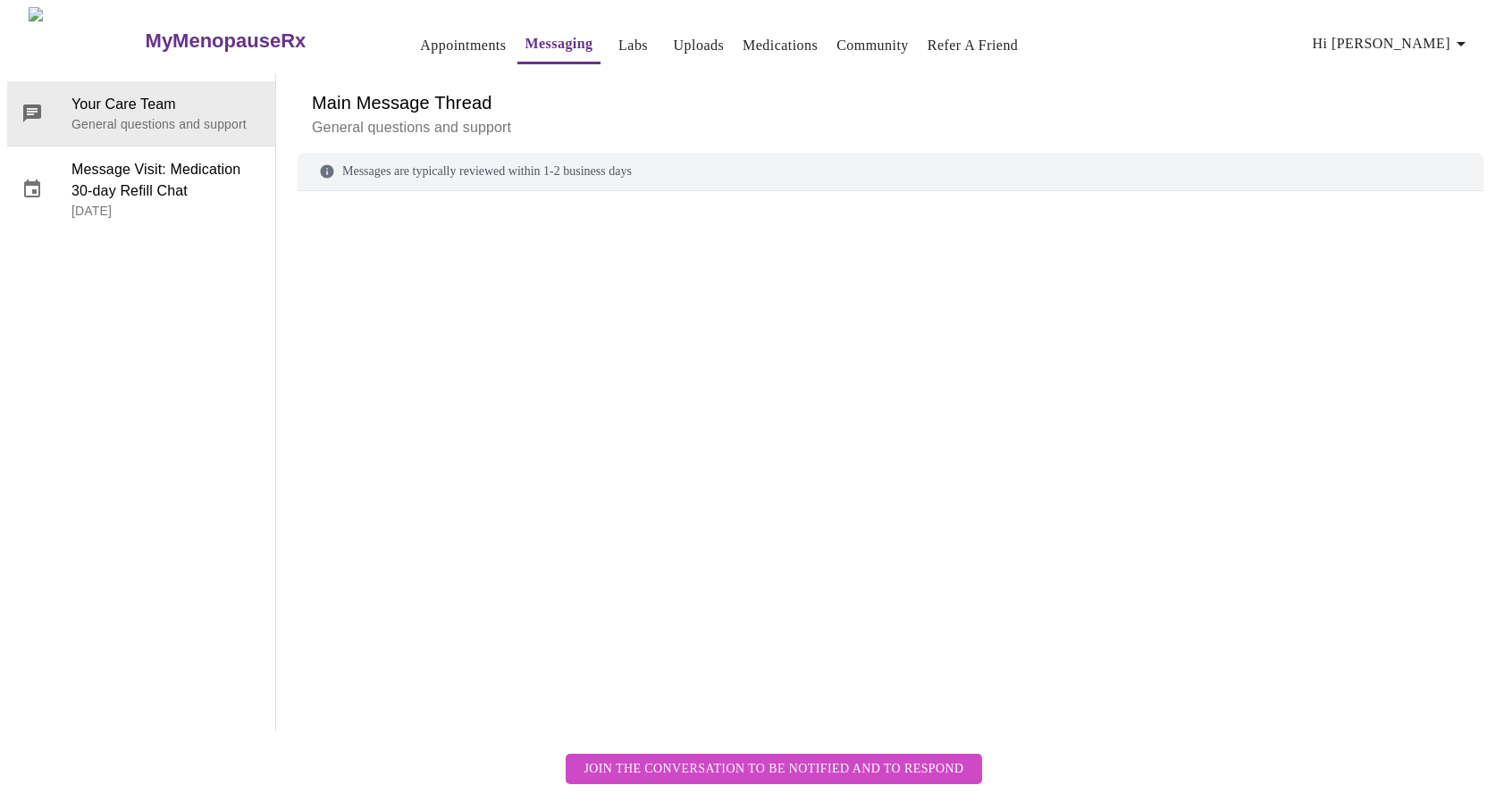
scroll to position [67, 0]
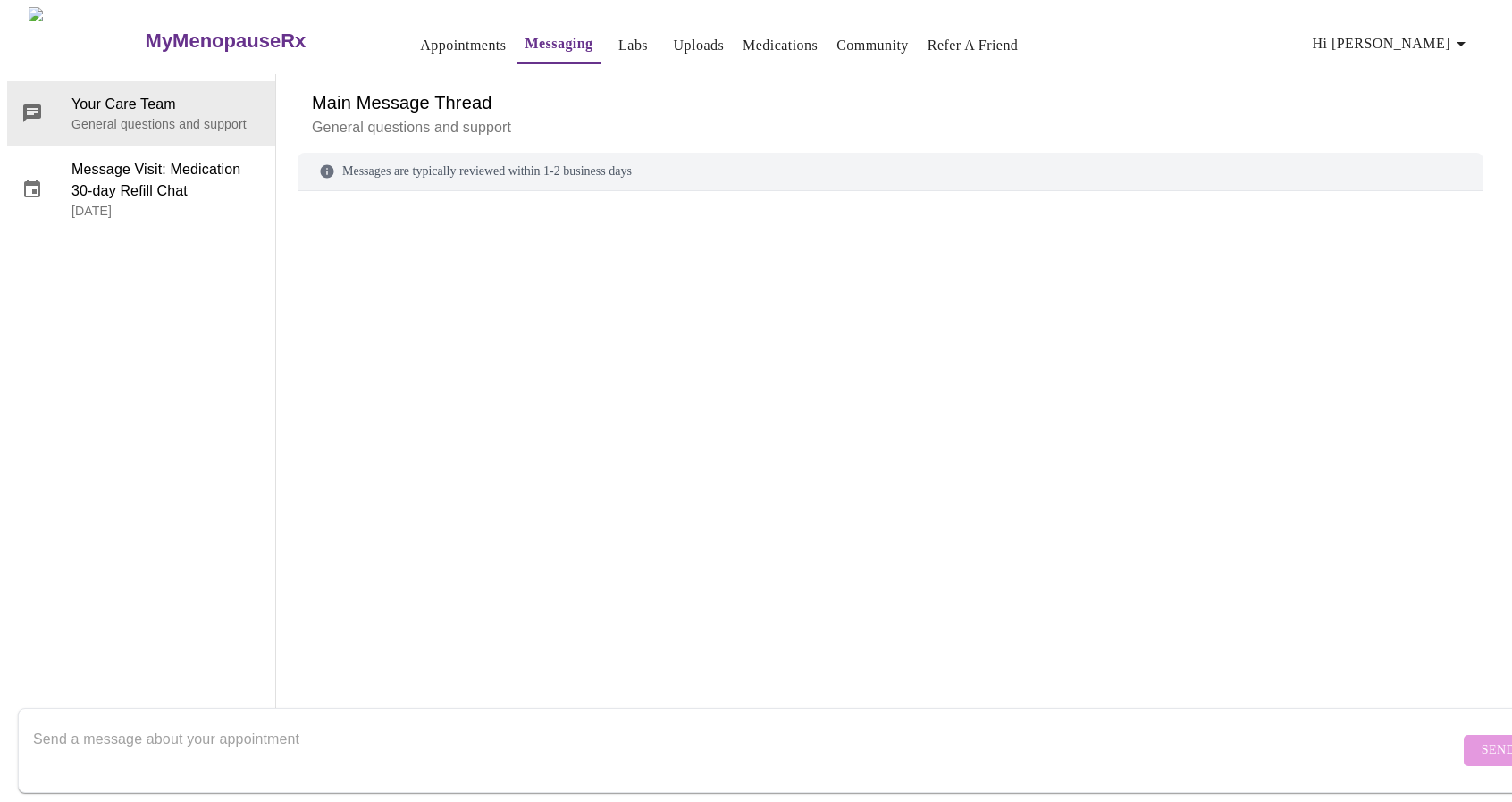
click at [406, 88] on h6 "Main Message Thread" at bounding box center [890, 102] width 1157 height 28
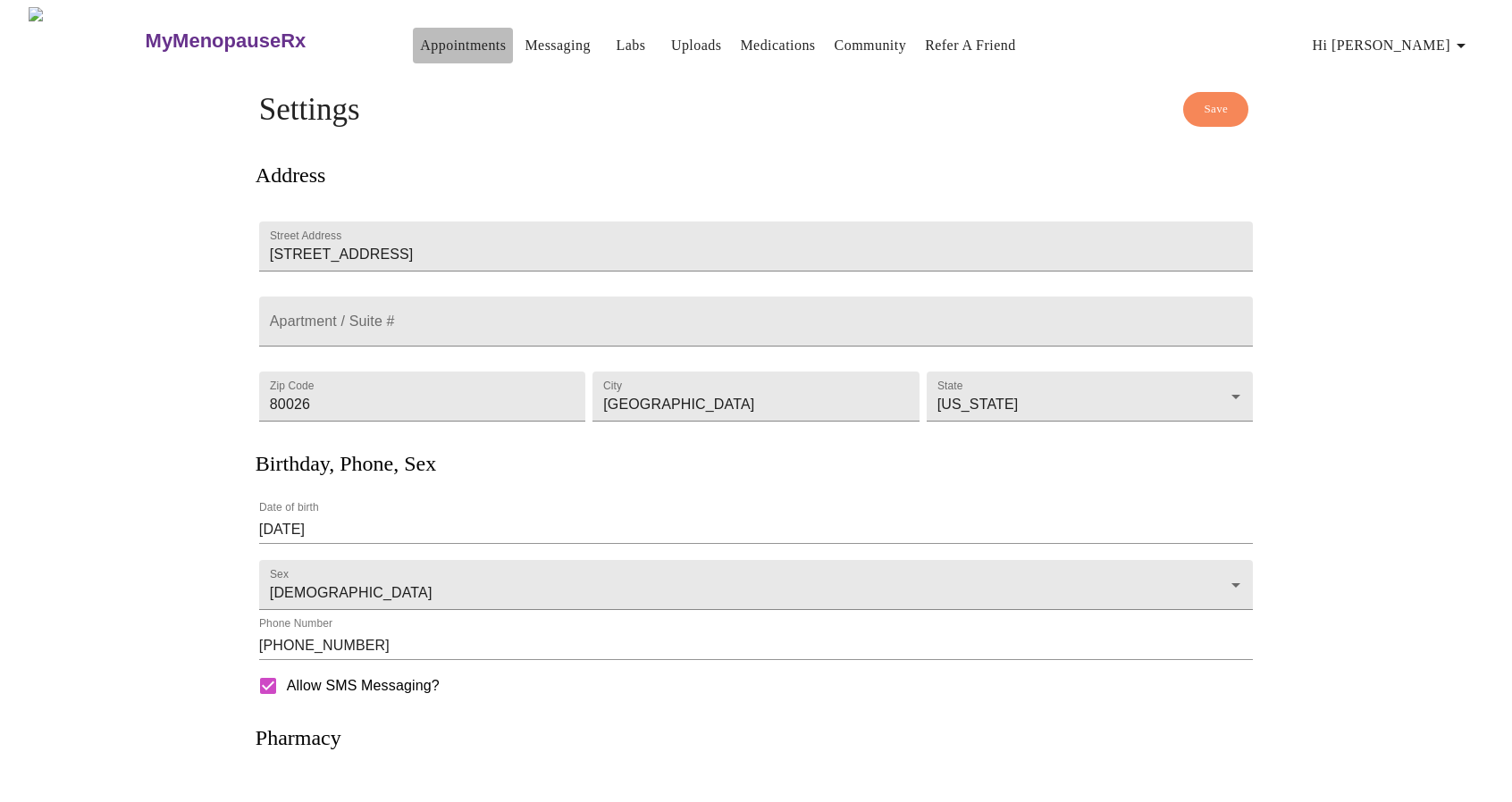
click at [419, 36] on link "Appointments" at bounding box center [462, 45] width 86 height 25
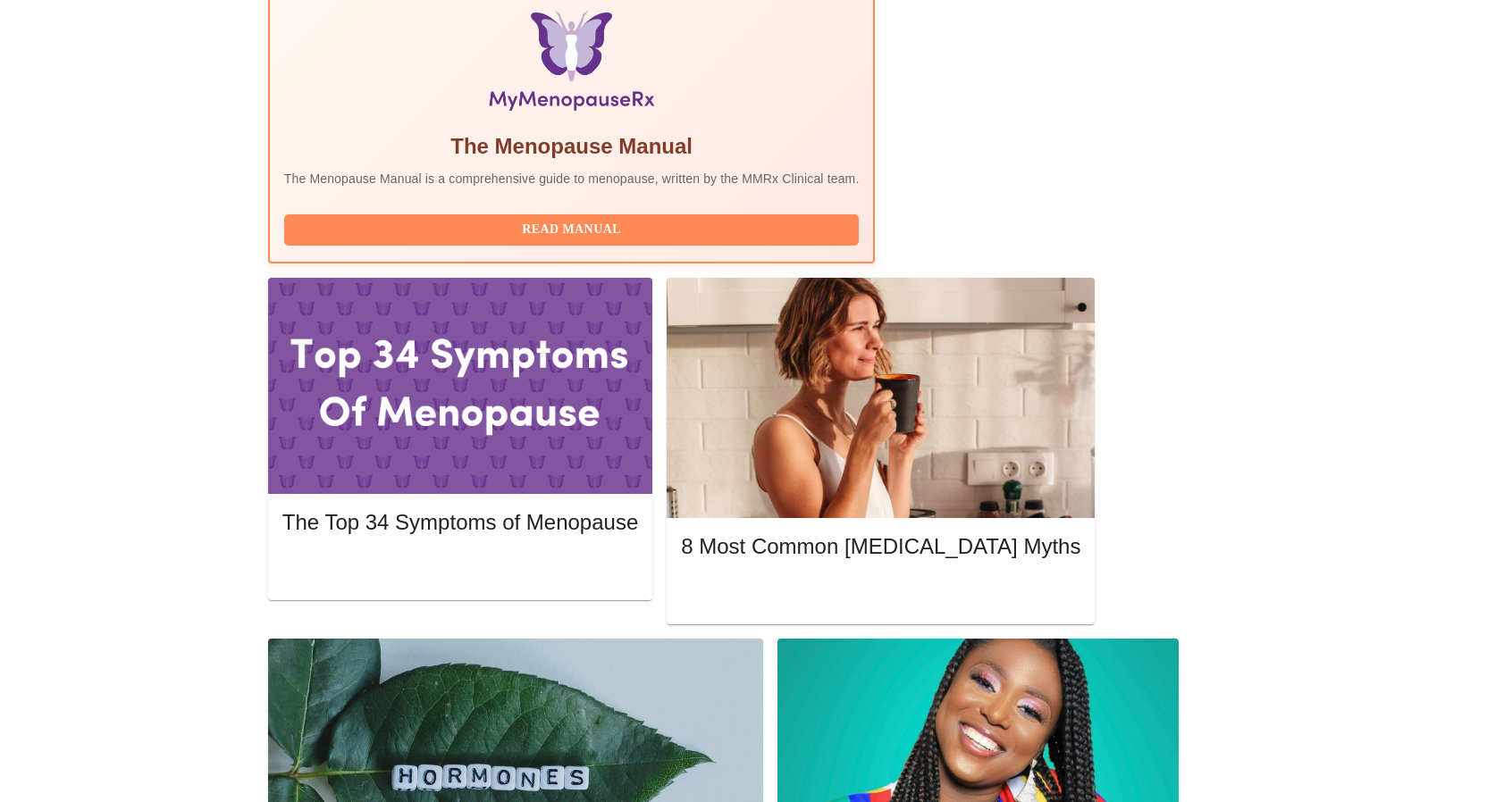
scroll to position [602, 0]
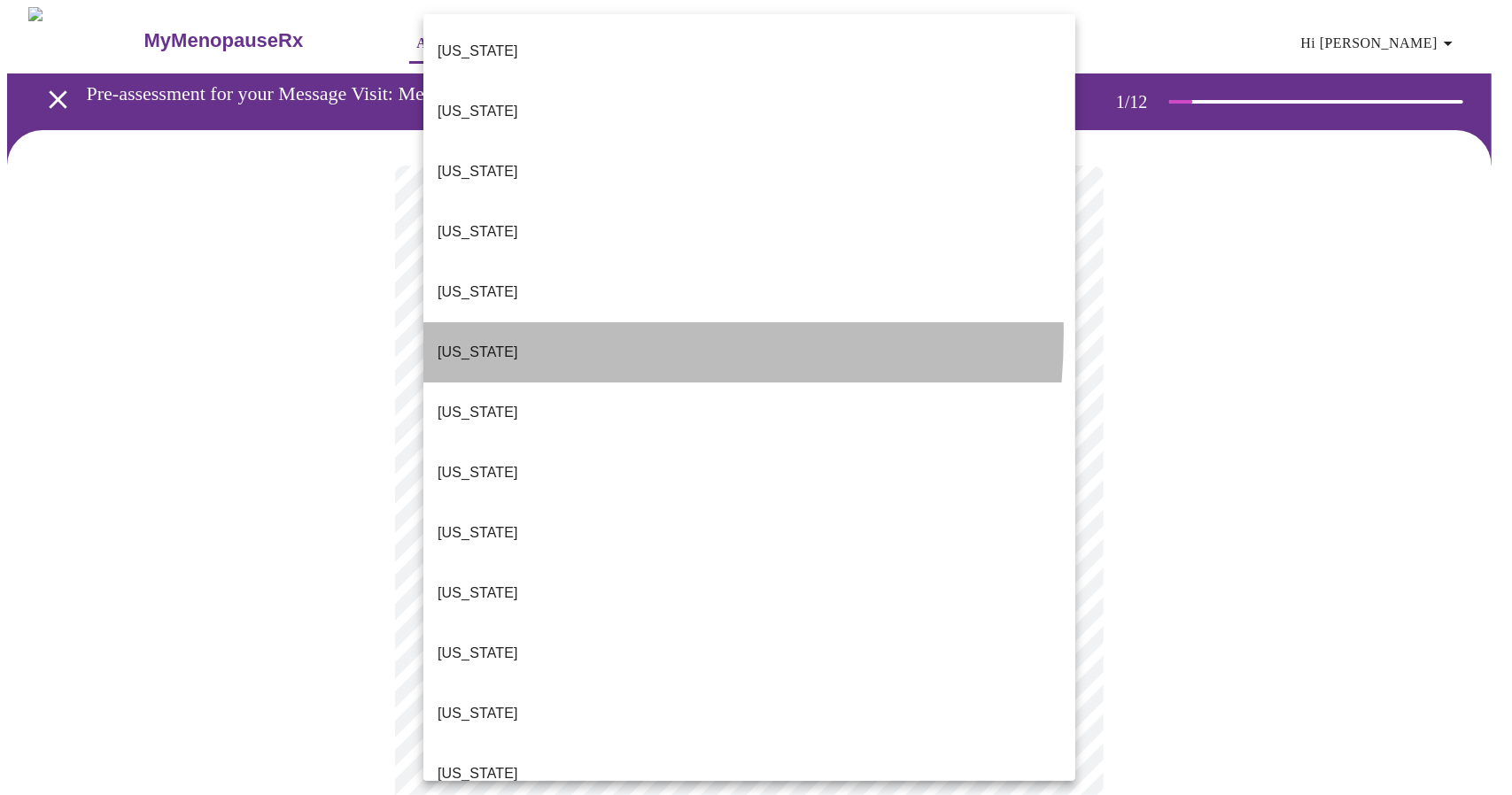
click at [480, 342] on p "[US_STATE]" at bounding box center [478, 352] width 81 height 22
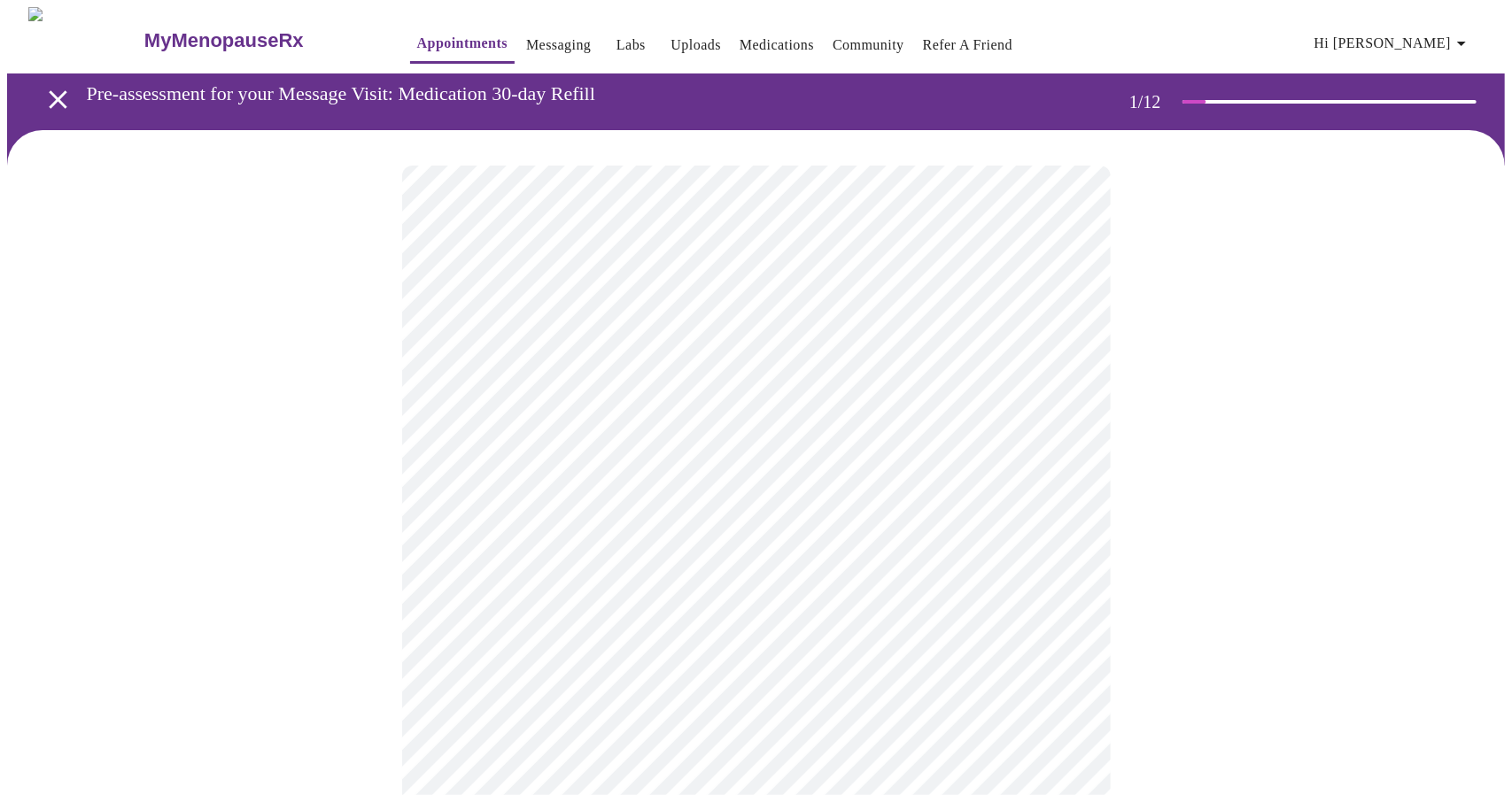
click at [497, 527] on body "MyMenopauseRx Appointments Messaging Labs Uploads Medications Community Refer a…" at bounding box center [756, 810] width 1498 height 1605
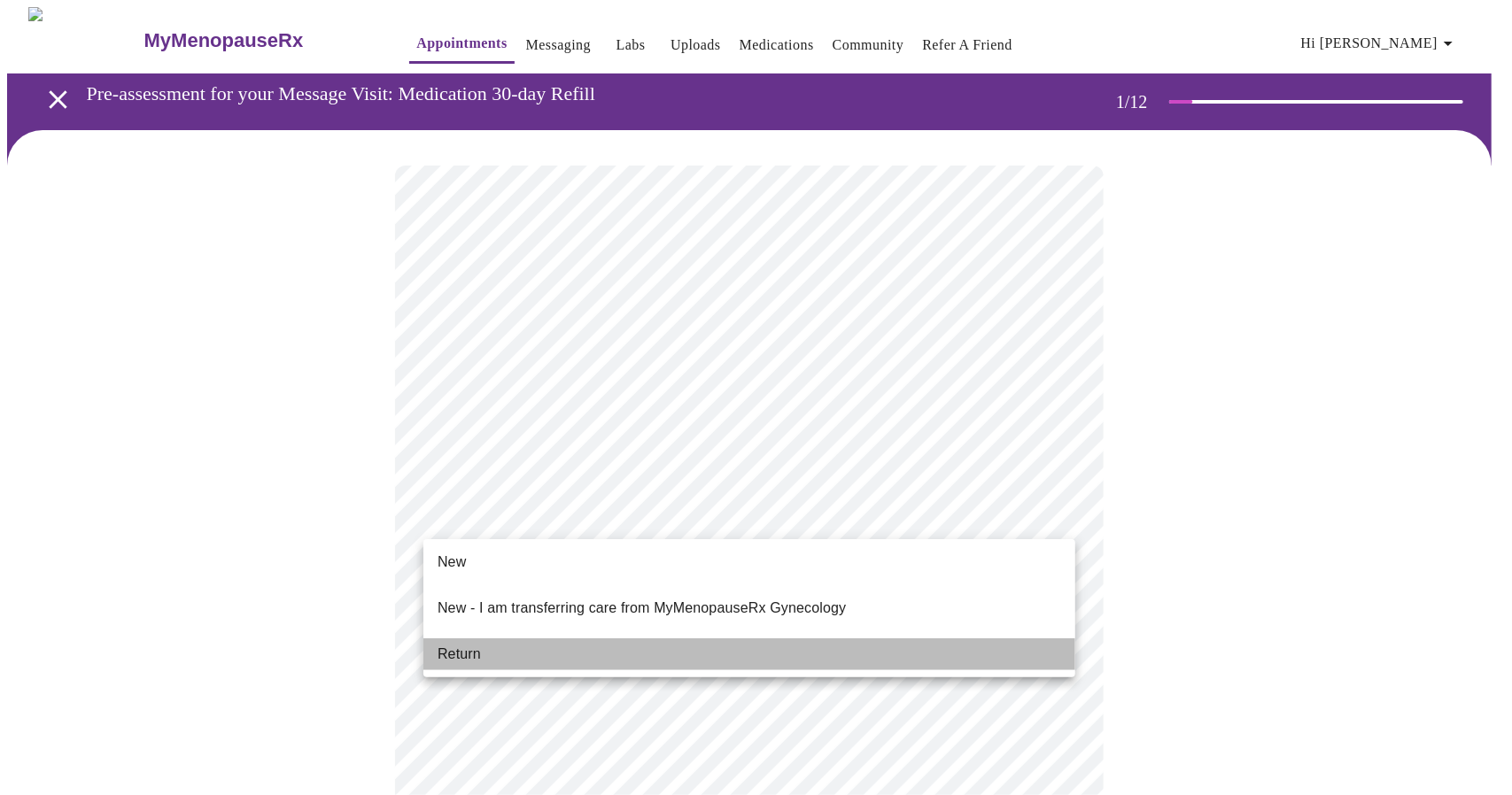
click at [492, 646] on li "Return" at bounding box center [749, 654] width 651 height 32
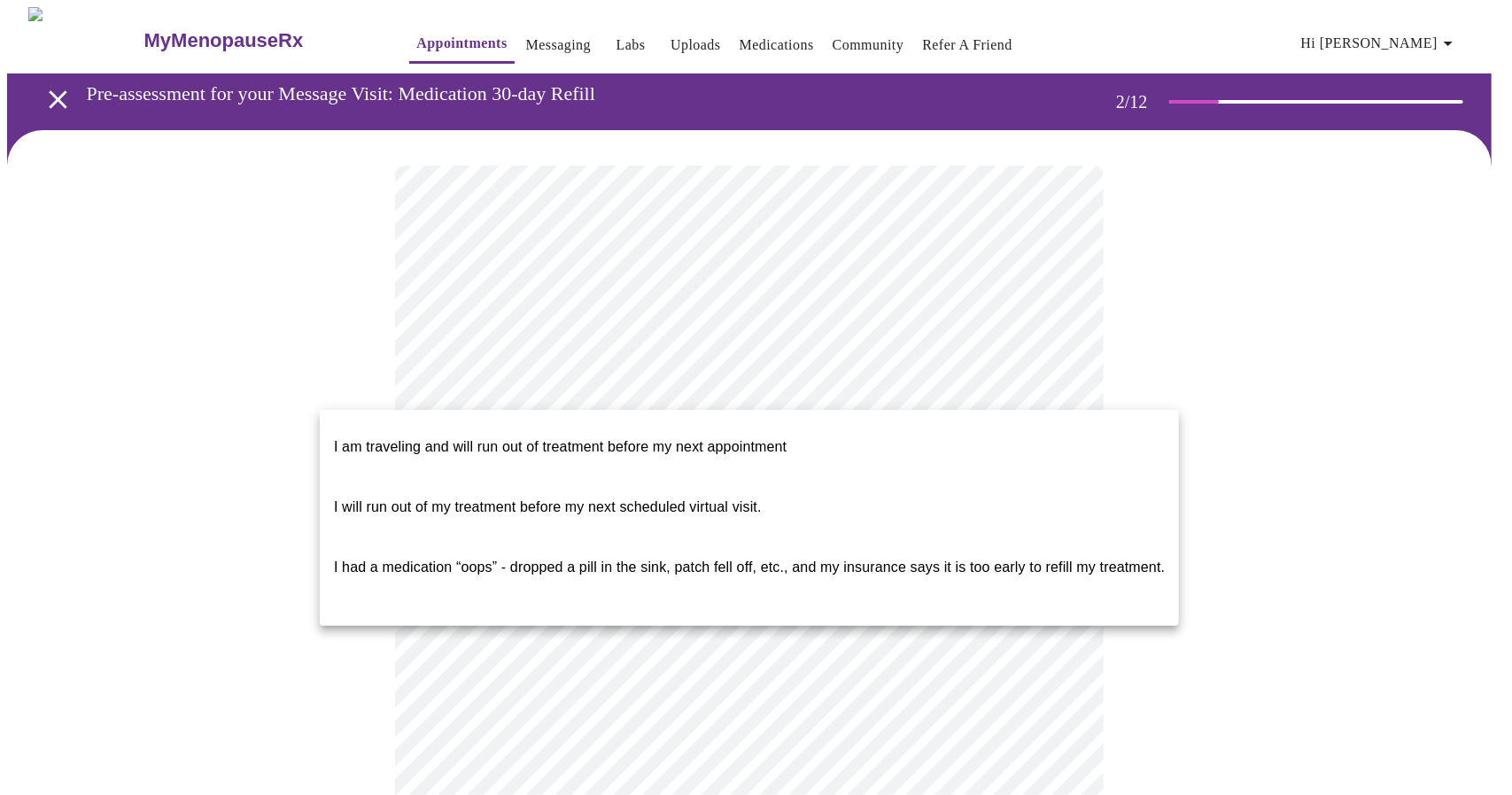
click at [710, 398] on body "MyMenopauseRx Appointments Messaging Labs Uploads Medications Community Refer a…" at bounding box center [756, 725] width 1498 height 1435
click at [804, 368] on div at bounding box center [756, 397] width 1512 height 795
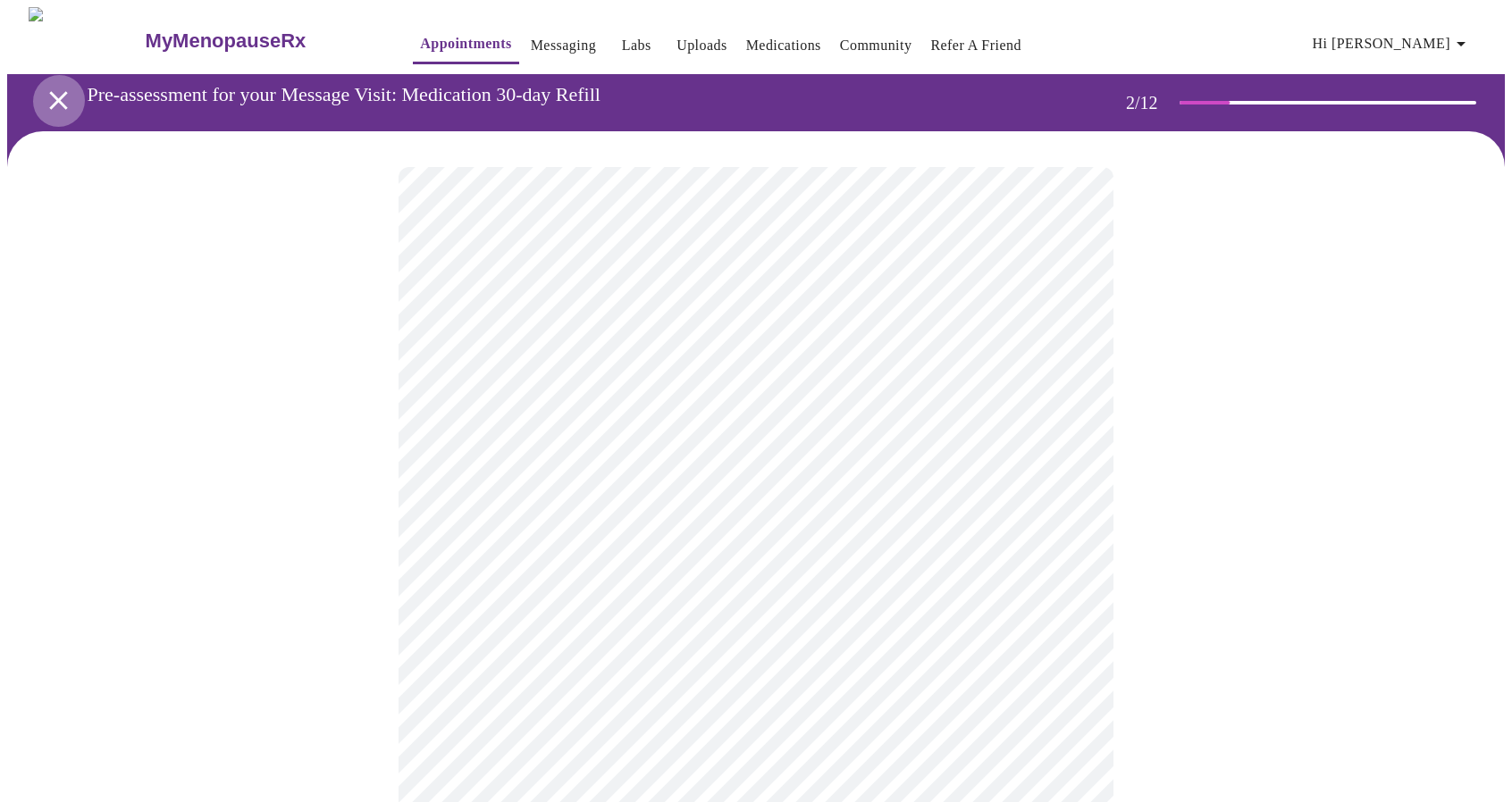
click at [54, 99] on icon "open drawer" at bounding box center [58, 100] width 31 height 31
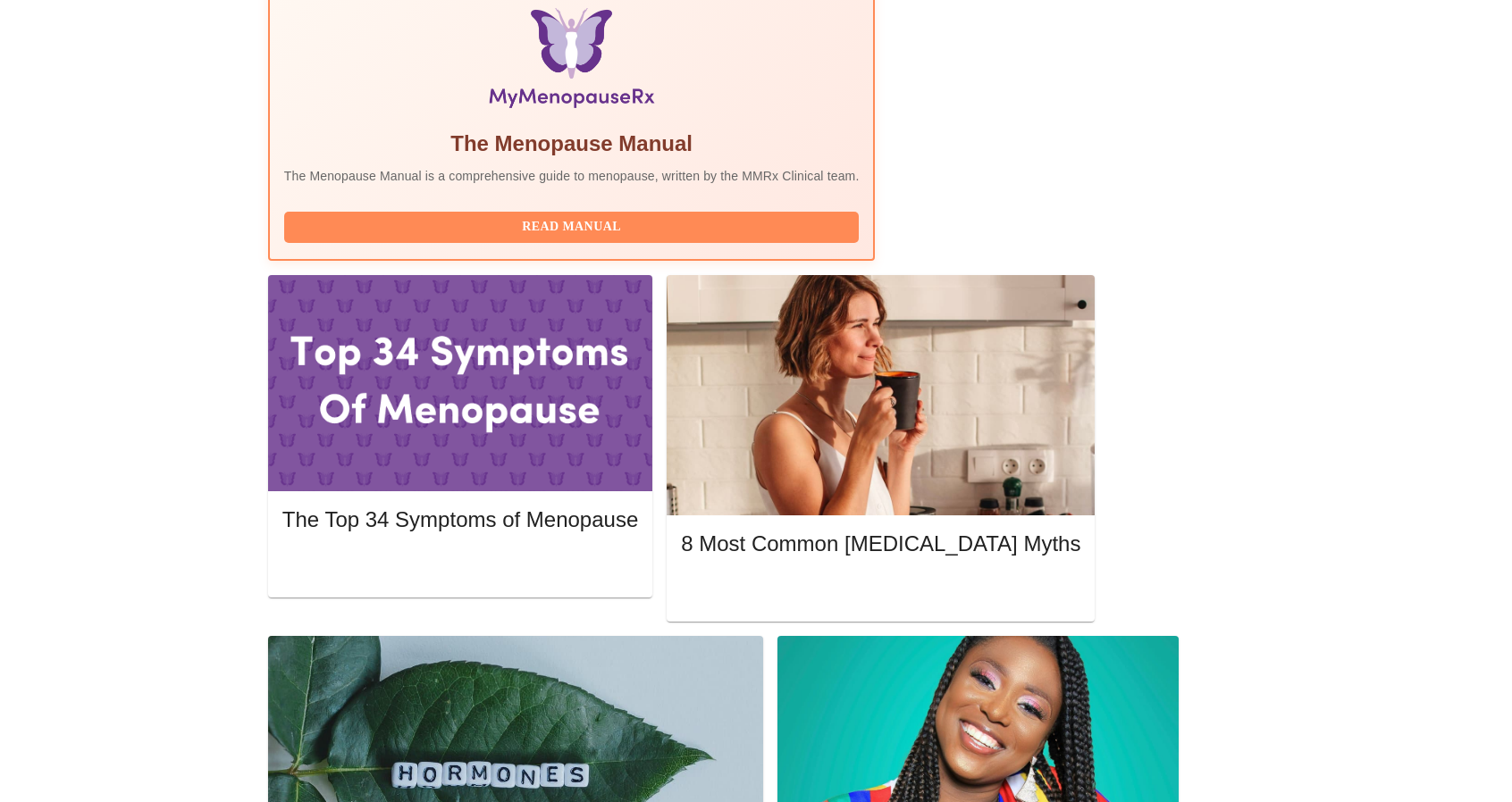
scroll to position [886, 0]
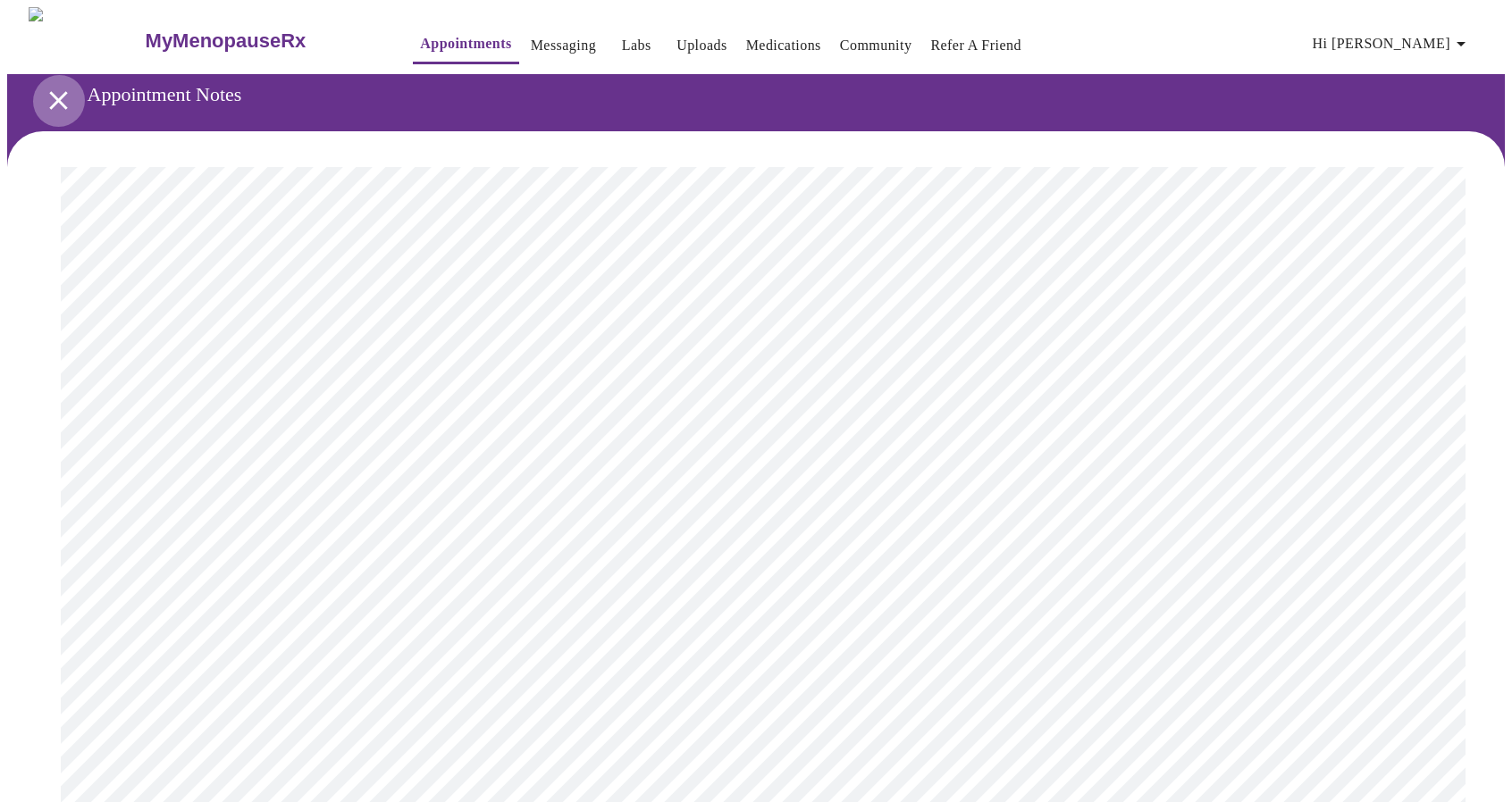
click at [49, 91] on icon "open drawer" at bounding box center [58, 99] width 18 height 18
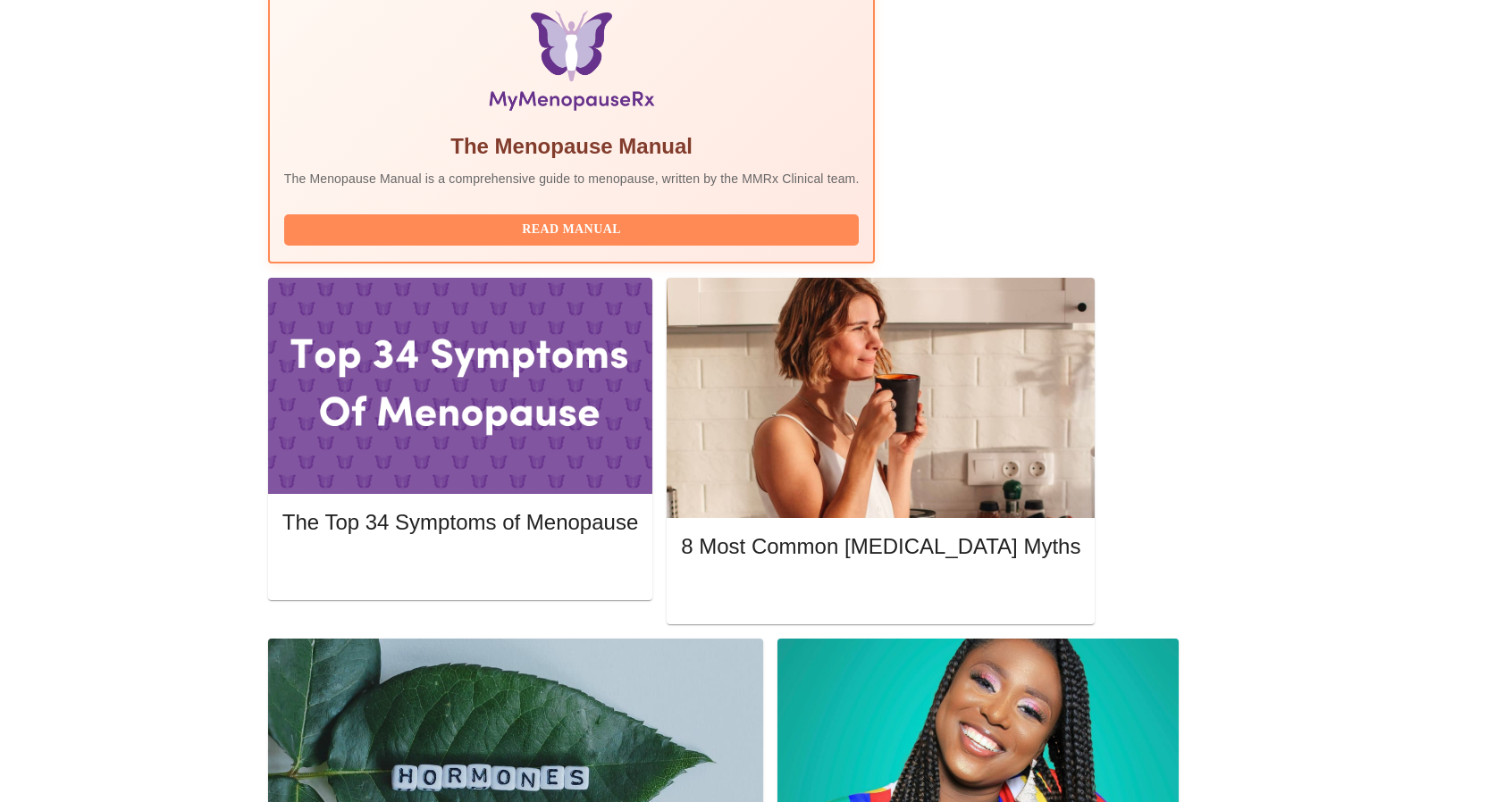
scroll to position [594, 0]
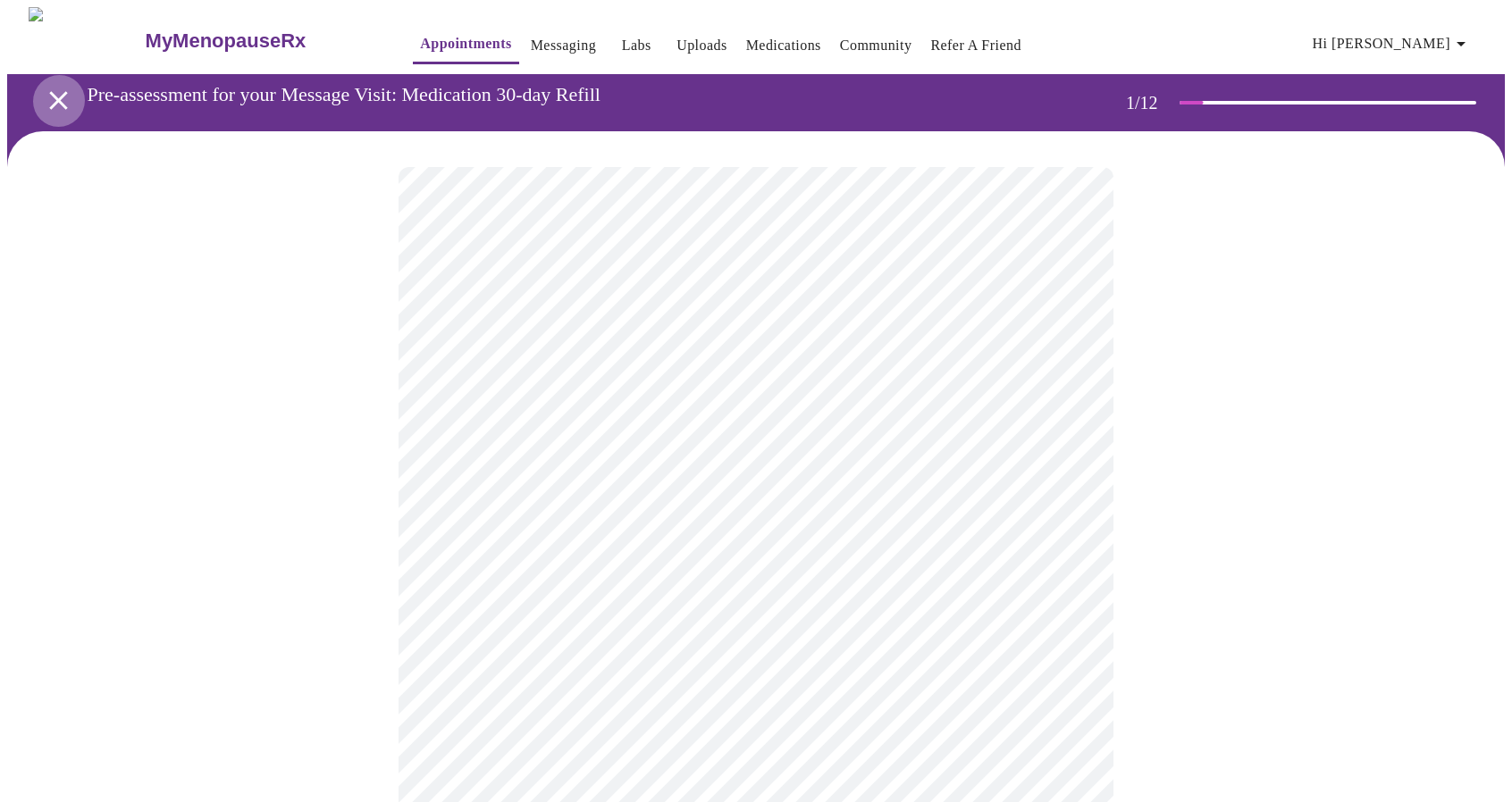
click at [49, 98] on icon "open drawer" at bounding box center [58, 99] width 18 height 18
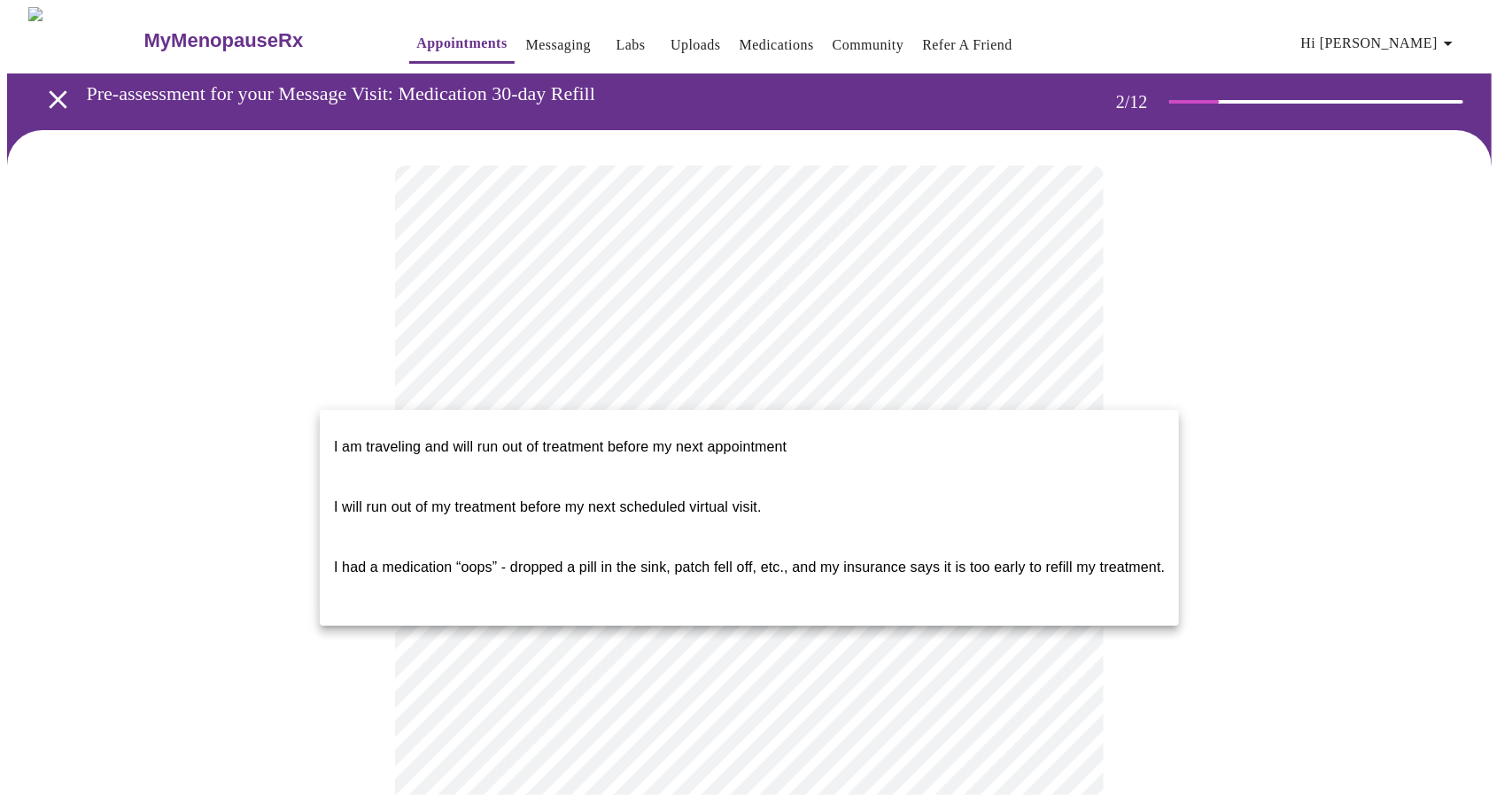
click at [834, 375] on body "MyMenopauseRx Appointments Messaging Labs Uploads Medications Community Refer a…" at bounding box center [756, 725] width 1498 height 1435
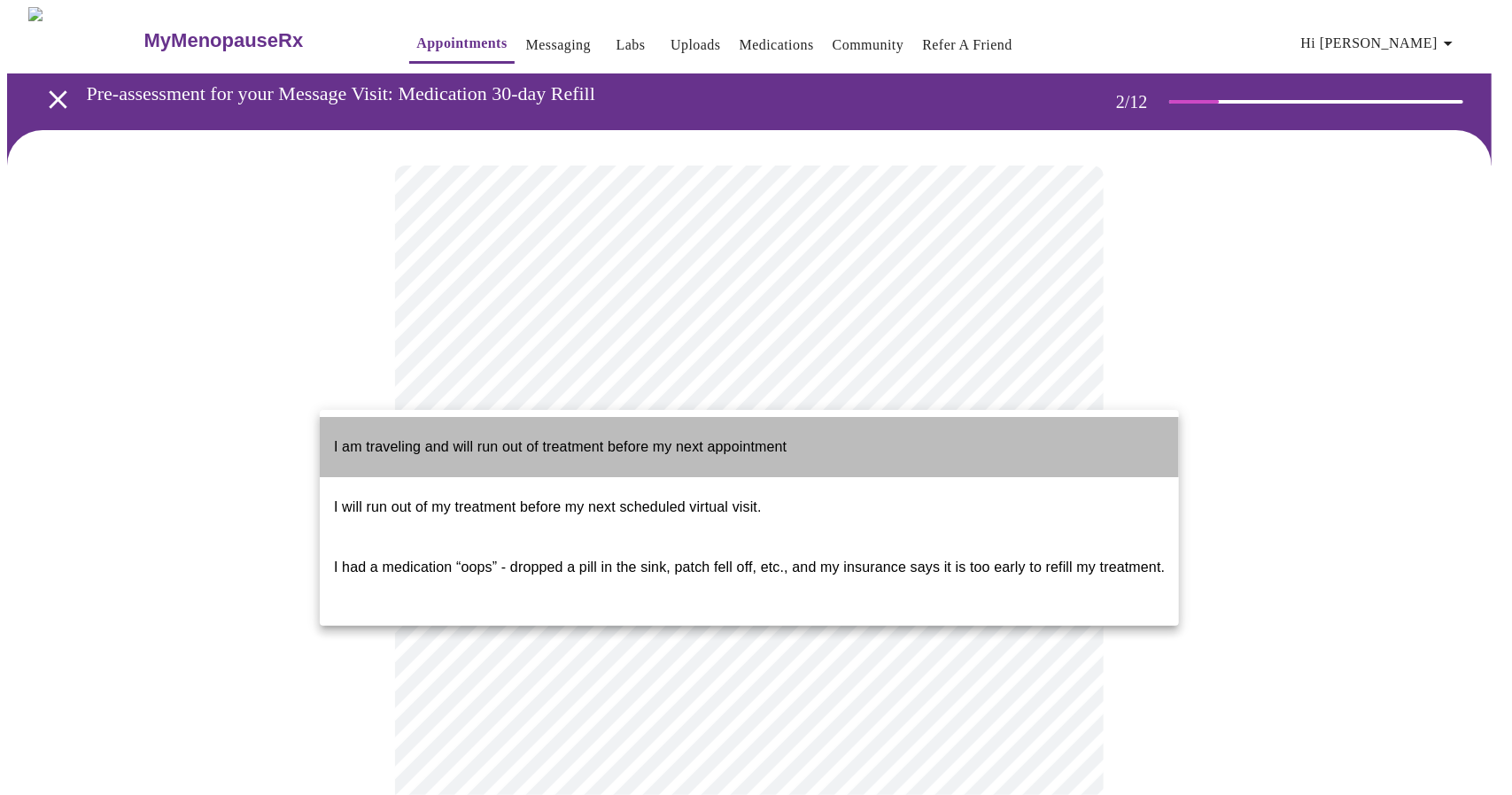
click at [708, 448] on span "I am traveling and will run out of treatment before my next appointment" at bounding box center [560, 447] width 452 height 50
